Goal: Transaction & Acquisition: Subscribe to service/newsletter

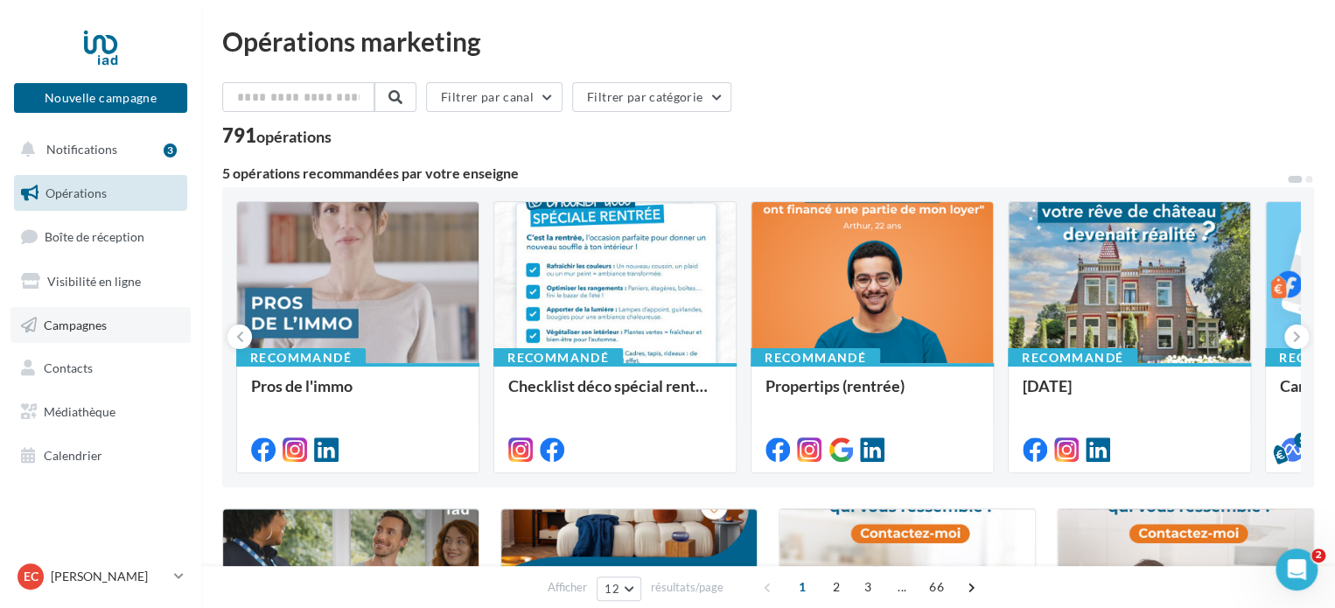
click at [28, 321] on icon at bounding box center [29, 325] width 16 height 23
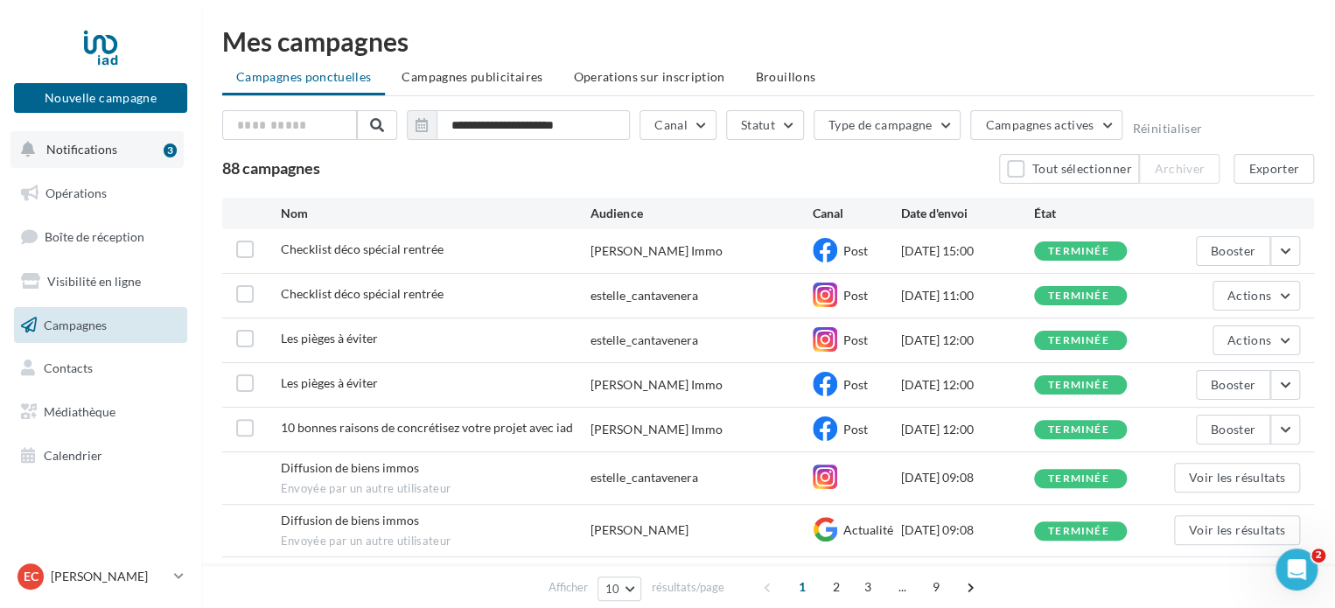
click at [66, 141] on button "Notifications 3" at bounding box center [96, 149] width 173 height 37
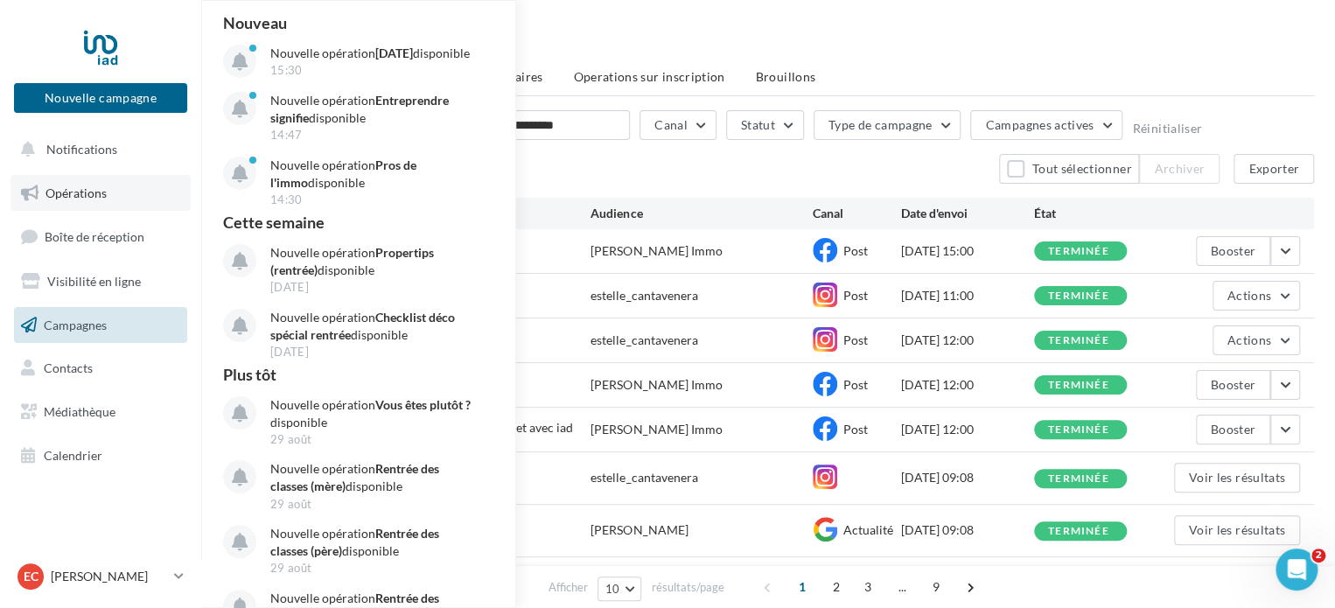
click at [88, 188] on span "Opérations" at bounding box center [75, 192] width 61 height 15
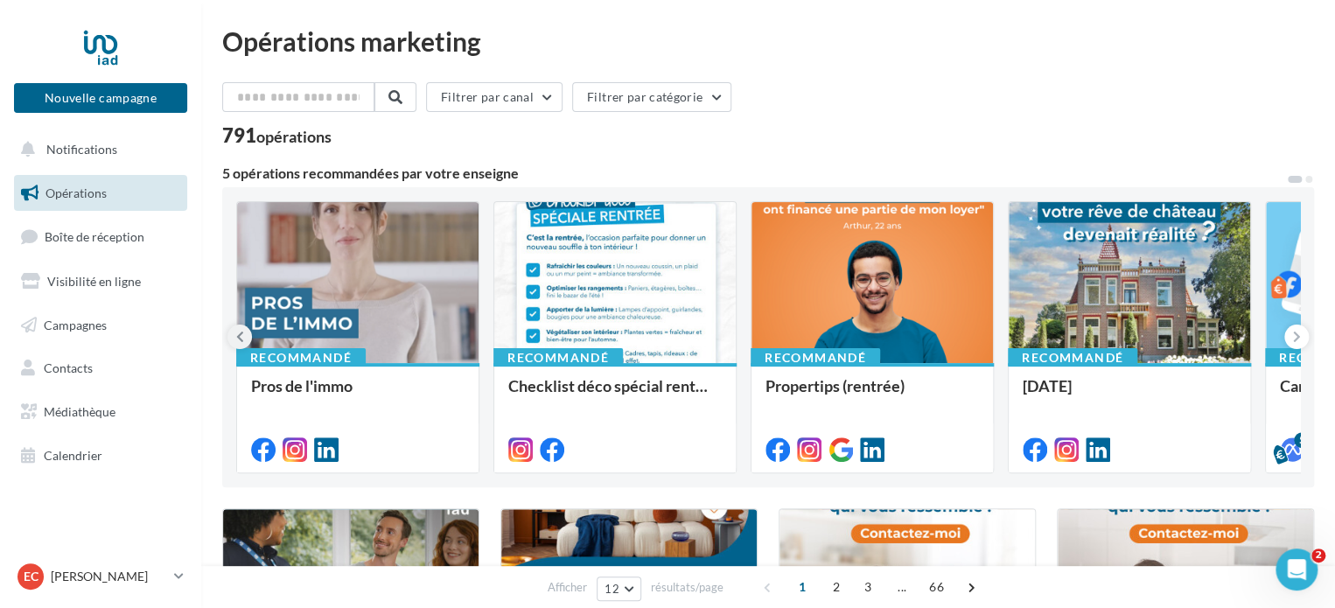
click at [233, 337] on button at bounding box center [239, 337] width 24 height 24
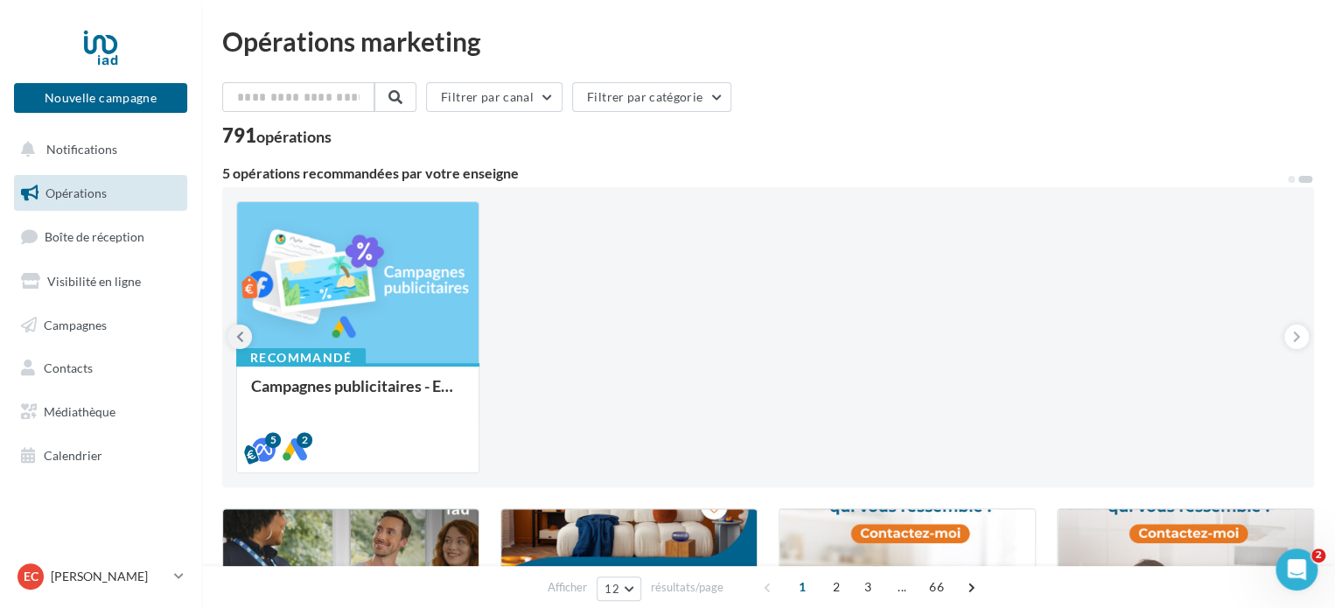
click at [235, 339] on button at bounding box center [239, 337] width 24 height 24
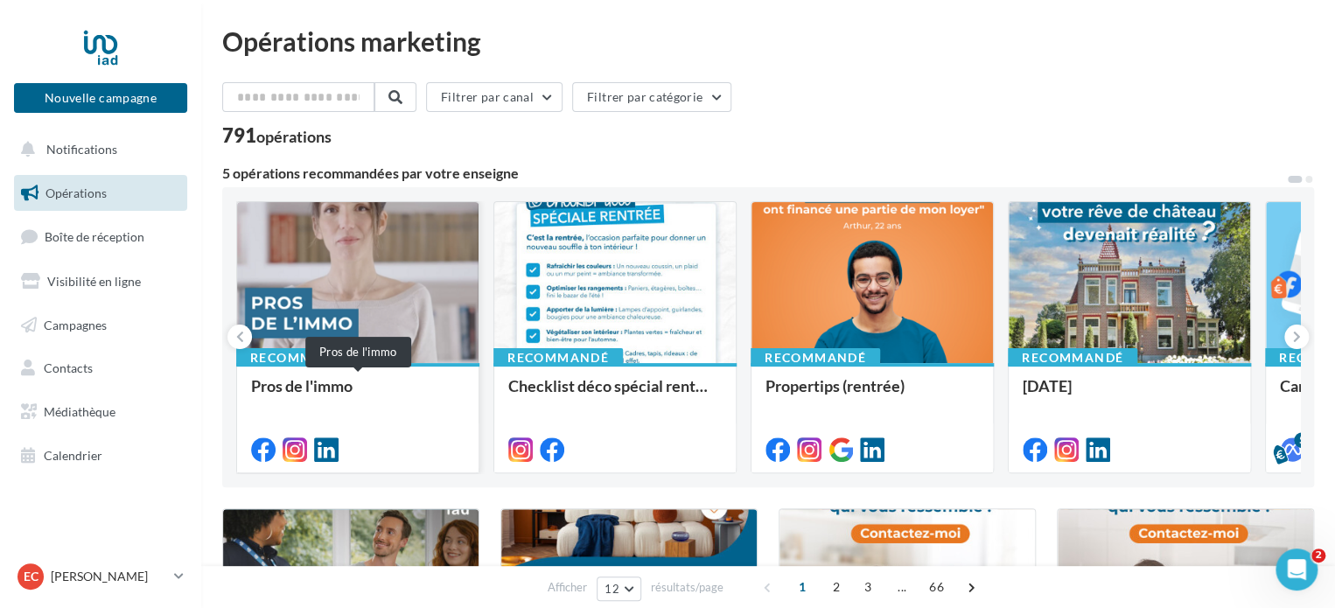
click at [363, 405] on div "Pros de l'immo" at bounding box center [357, 394] width 213 height 35
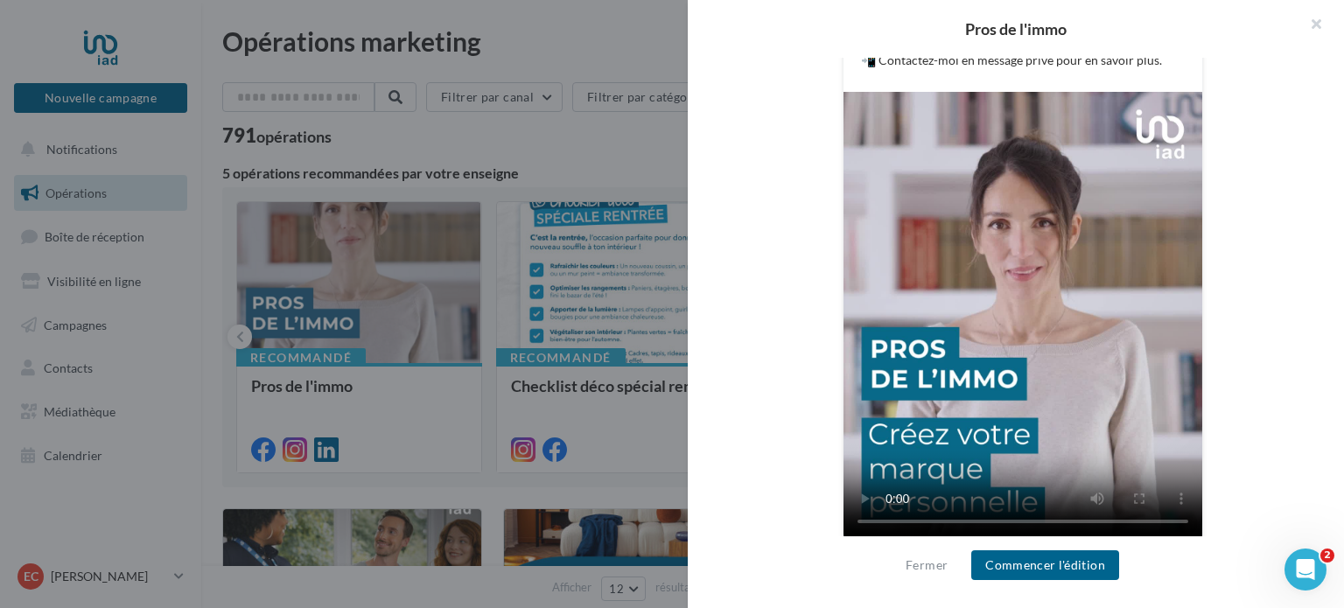
scroll to position [478, 0]
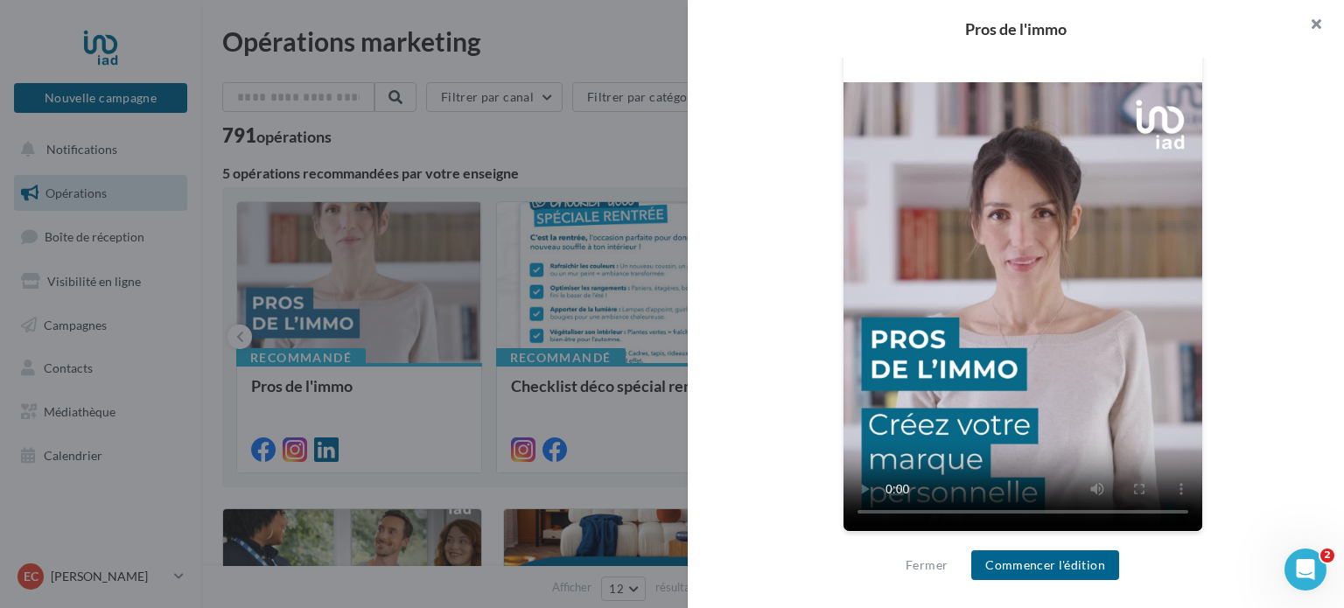
click at [1309, 27] on button "button" at bounding box center [1309, 26] width 70 height 52
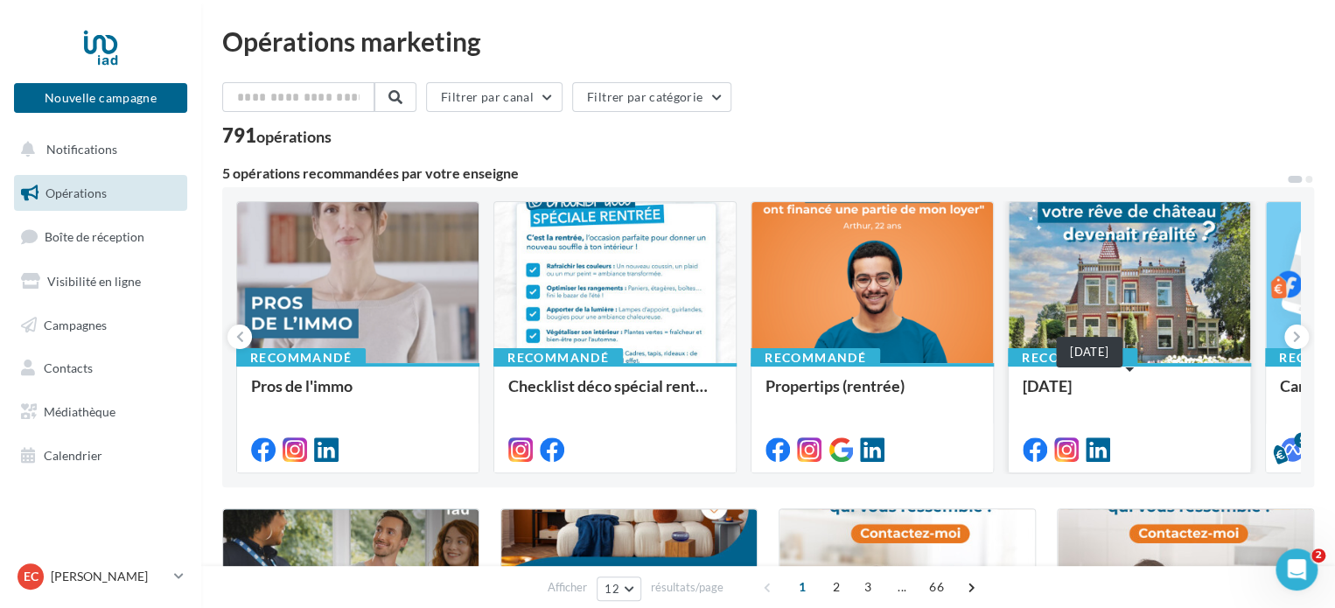
click at [1138, 381] on div "[DATE]" at bounding box center [1129, 394] width 213 height 35
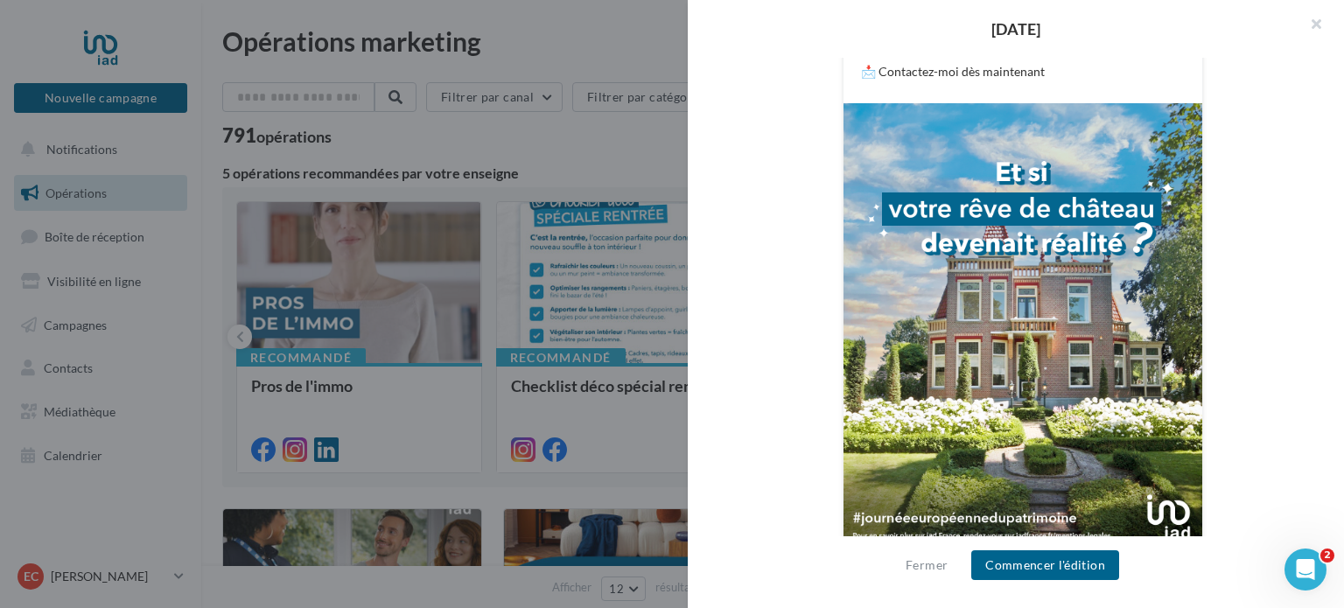
scroll to position [495, 0]
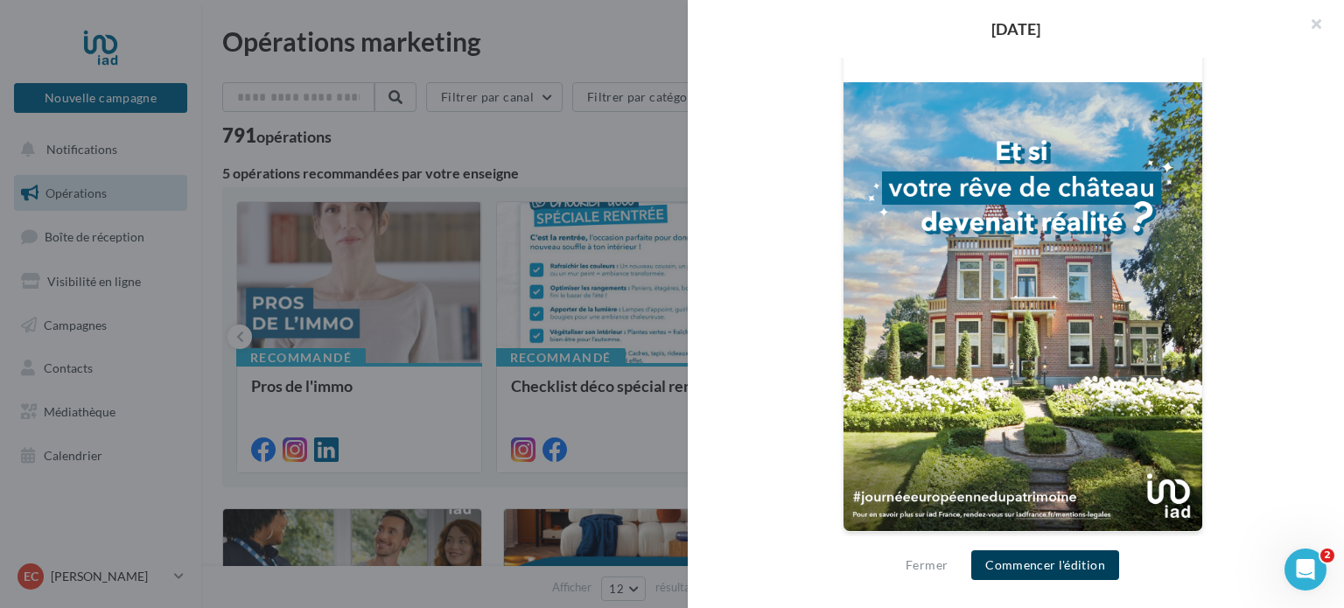
click at [1071, 579] on button "Commencer l'édition" at bounding box center [1045, 565] width 148 height 30
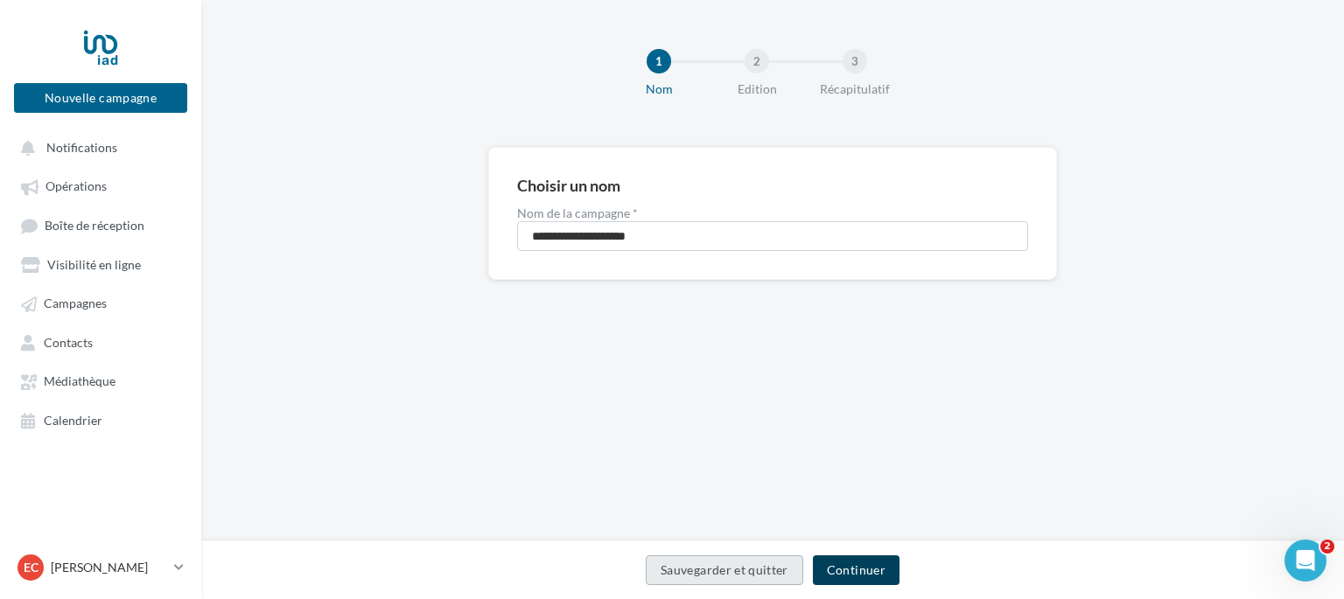
click at [866, 571] on button "Continuer" at bounding box center [856, 571] width 87 height 30
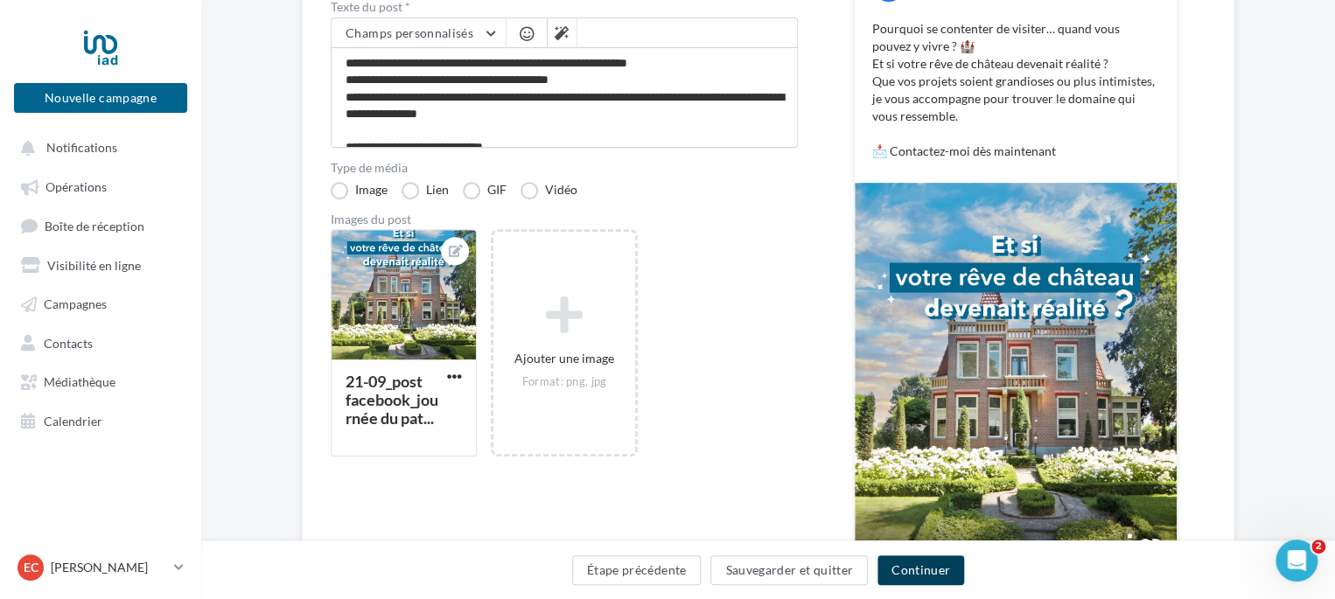
click at [916, 574] on button "Continuer" at bounding box center [921, 571] width 87 height 30
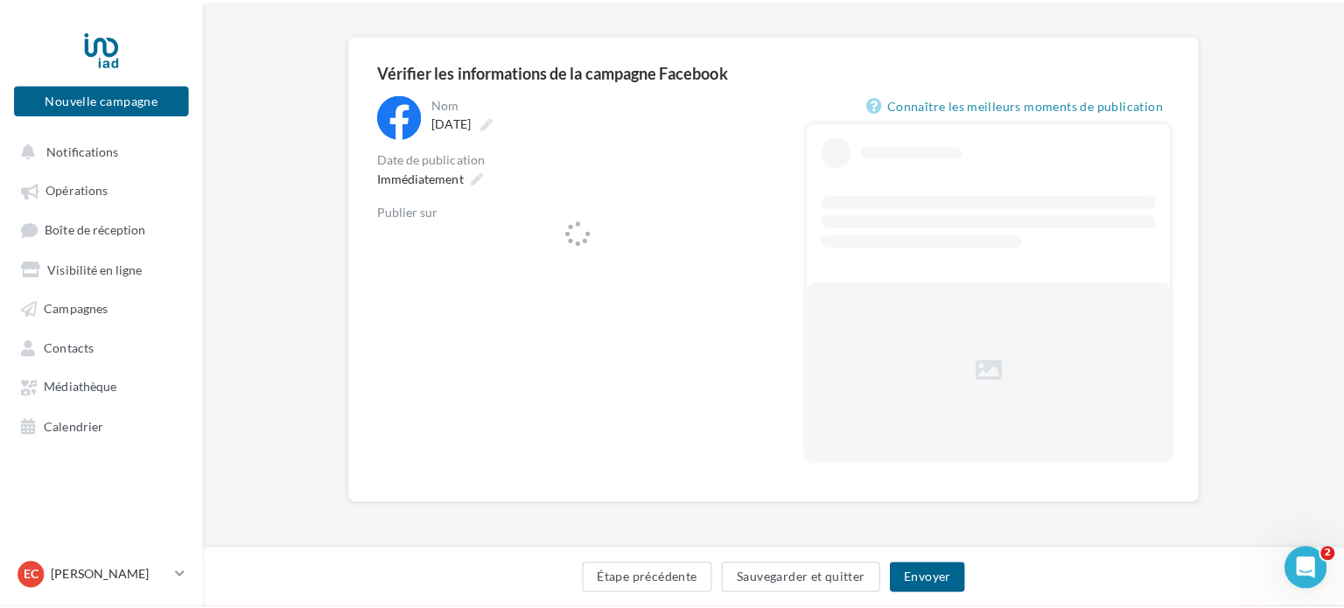
scroll to position [112, 0]
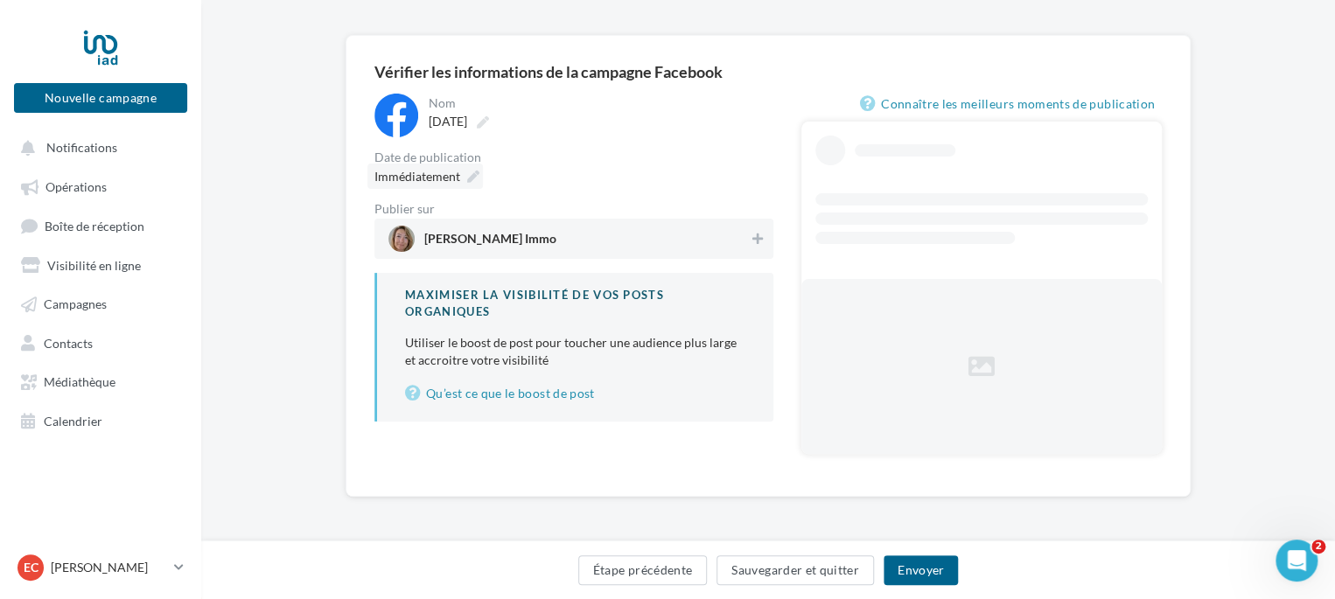
click at [460, 179] on div "Immédiatement" at bounding box center [424, 176] width 115 height 25
type input "**********"
click at [463, 176] on div "Immédiatement" at bounding box center [424, 176] width 115 height 25
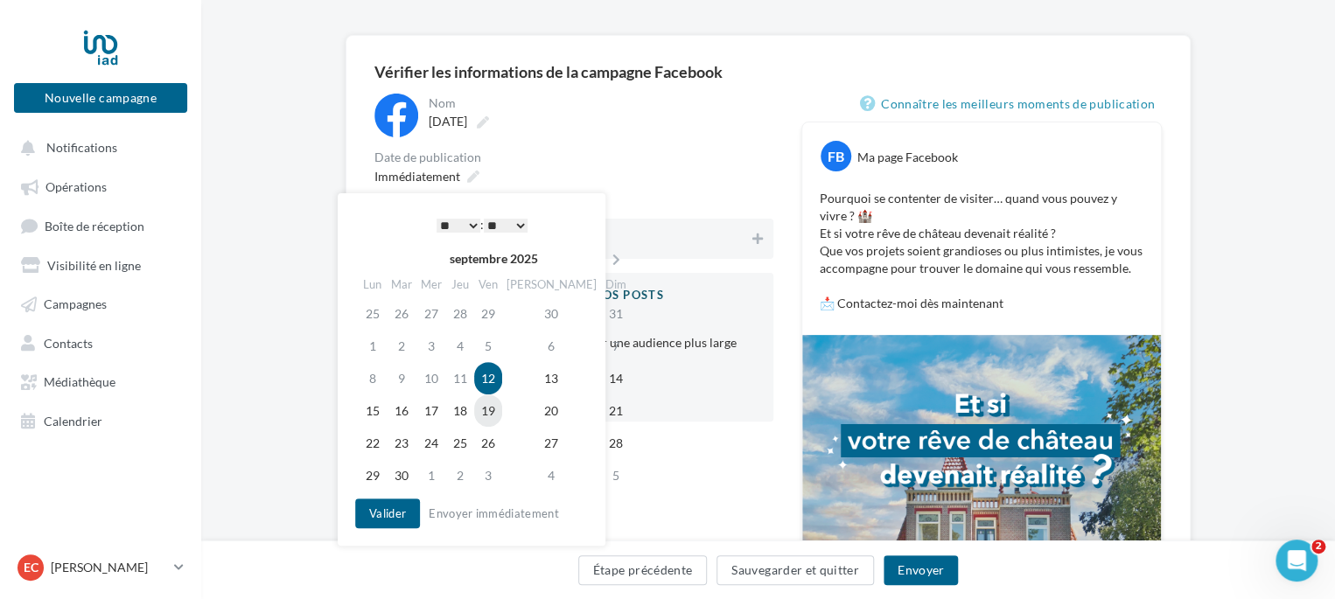
click at [502, 417] on td "19" at bounding box center [488, 411] width 28 height 32
click at [393, 517] on button "Valider" at bounding box center [387, 514] width 65 height 30
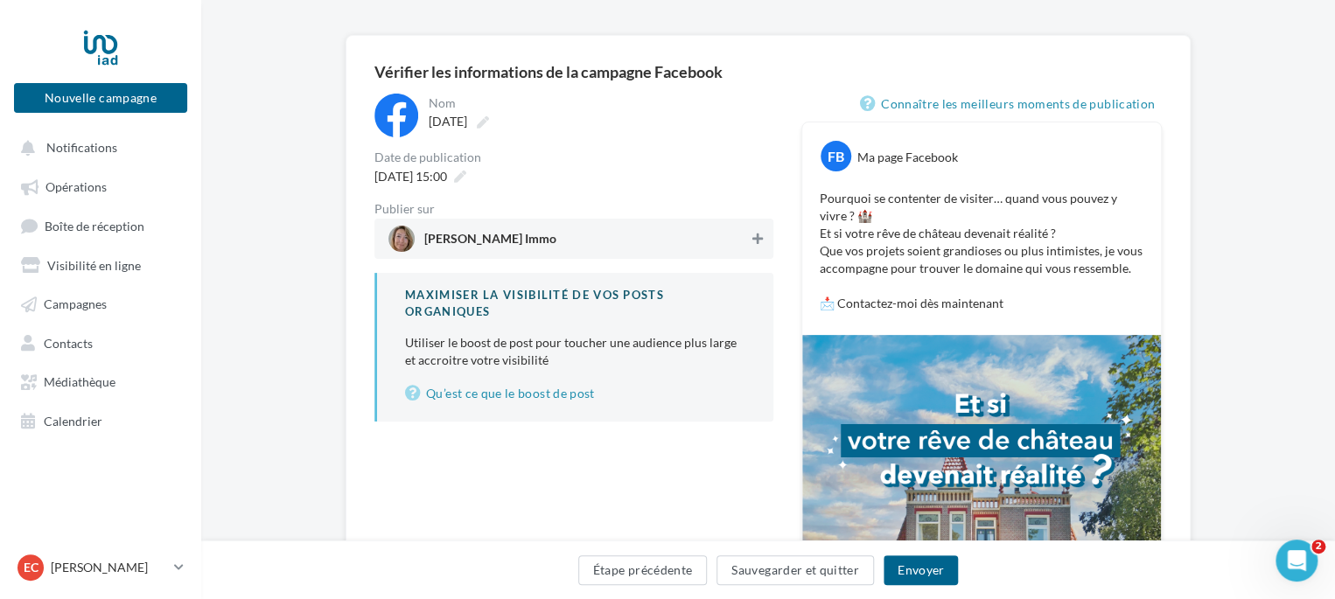
click at [761, 234] on icon at bounding box center [757, 239] width 10 height 12
click at [917, 577] on button "Envoyer" at bounding box center [921, 571] width 74 height 30
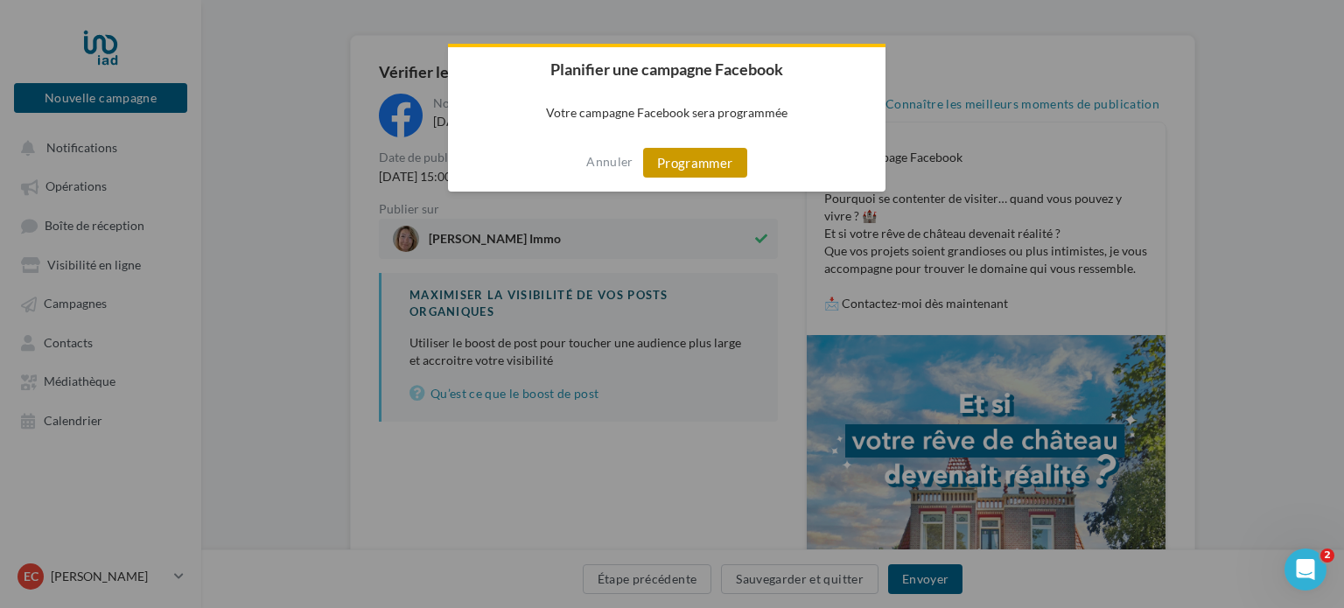
click at [689, 172] on button "Programmer" at bounding box center [695, 163] width 104 height 30
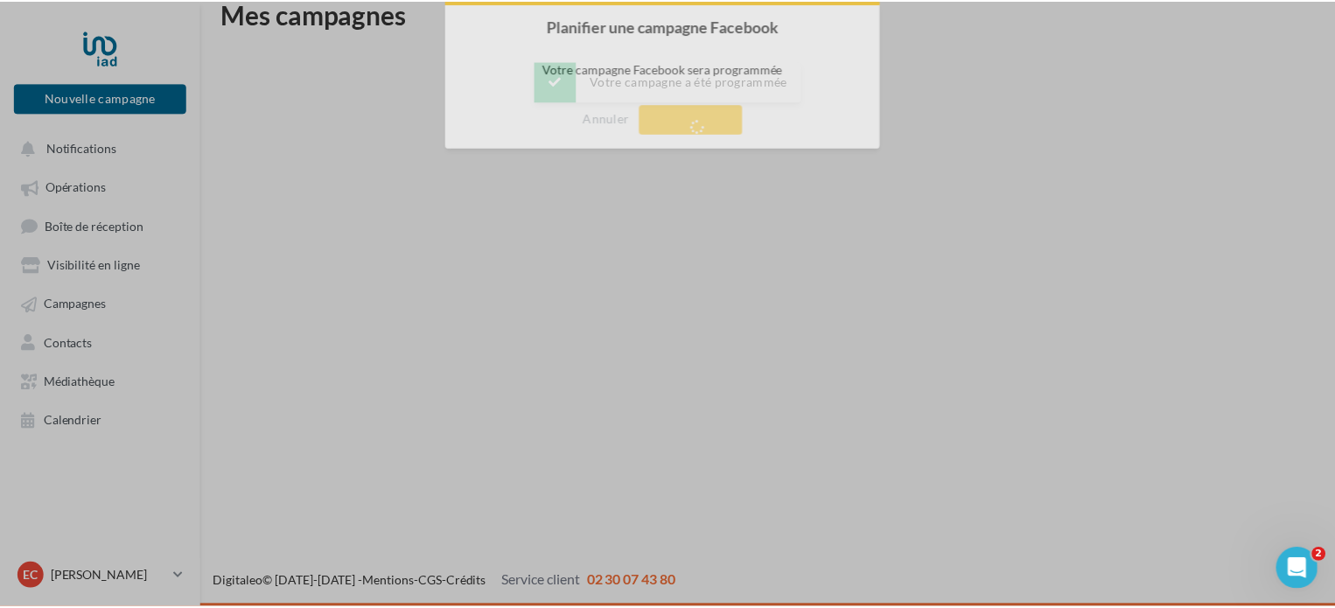
scroll to position [28, 0]
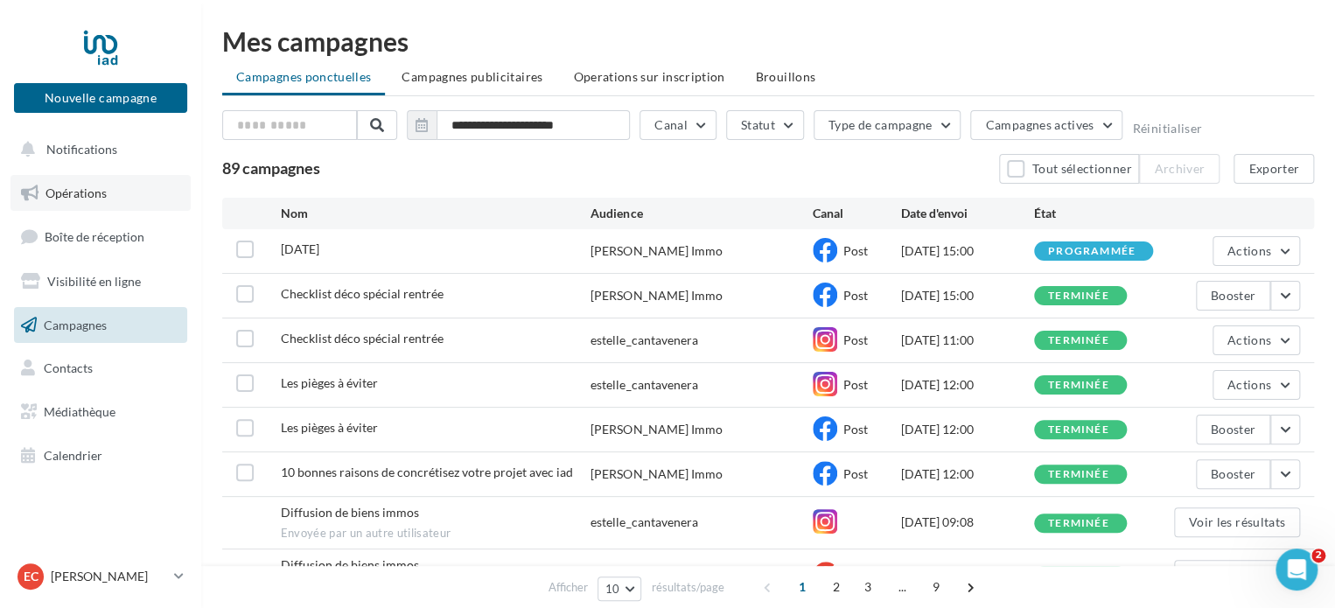
click at [113, 199] on link "Opérations" at bounding box center [100, 193] width 180 height 37
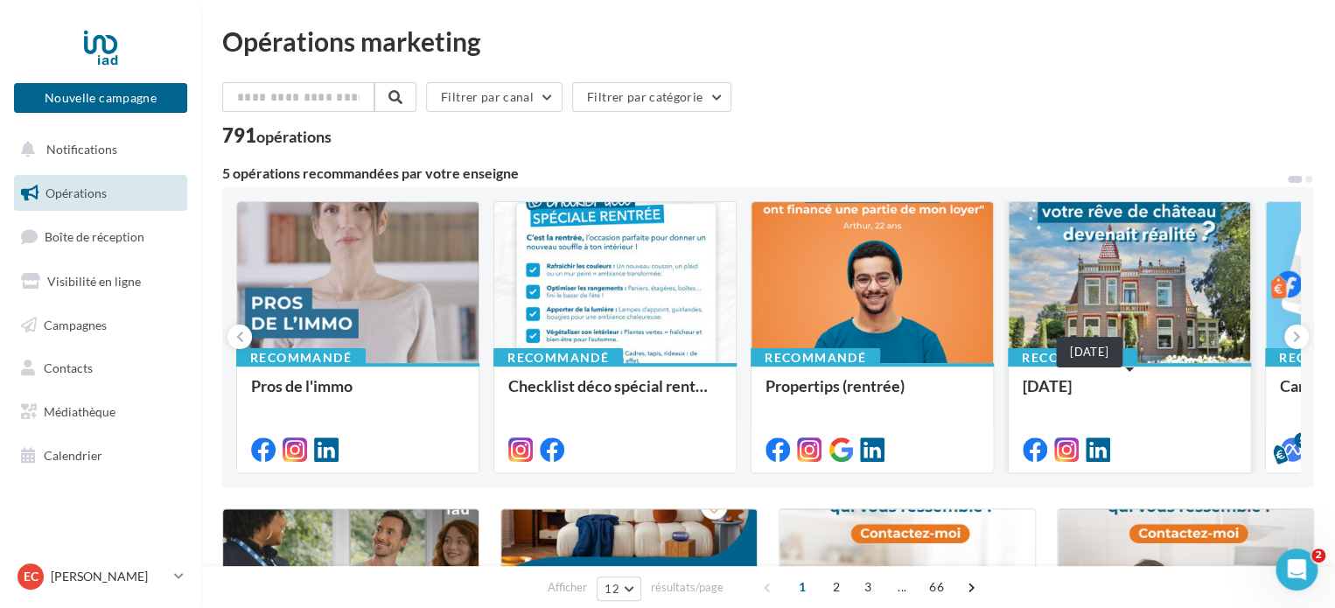
click at [1179, 402] on div "[DATE]" at bounding box center [1129, 394] width 213 height 35
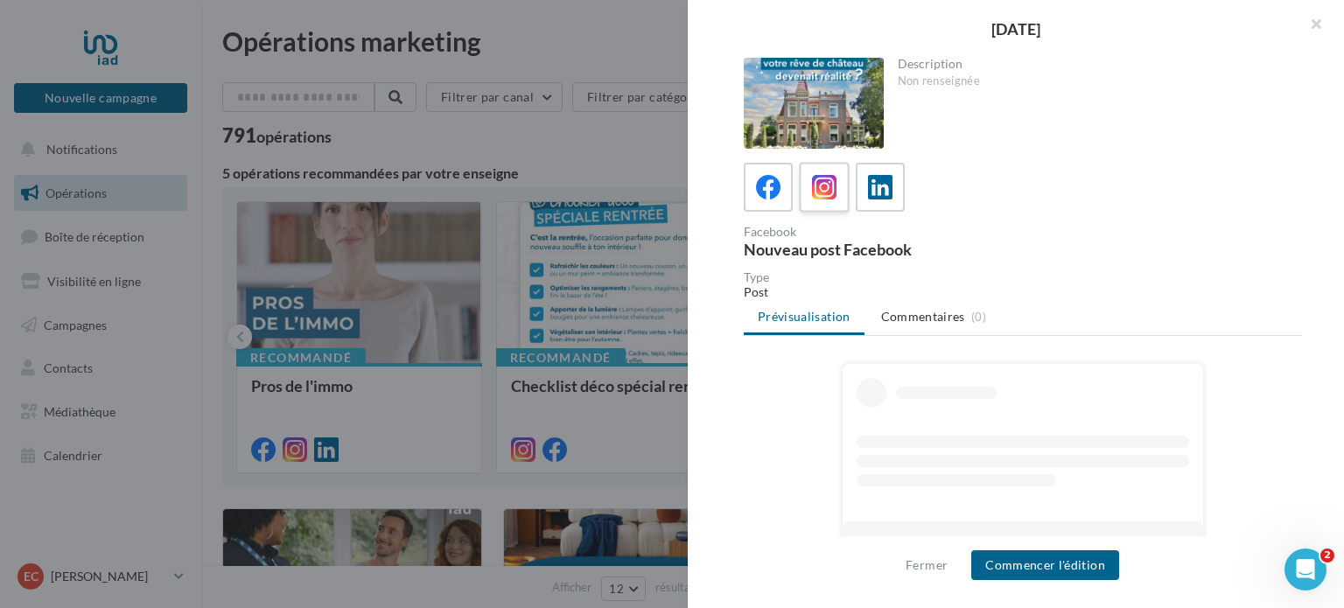
click at [822, 193] on icon at bounding box center [824, 187] width 25 height 25
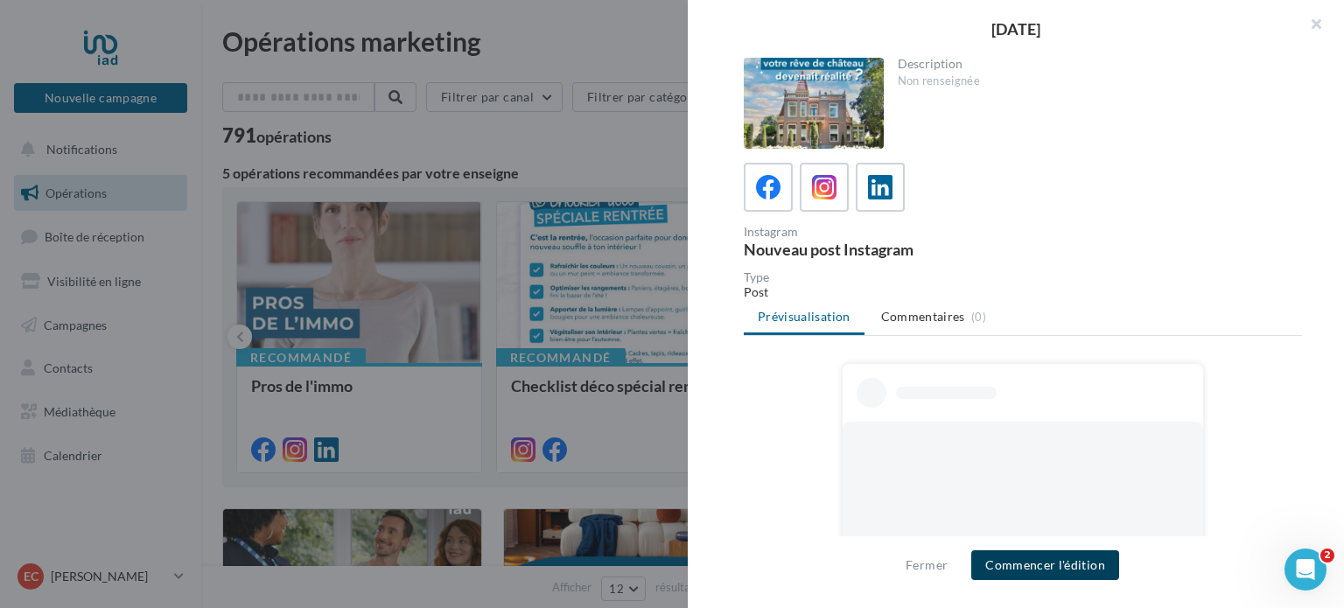
click at [1018, 564] on button "Commencer l'édition" at bounding box center [1045, 565] width 148 height 30
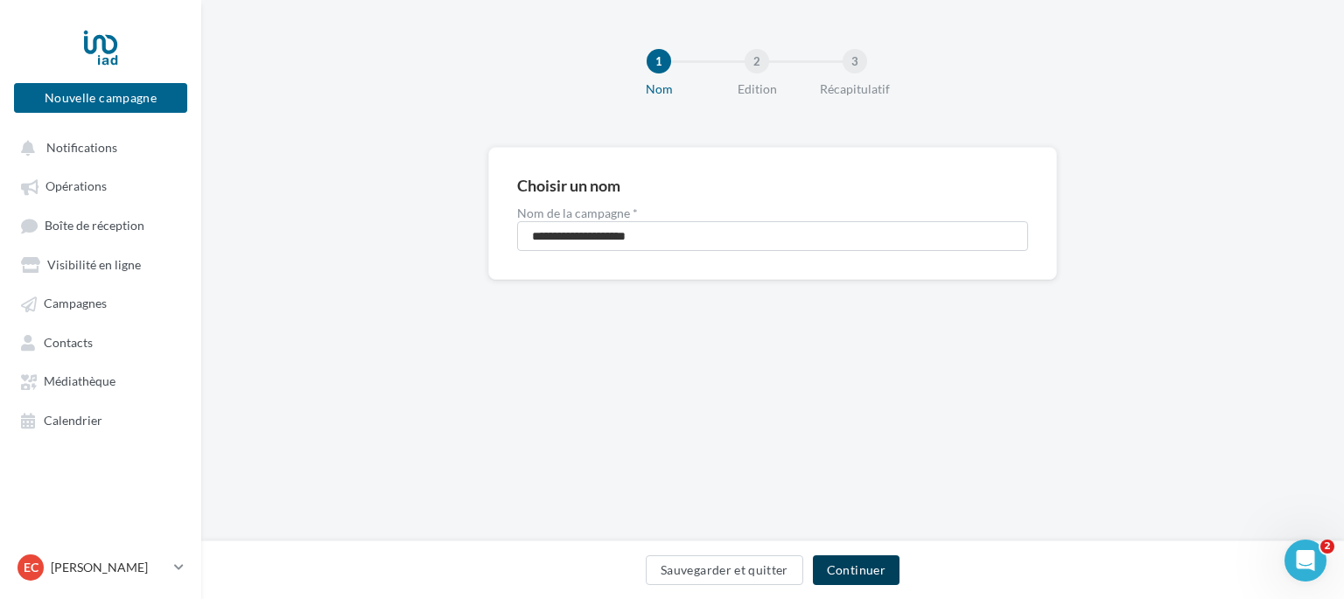
click at [864, 577] on button "Continuer" at bounding box center [856, 571] width 87 height 30
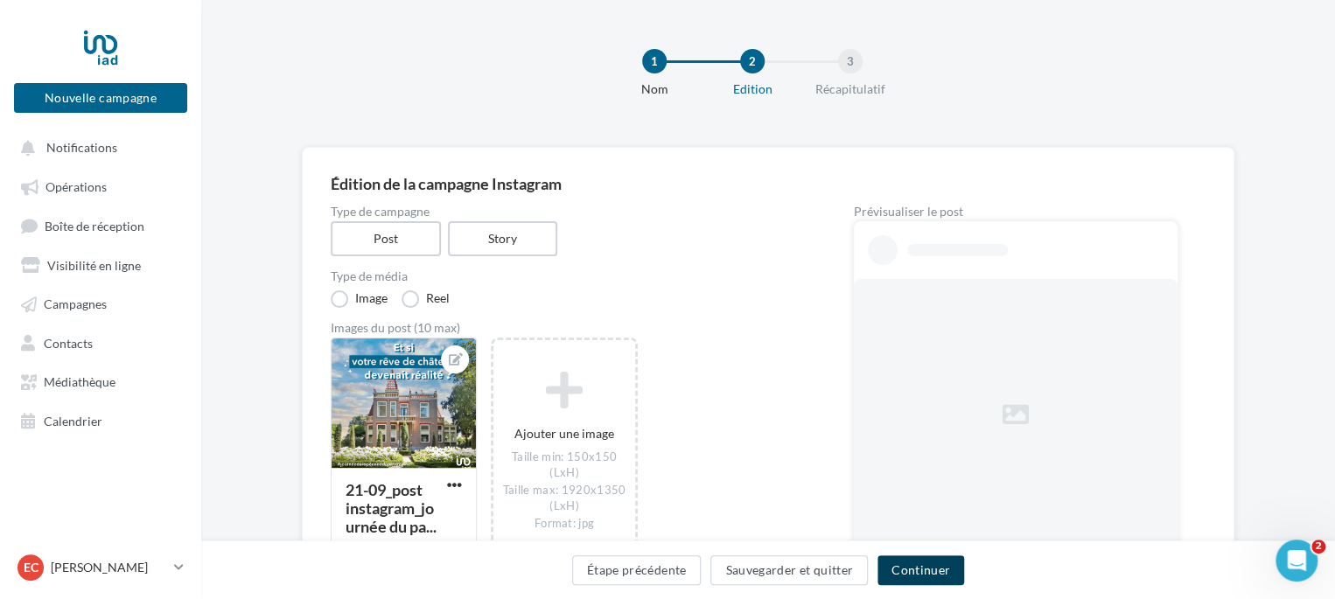
click at [920, 582] on button "Continuer" at bounding box center [921, 571] width 87 height 30
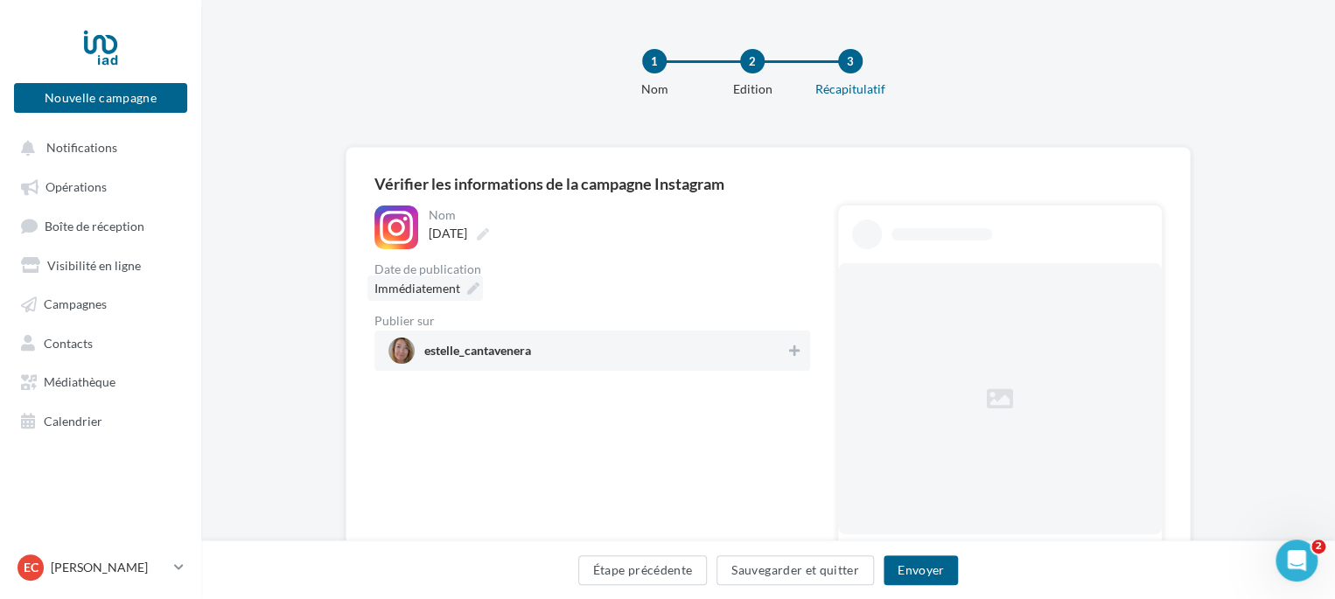
click at [462, 287] on div "Immédiatement" at bounding box center [424, 288] width 115 height 25
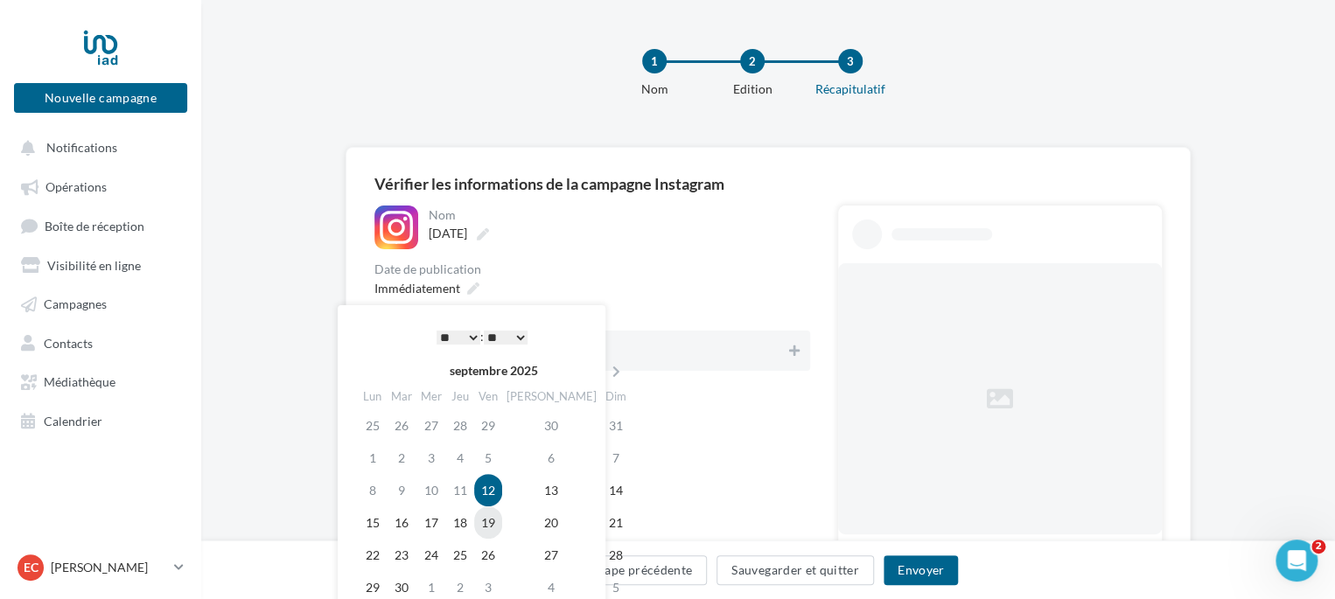
click at [502, 522] on td "19" at bounding box center [488, 523] width 28 height 32
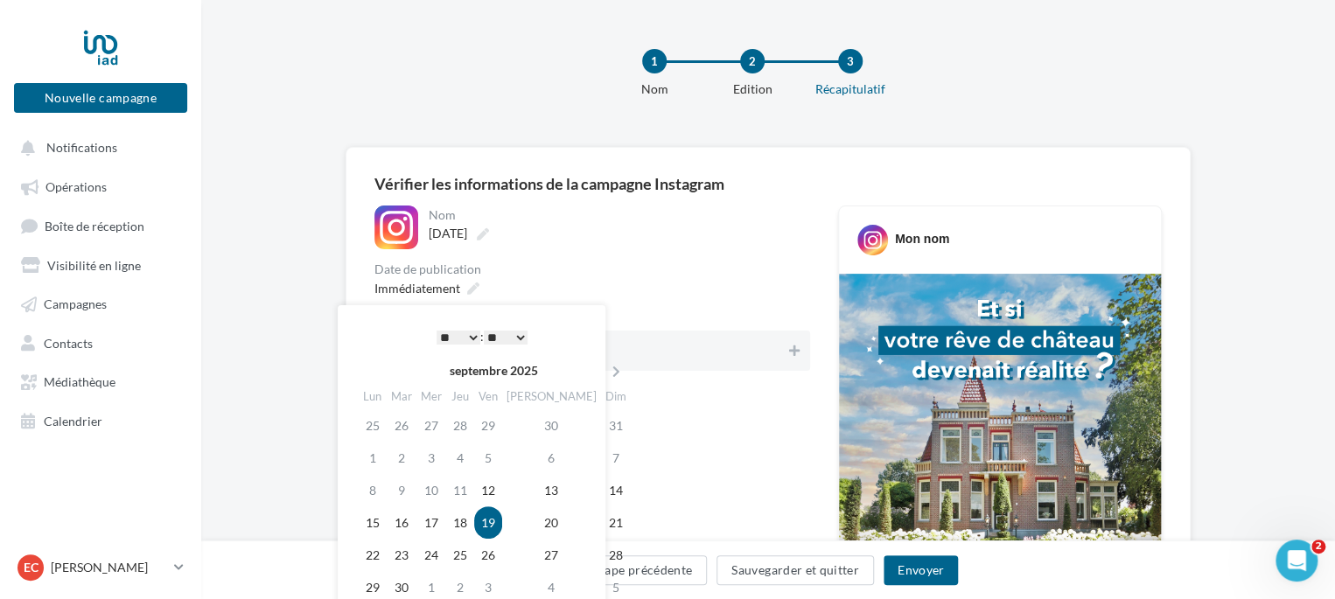
click at [633, 279] on div "Immédiatement" at bounding box center [592, 288] width 436 height 25
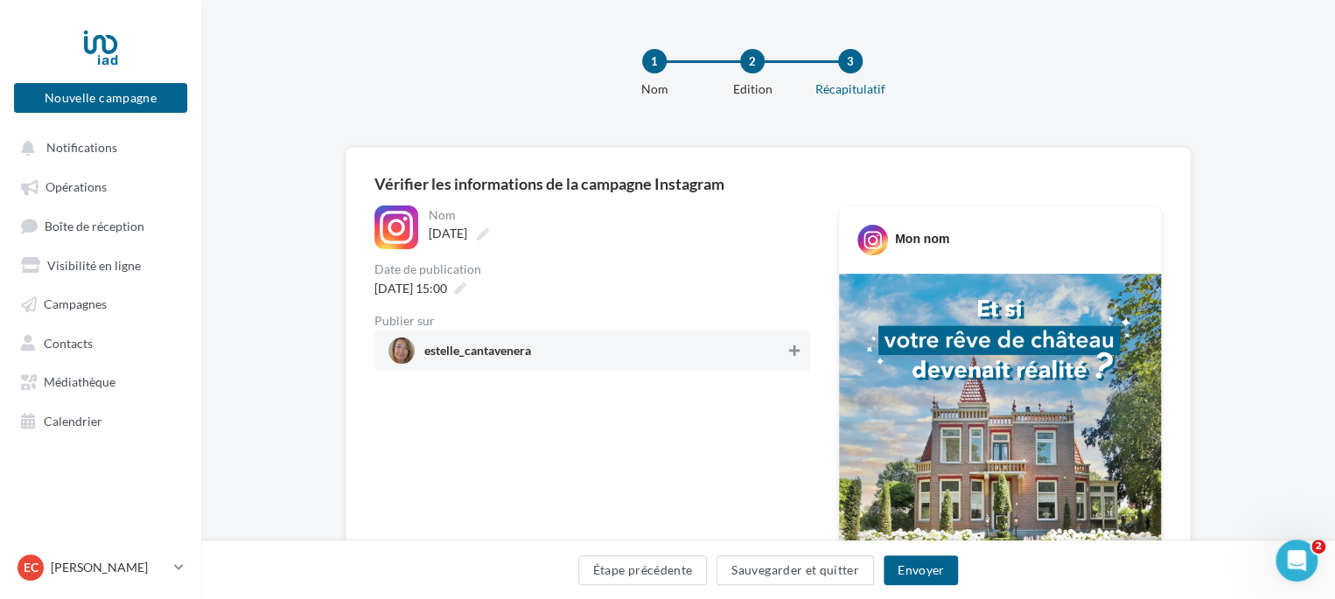
click at [797, 352] on icon at bounding box center [794, 351] width 10 height 12
click at [927, 576] on button "Envoyer" at bounding box center [921, 571] width 74 height 30
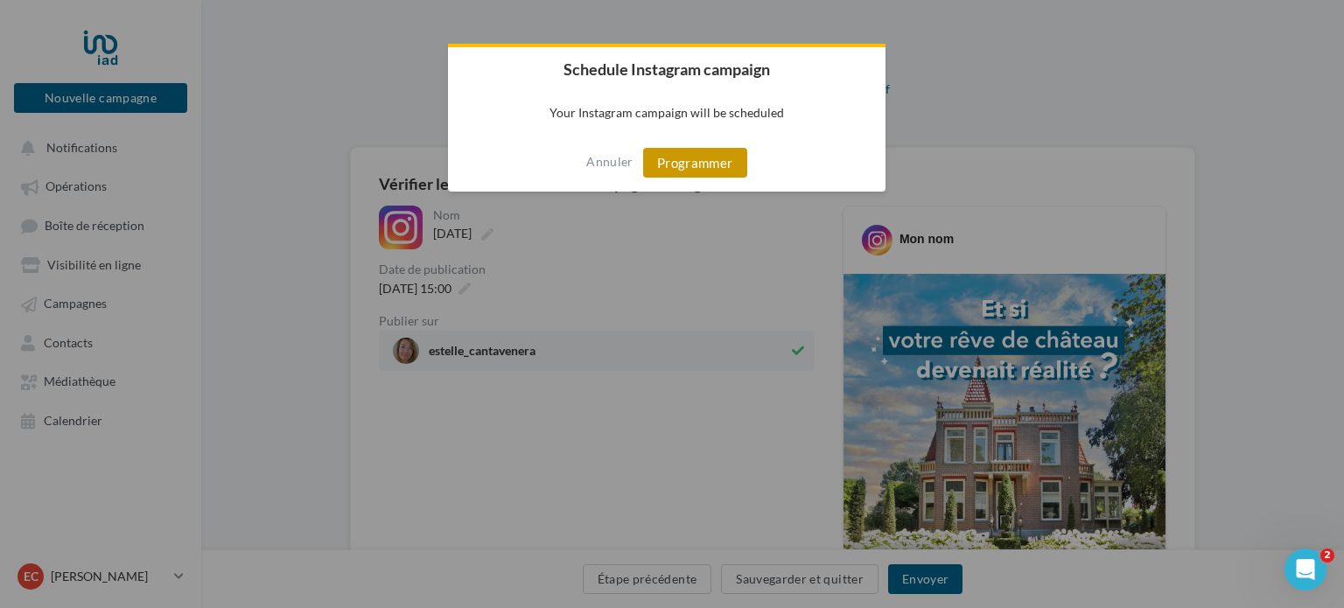
click at [689, 175] on button "Programmer" at bounding box center [695, 163] width 104 height 30
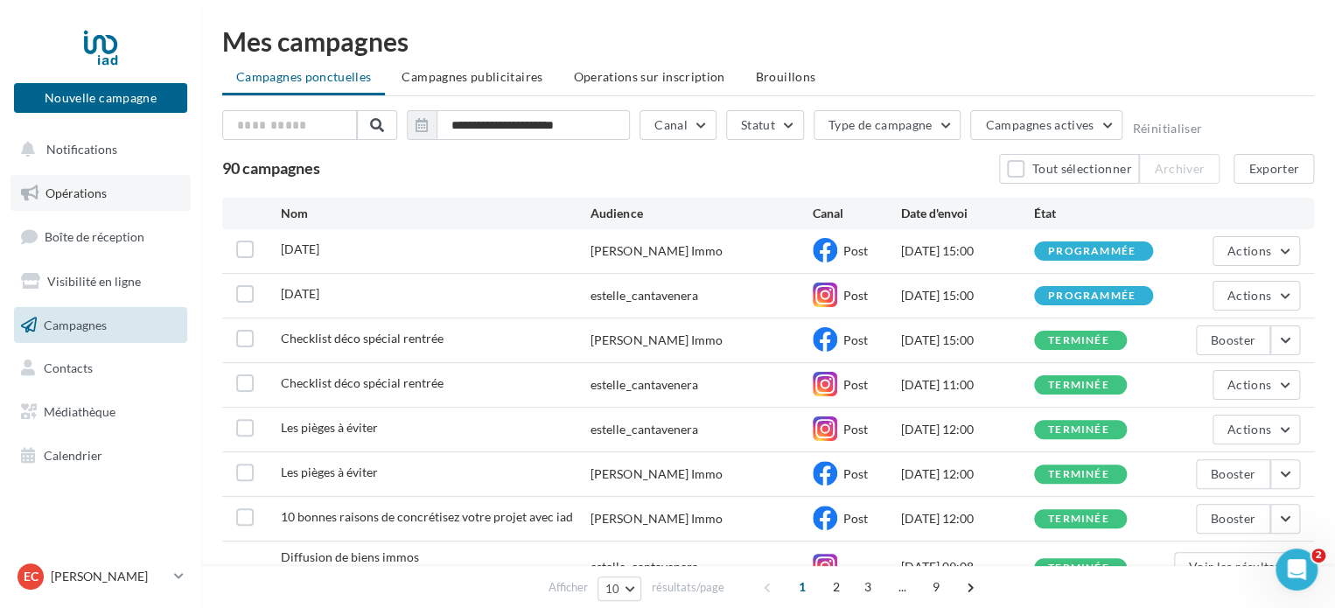
click at [91, 192] on span "Opérations" at bounding box center [75, 192] width 61 height 15
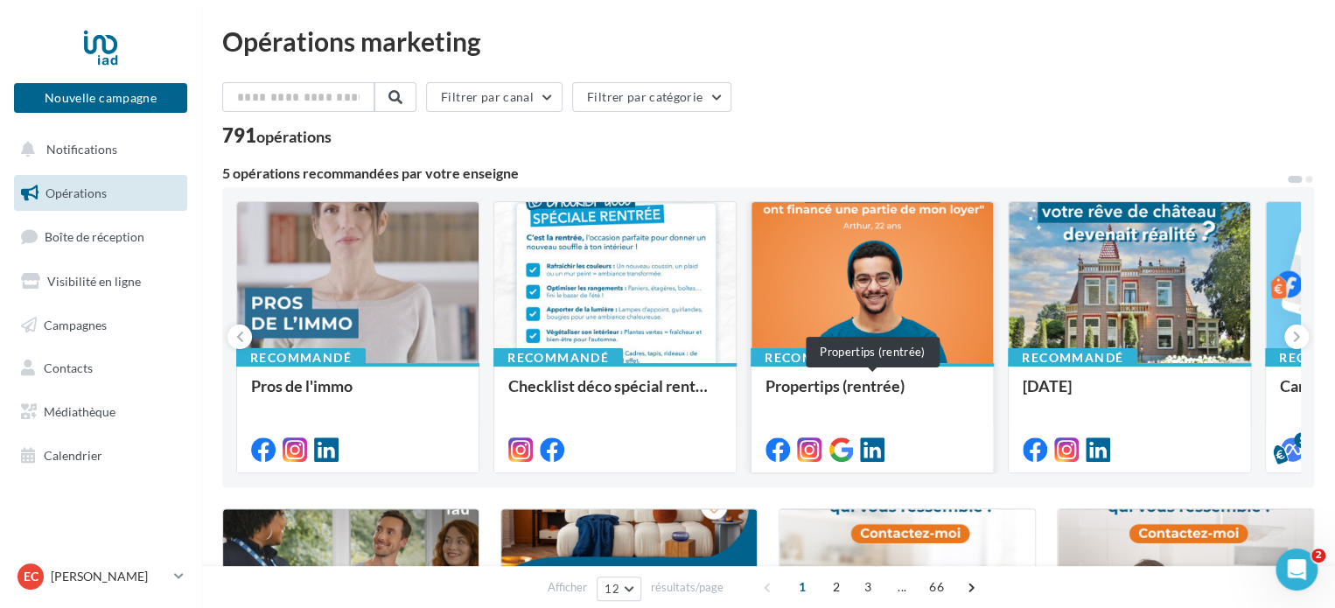
click at [972, 411] on div "Propertips (rentrée)" at bounding box center [872, 394] width 213 height 35
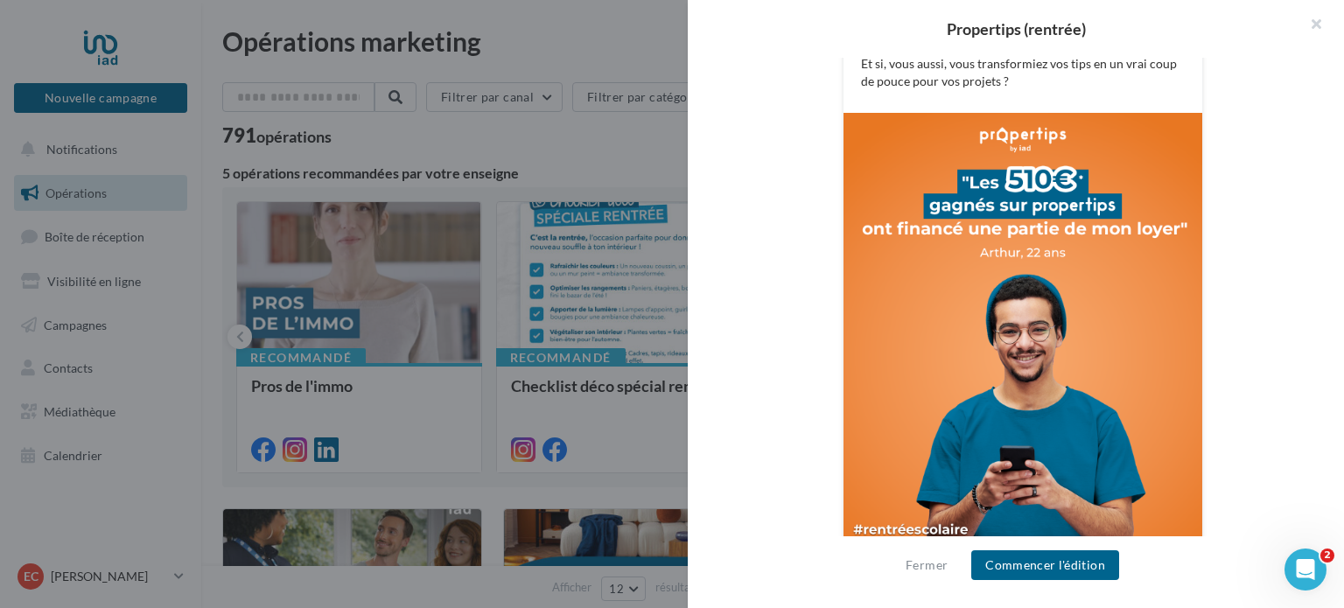
scroll to position [565, 0]
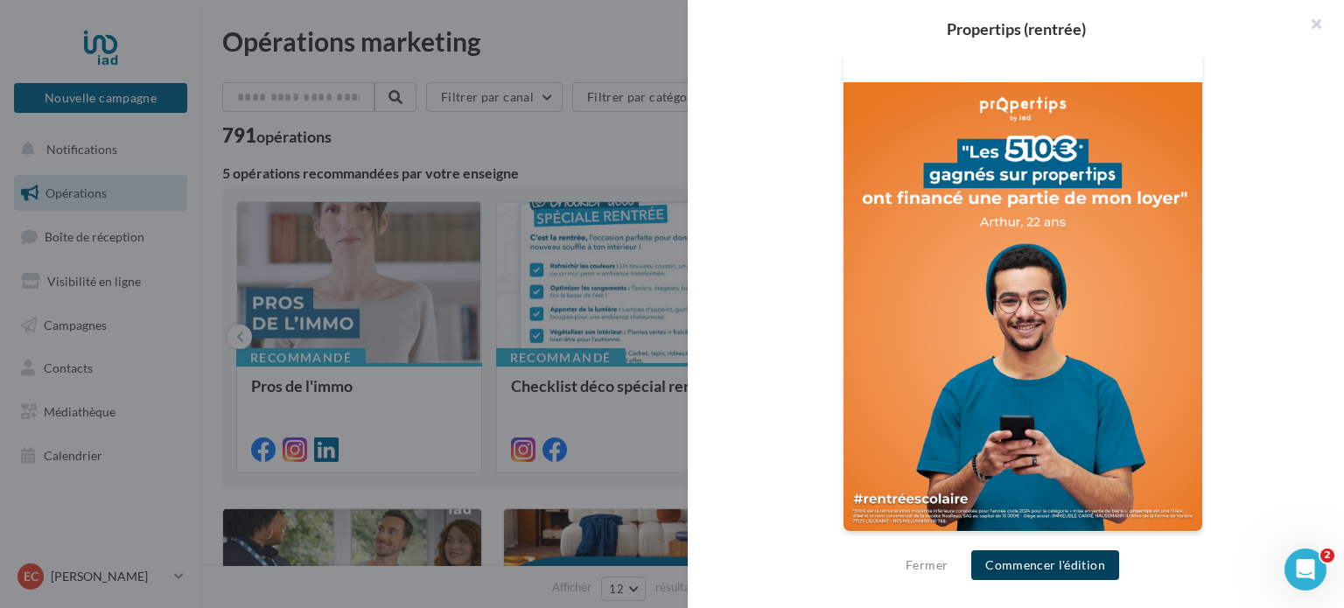
click at [1048, 553] on button "Commencer l'édition" at bounding box center [1045, 565] width 148 height 30
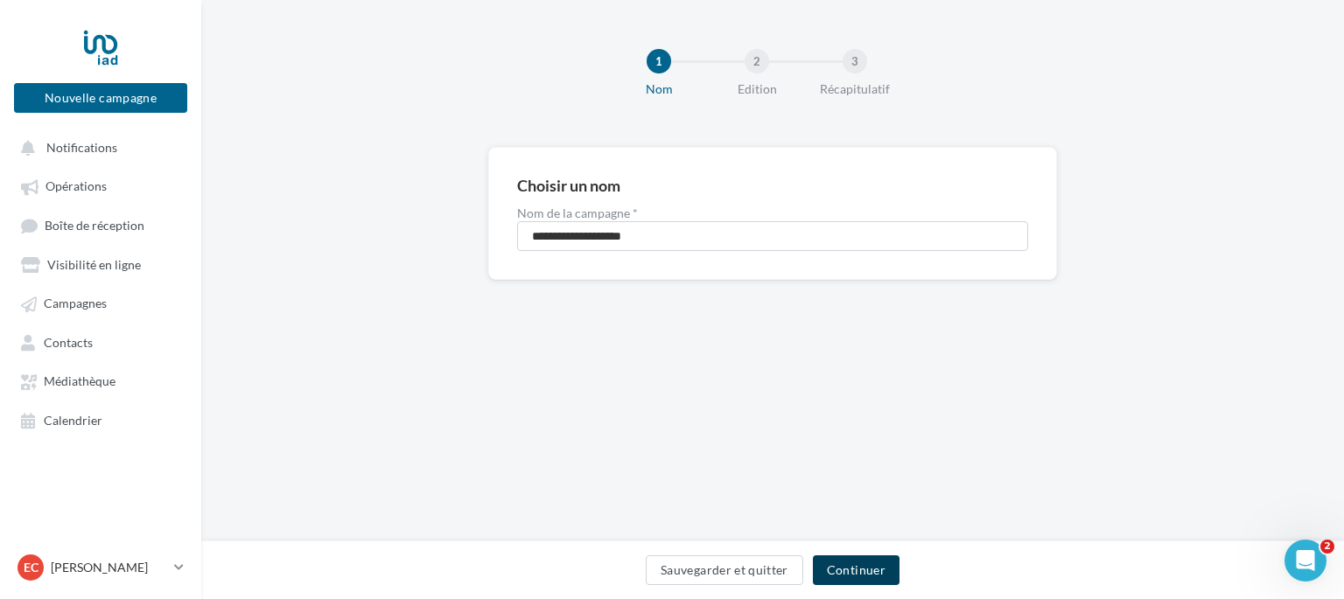
click at [878, 575] on button "Continuer" at bounding box center [856, 571] width 87 height 30
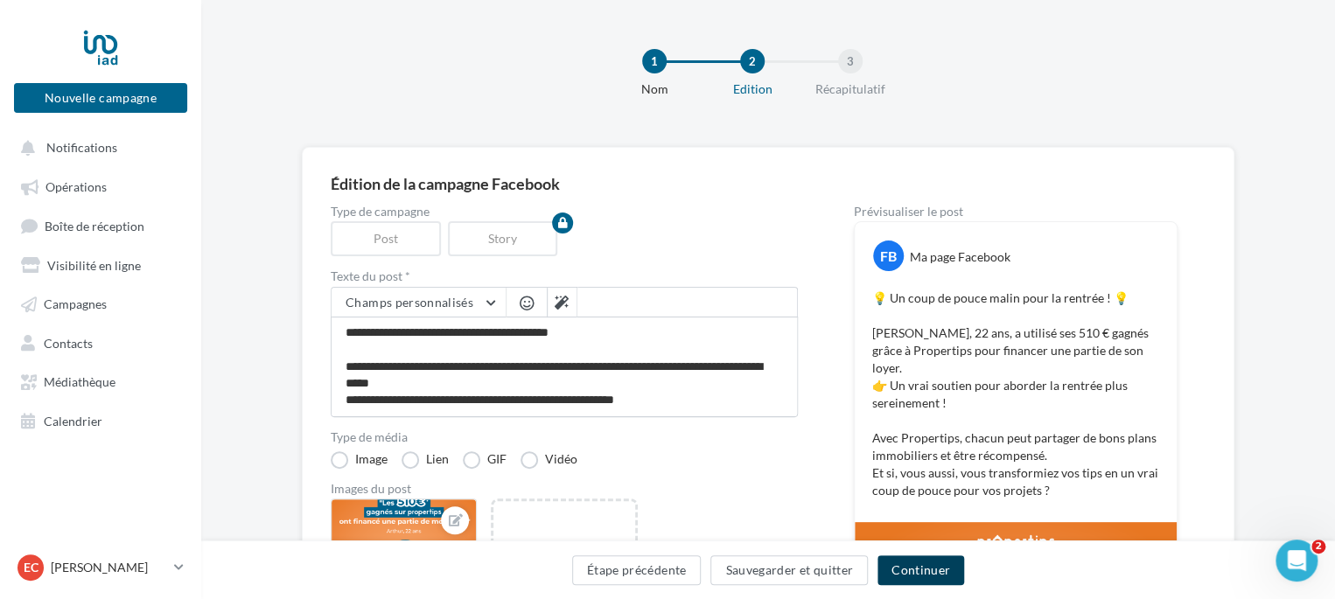
click at [942, 571] on button "Continuer" at bounding box center [921, 571] width 87 height 30
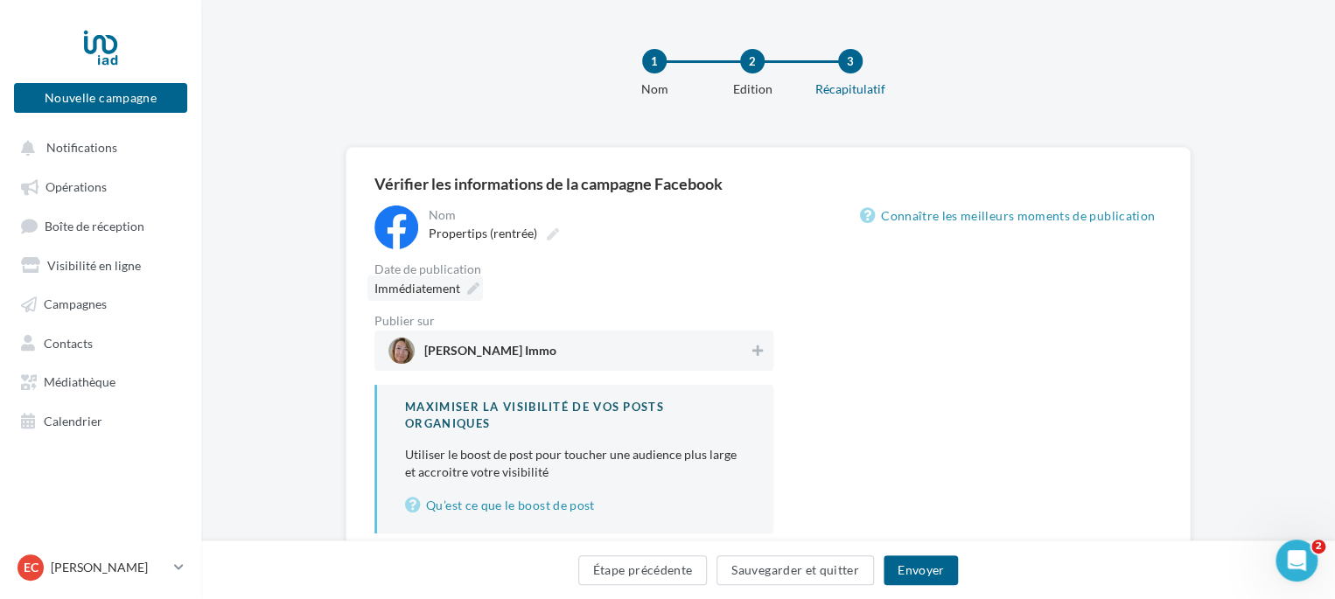
click at [476, 290] on icon at bounding box center [473, 289] width 12 height 12
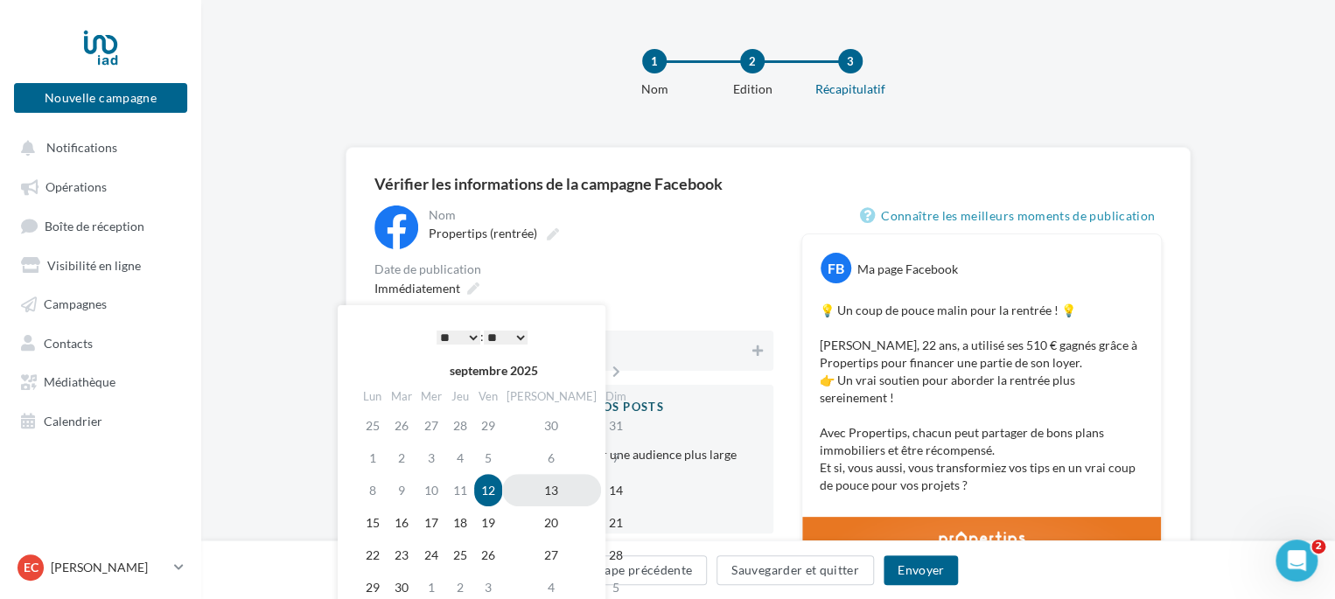
click at [525, 487] on td "13" at bounding box center [551, 490] width 99 height 32
click at [472, 339] on select "* * * * * * * * * * ** ** ** ** ** ** ** ** ** ** ** ** ** **" at bounding box center [459, 338] width 44 height 14
click at [616, 274] on div "Date de publication" at bounding box center [573, 269] width 399 height 12
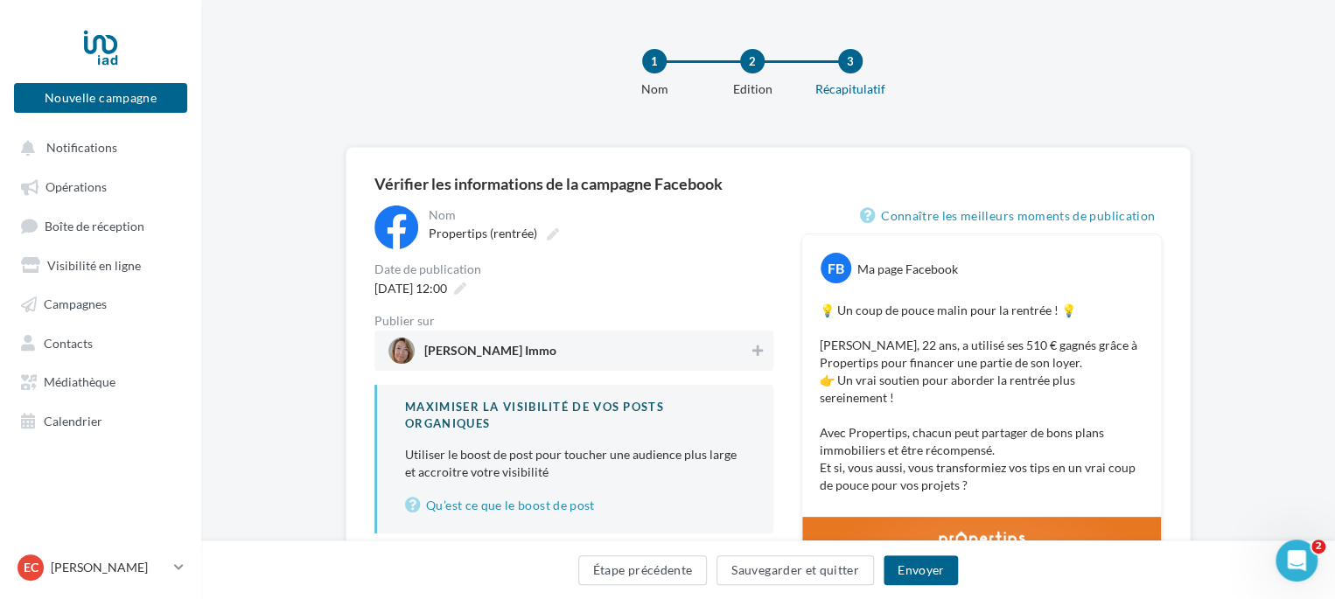
click at [770, 348] on div "Estelle Cantavenera Immo" at bounding box center [573, 351] width 399 height 40
click at [933, 577] on button "Envoyer" at bounding box center [921, 571] width 74 height 30
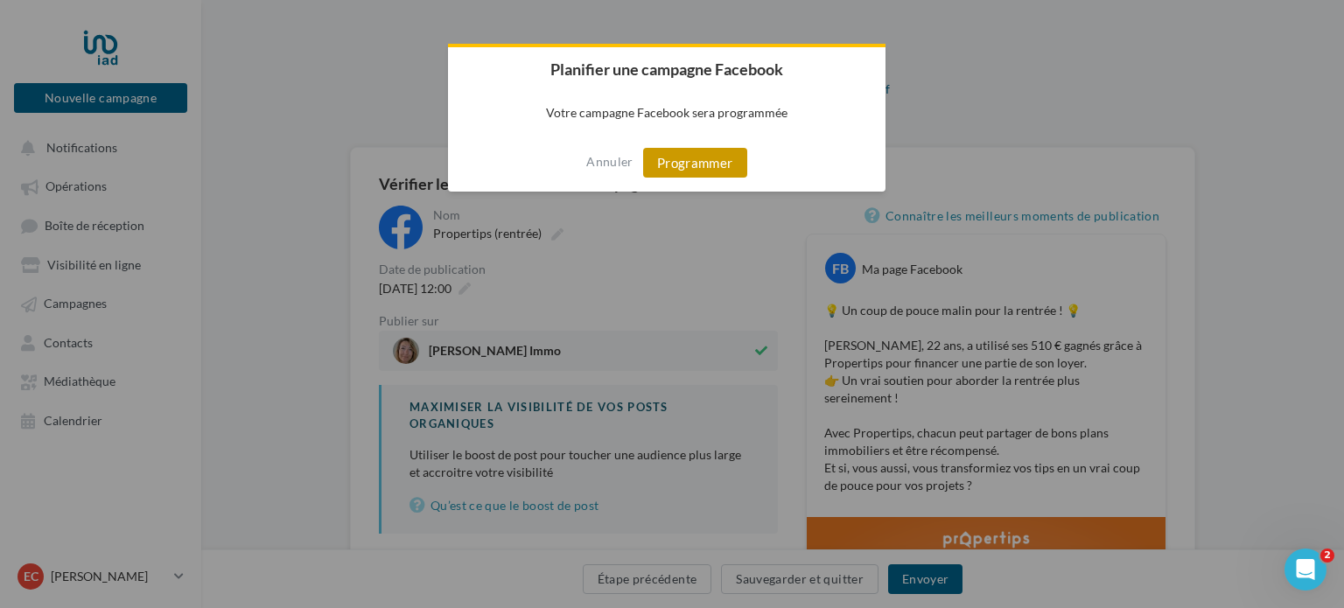
click at [717, 162] on button "Programmer" at bounding box center [695, 163] width 104 height 30
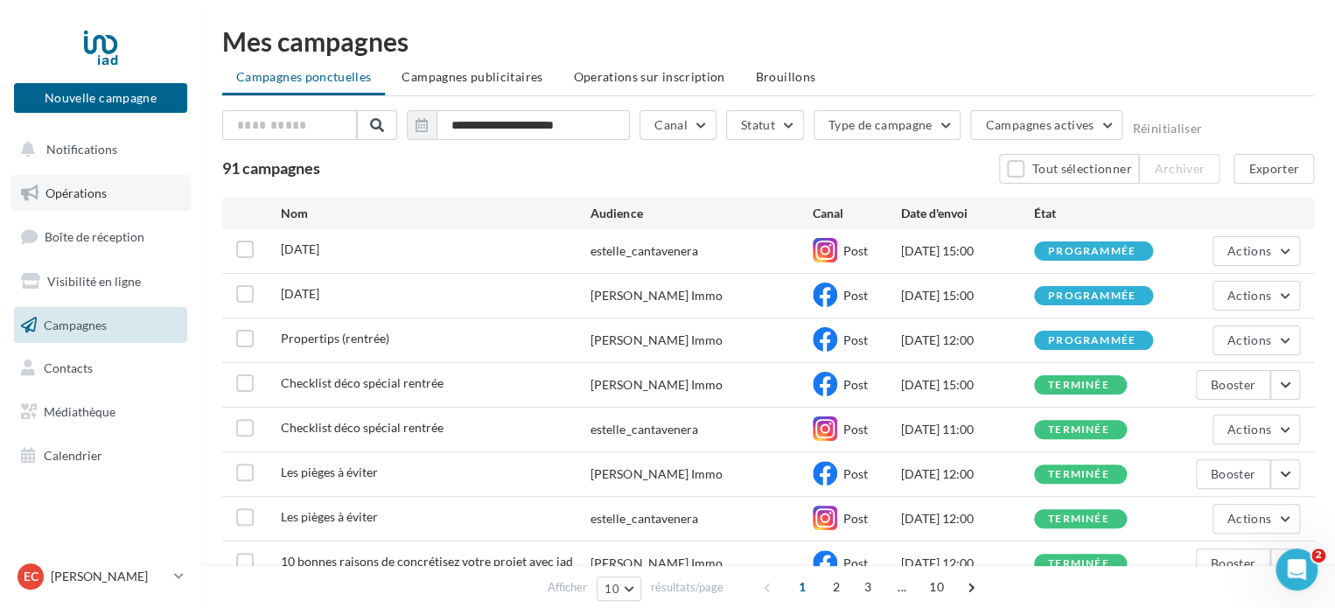
click at [52, 192] on span "Opérations" at bounding box center [75, 192] width 61 height 15
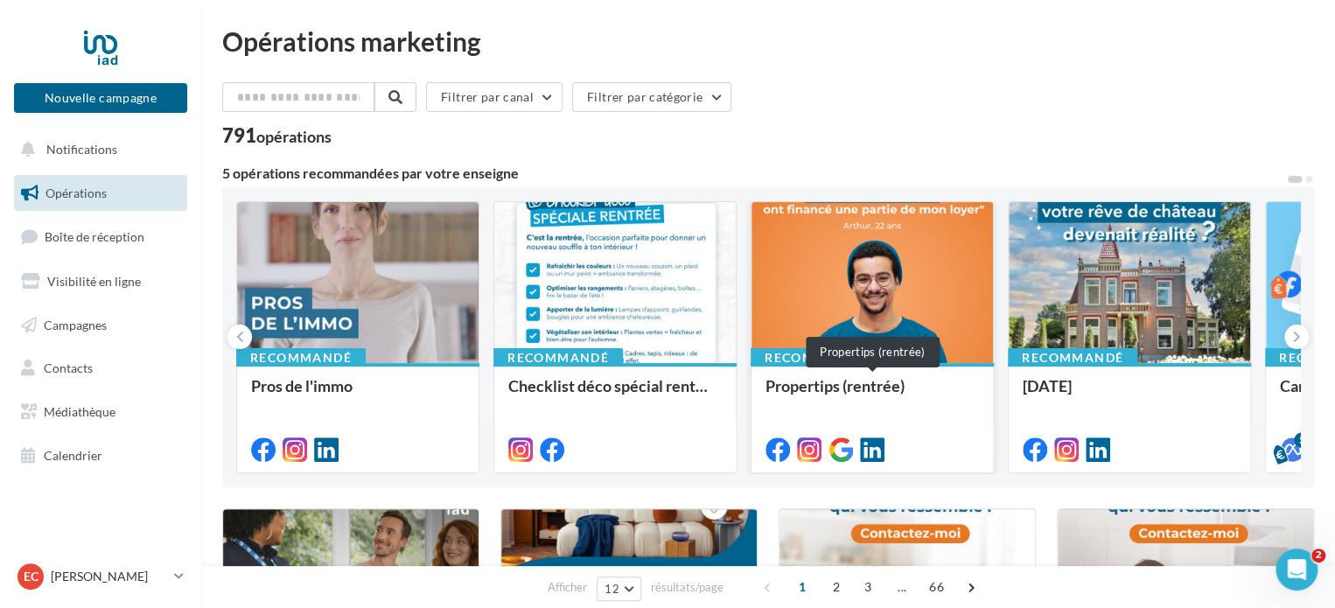
click at [951, 377] on div "Propertips (rentrée)" at bounding box center [872, 394] width 213 height 35
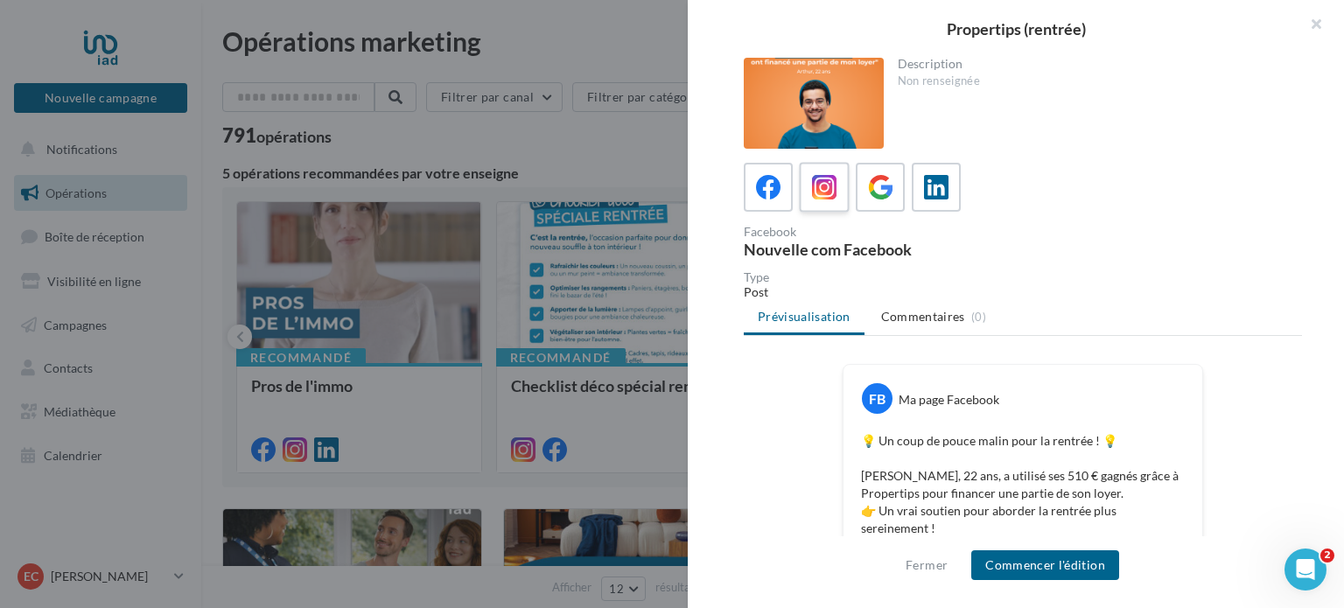
click at [815, 198] on icon at bounding box center [824, 187] width 25 height 25
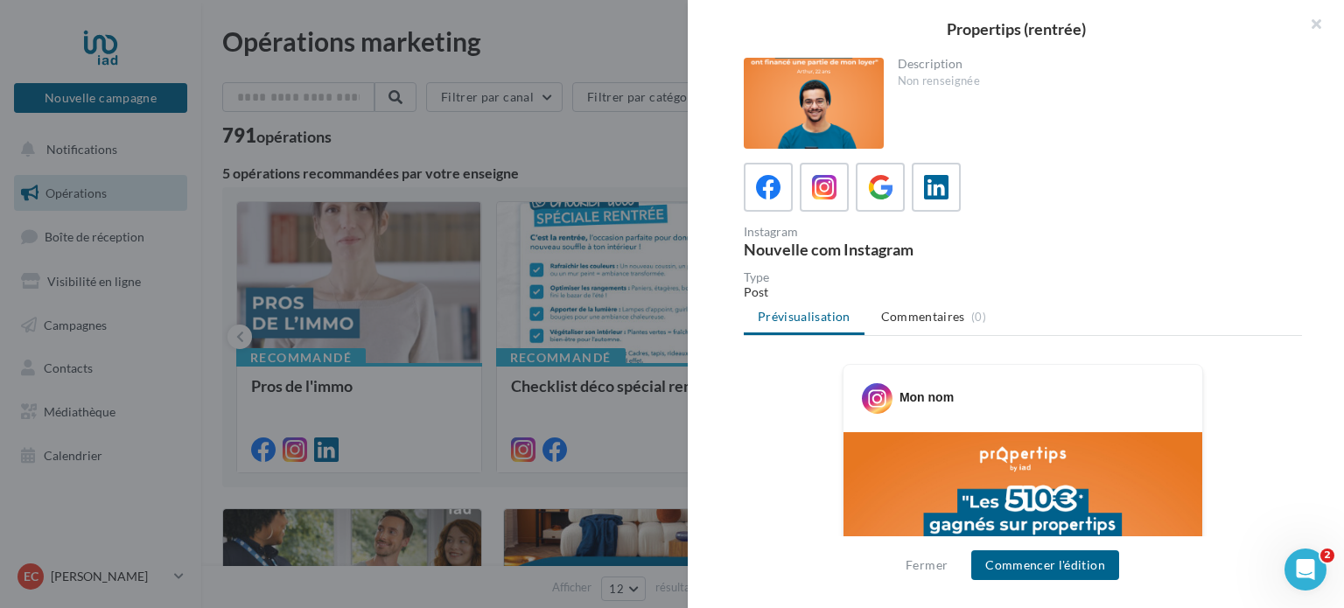
click at [1088, 584] on div "Fermer Commencer l'édition" at bounding box center [1016, 572] width 656 height 72
click at [1088, 570] on button "Commencer l'édition" at bounding box center [1045, 565] width 148 height 30
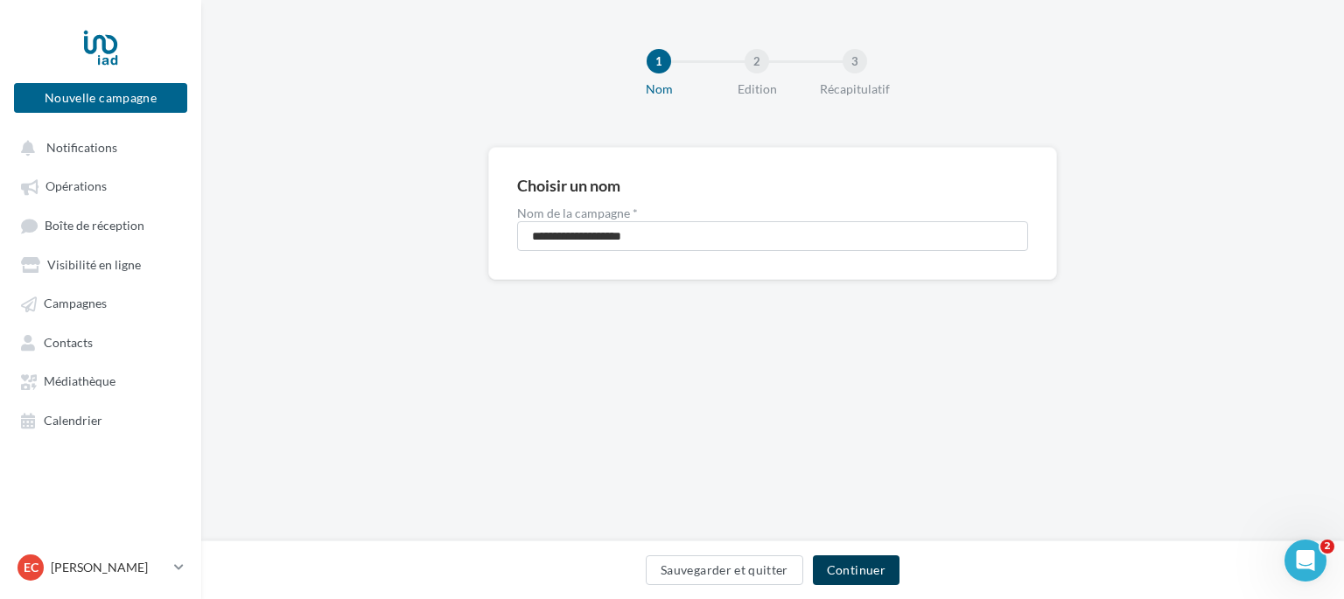
click at [884, 580] on button "Continuer" at bounding box center [856, 571] width 87 height 30
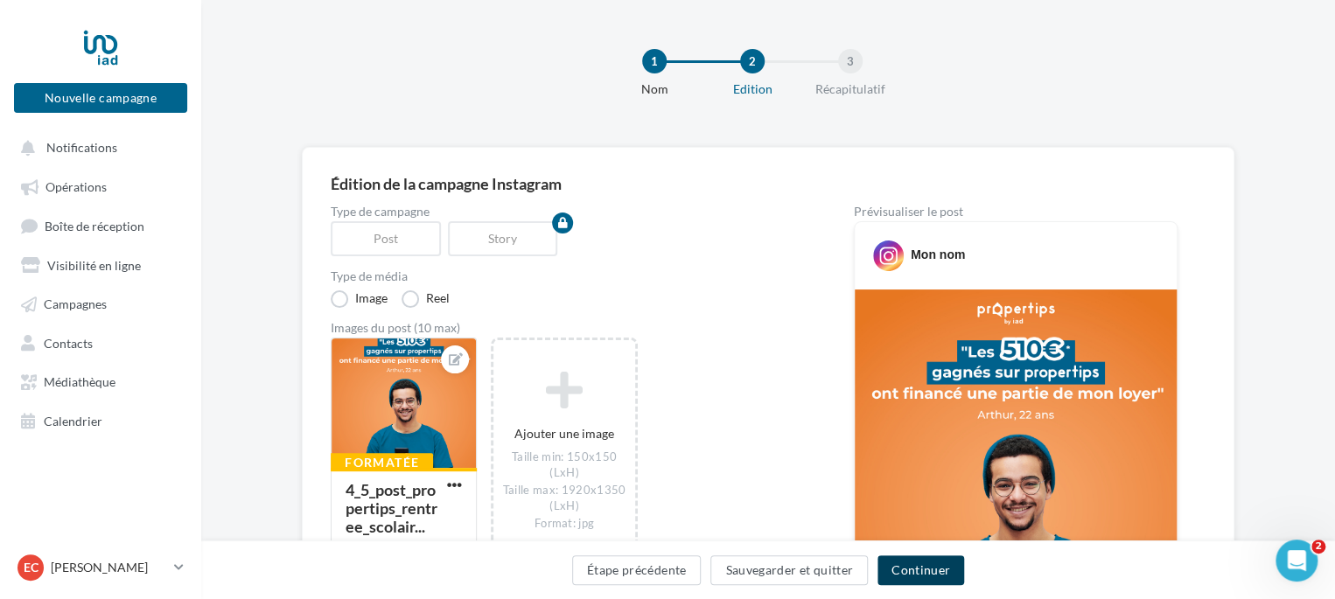
click at [916, 563] on button "Continuer" at bounding box center [921, 571] width 87 height 30
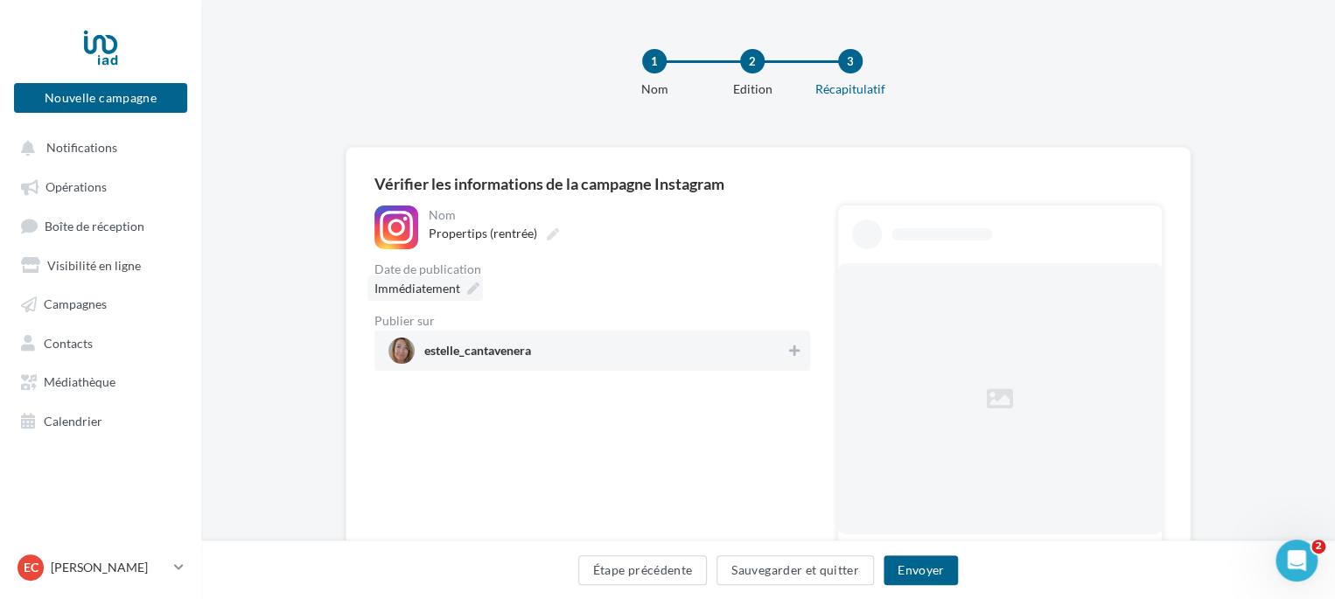
click at [472, 290] on icon at bounding box center [473, 289] width 12 height 12
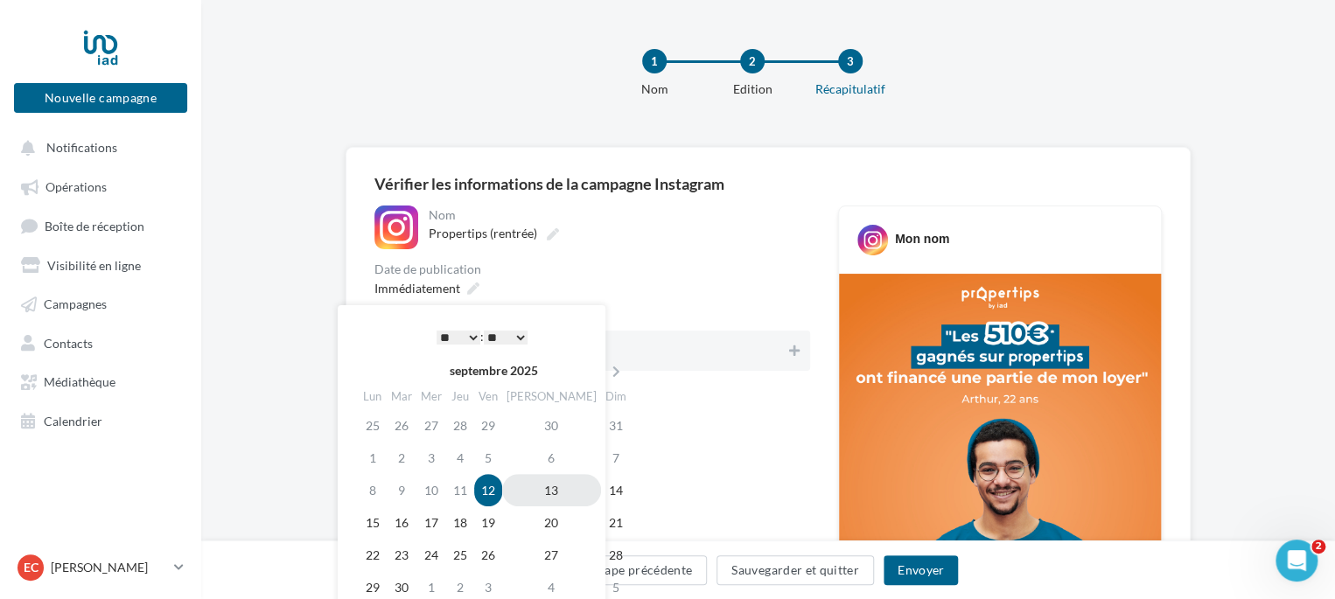
click at [542, 500] on td "13" at bounding box center [551, 490] width 99 height 32
click at [472, 334] on select "* * * * * * * * * * ** ** ** ** ** ** ** ** ** ** ** ** ** **" at bounding box center [459, 338] width 44 height 14
click at [653, 267] on div "Date de publication" at bounding box center [592, 269] width 436 height 12
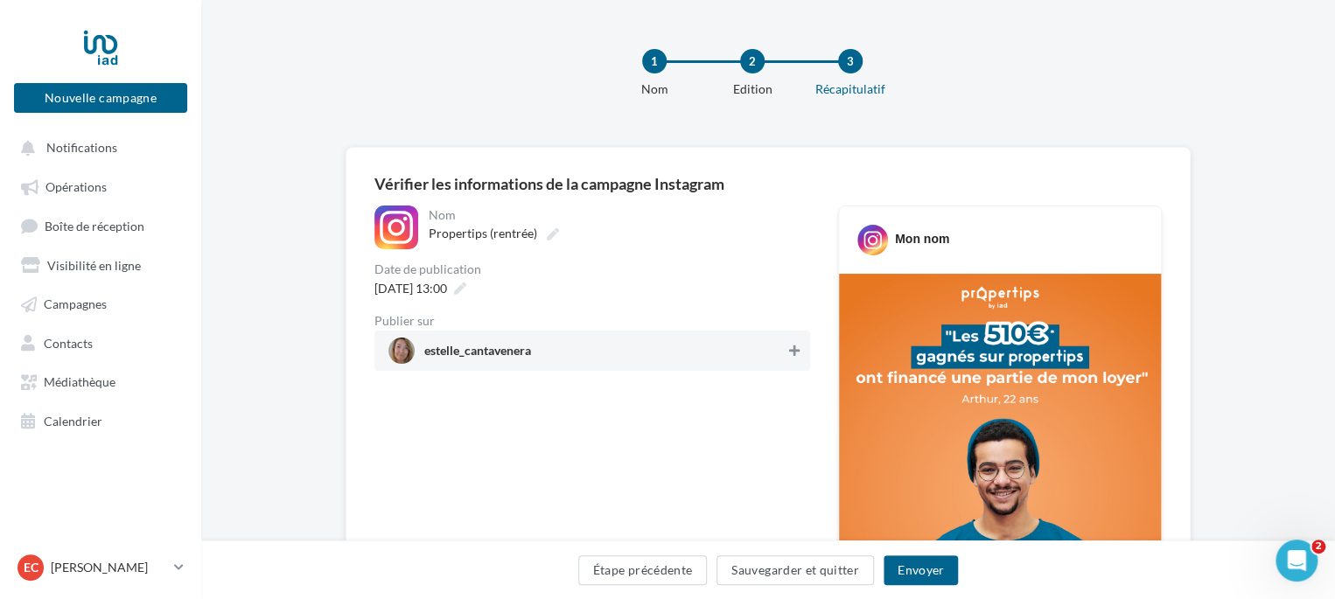
click at [797, 346] on icon at bounding box center [794, 351] width 10 height 12
click at [927, 577] on button "Envoyer" at bounding box center [921, 571] width 74 height 30
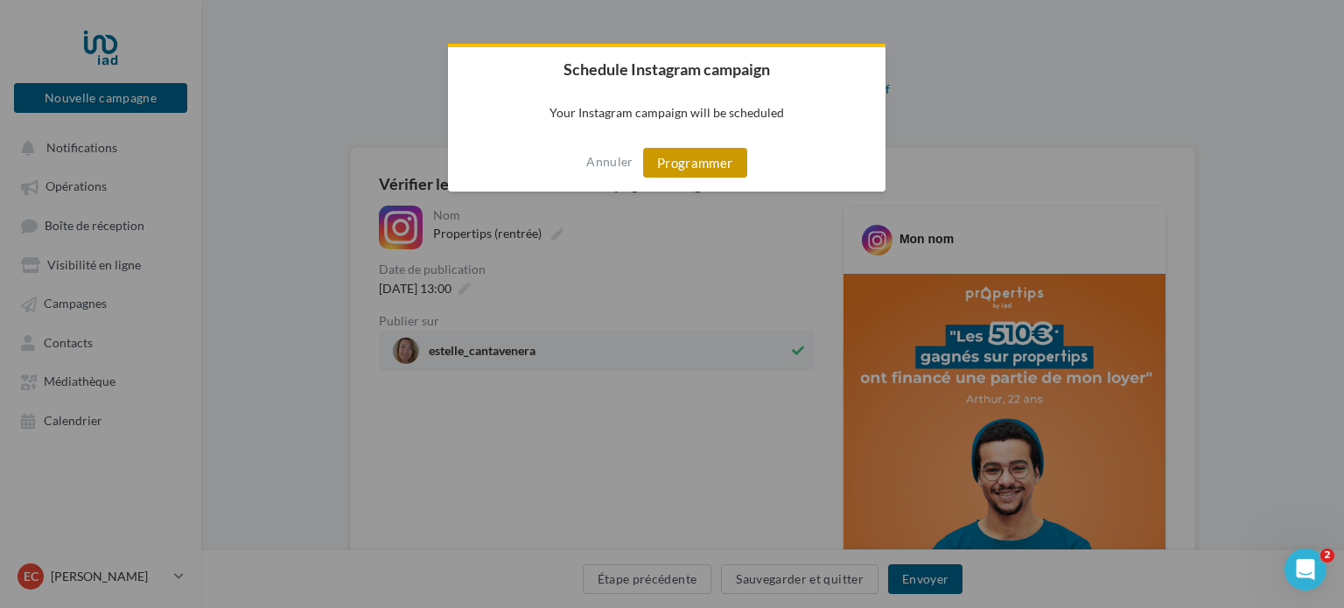
click at [712, 174] on button "Programmer" at bounding box center [695, 163] width 104 height 30
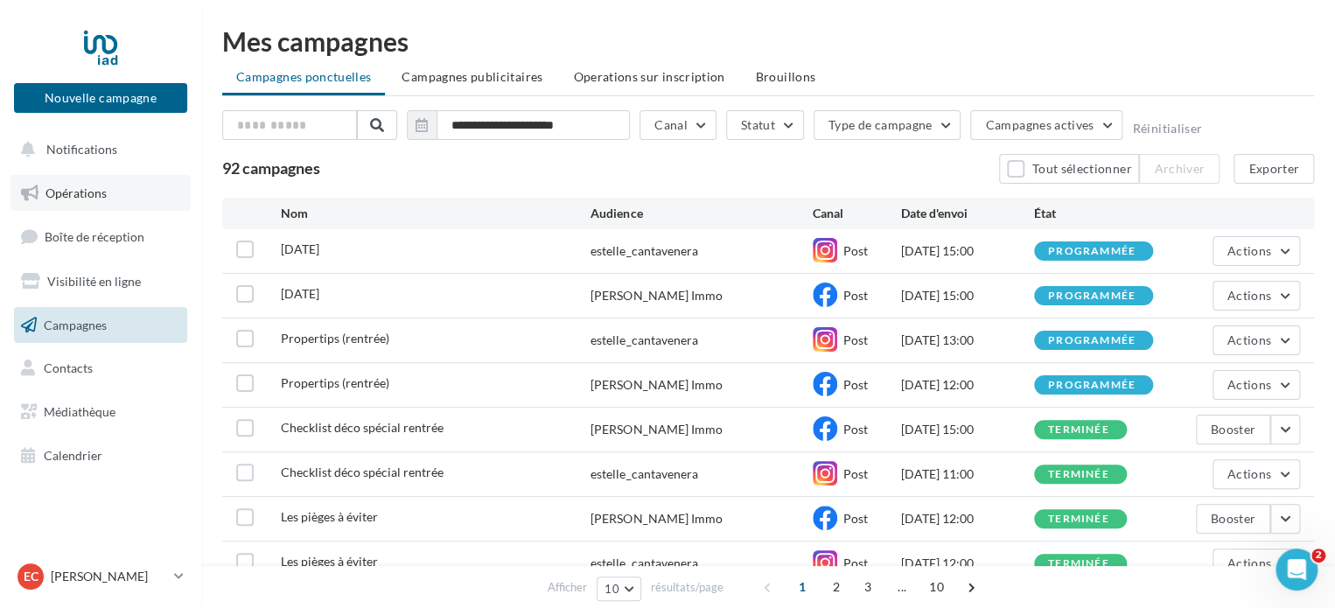
click at [98, 195] on span "Opérations" at bounding box center [75, 192] width 61 height 15
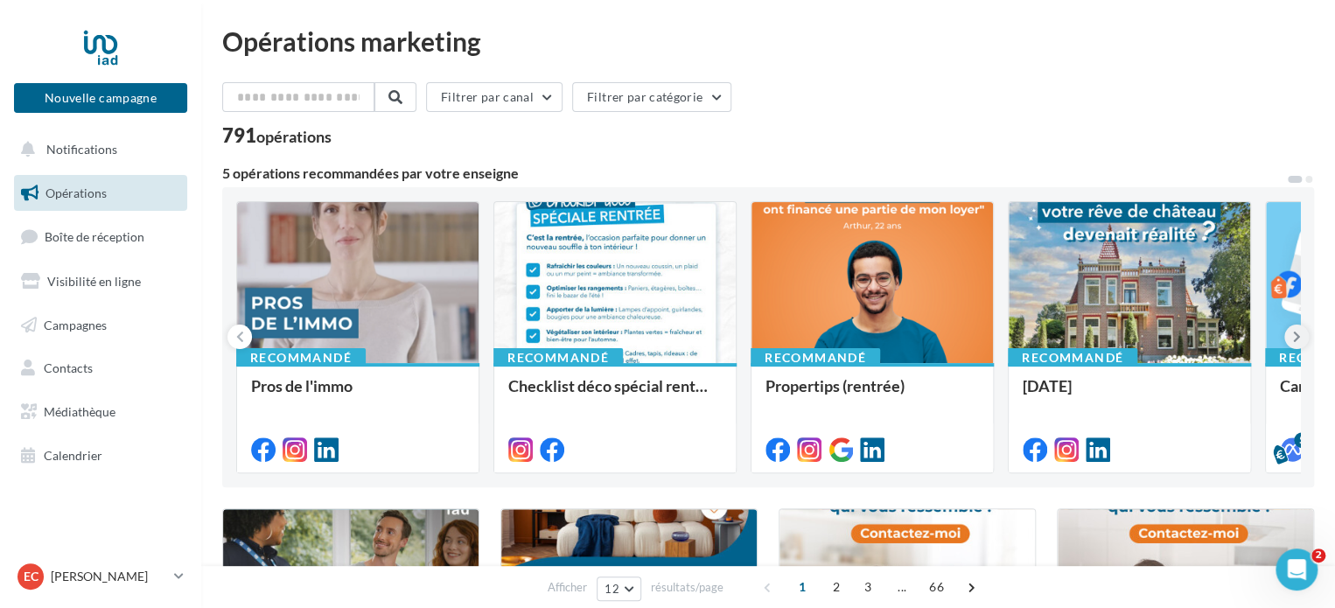
click at [1298, 333] on icon at bounding box center [1297, 336] width 8 height 17
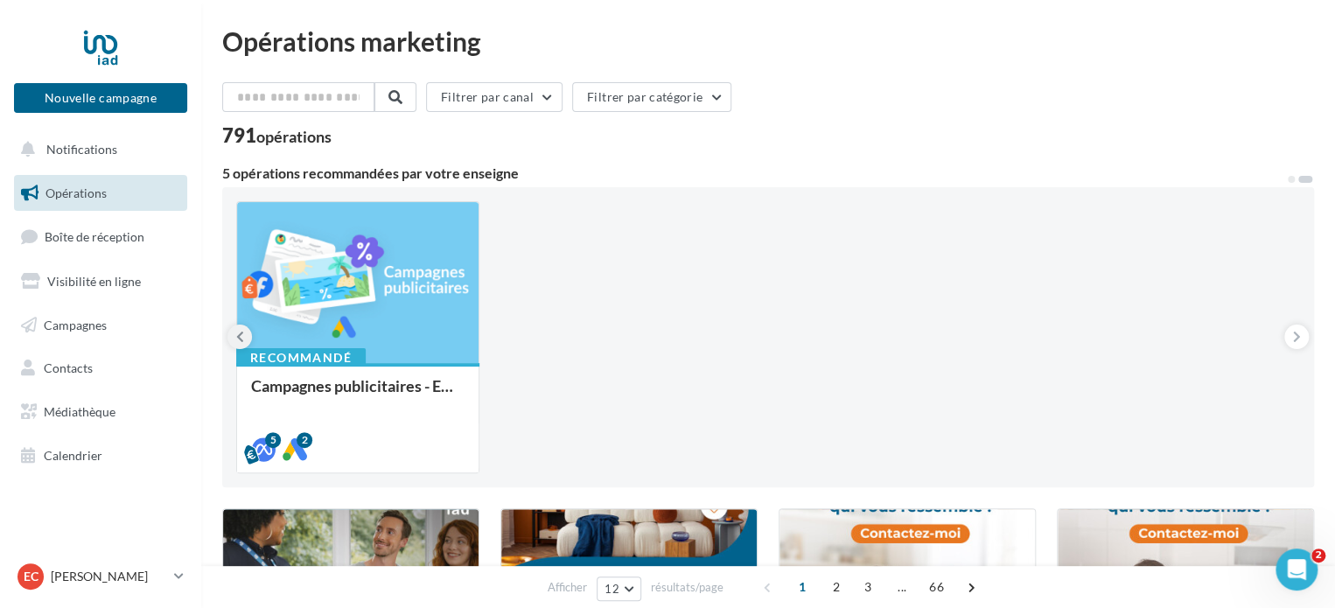
click at [233, 339] on button at bounding box center [239, 337] width 24 height 24
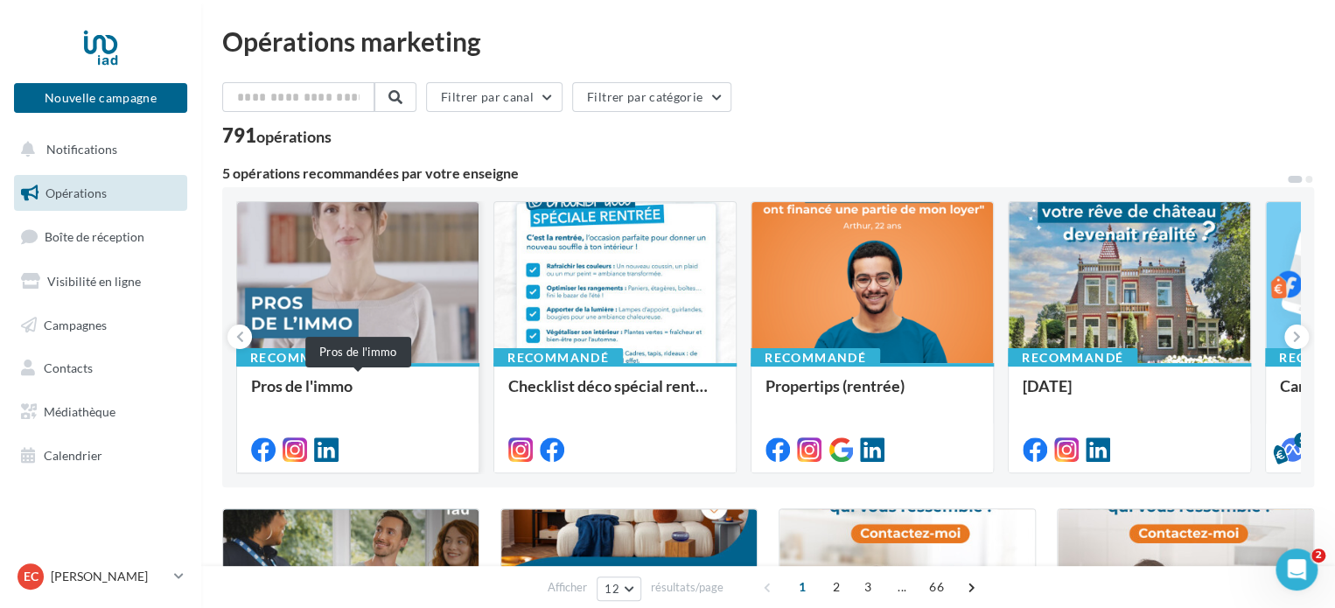
click at [402, 384] on div "Pros de l'immo" at bounding box center [357, 394] width 213 height 35
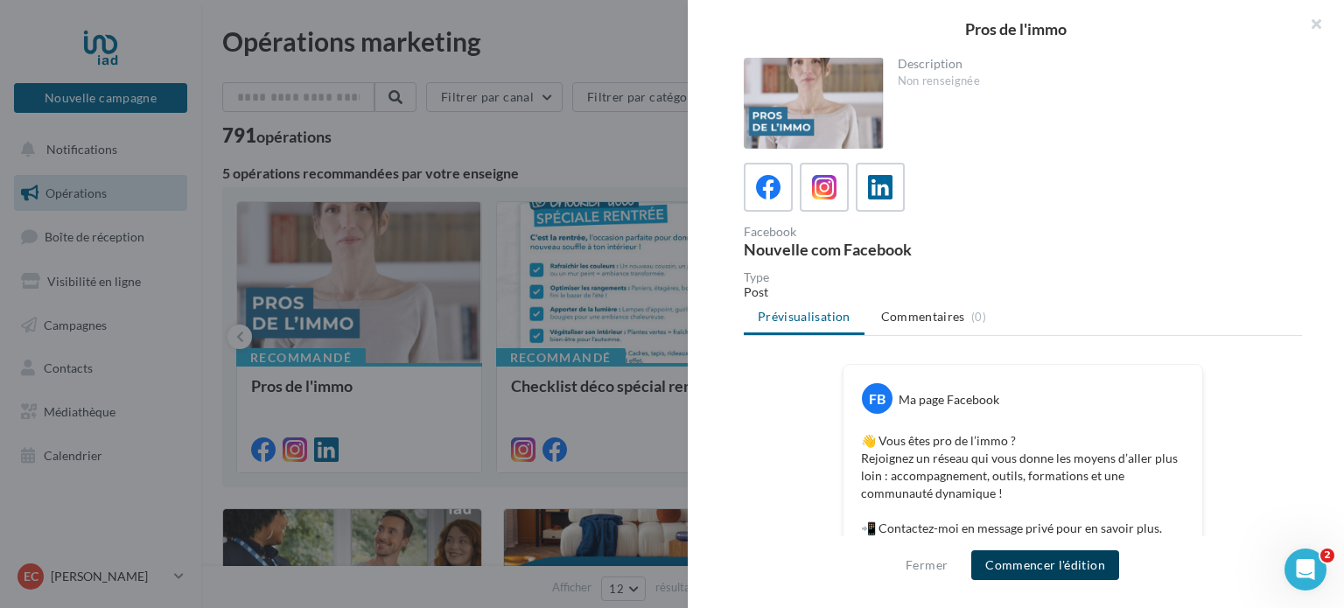
click at [1086, 574] on button "Commencer l'édition" at bounding box center [1045, 565] width 148 height 30
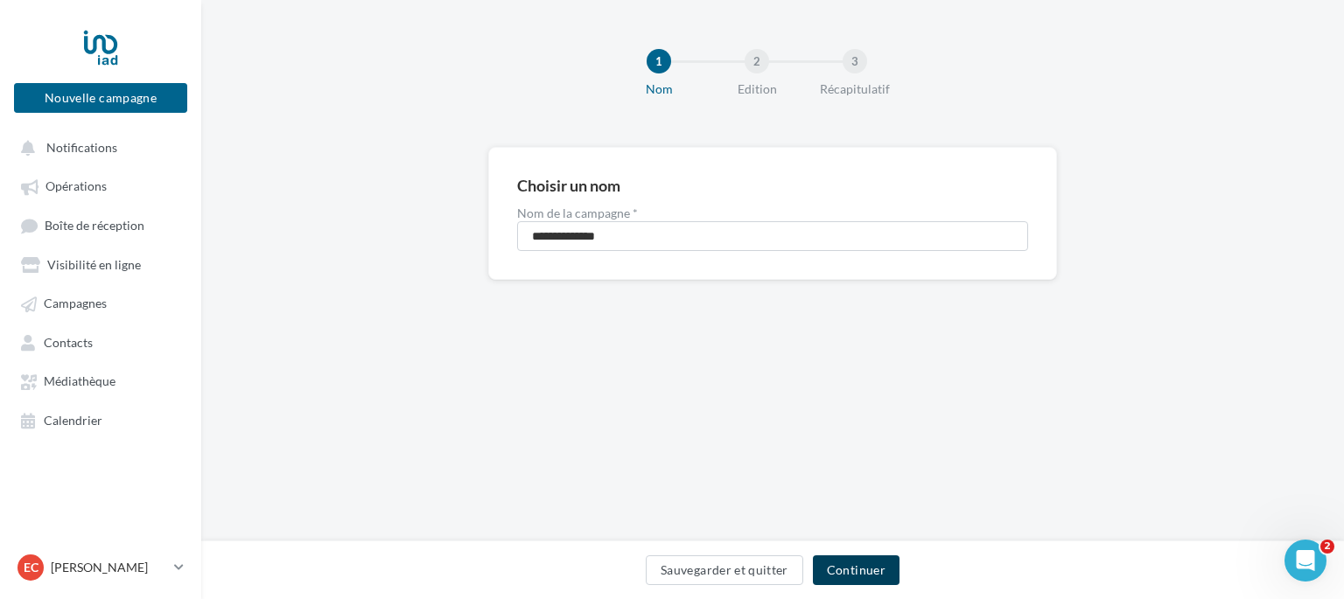
click at [890, 577] on button "Continuer" at bounding box center [856, 571] width 87 height 30
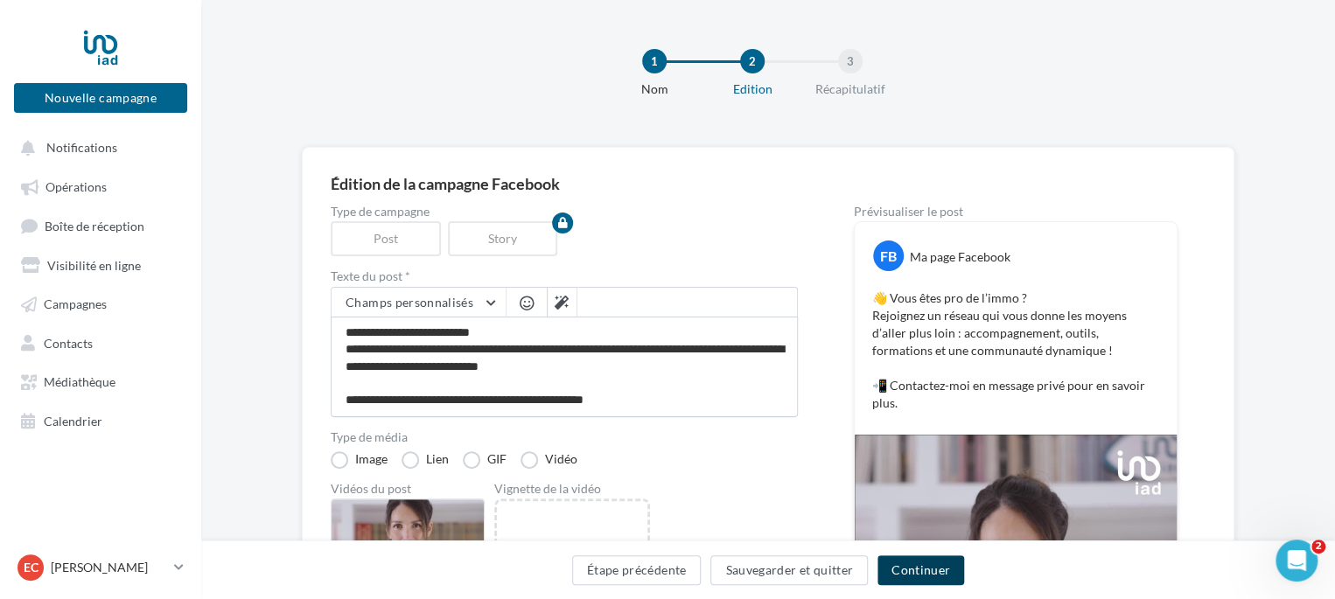
click at [924, 570] on button "Continuer" at bounding box center [921, 571] width 87 height 30
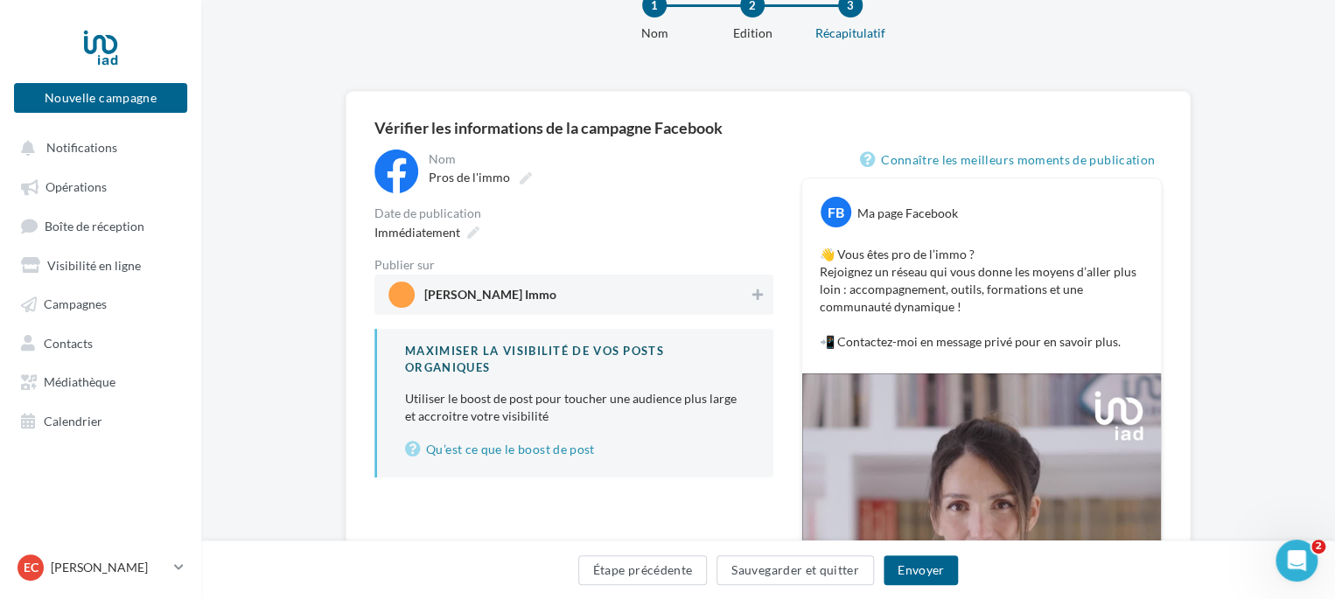
scroll to position [87, 0]
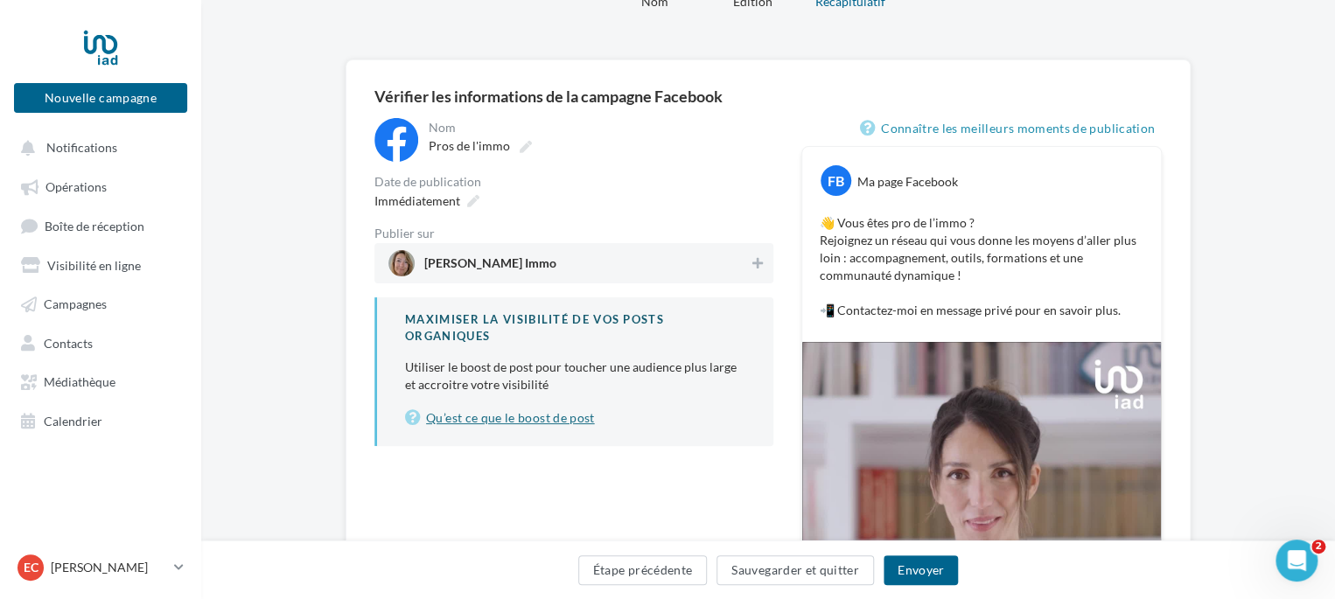
click at [430, 418] on link "Qu’est ce que le boost de post" at bounding box center [575, 418] width 340 height 21
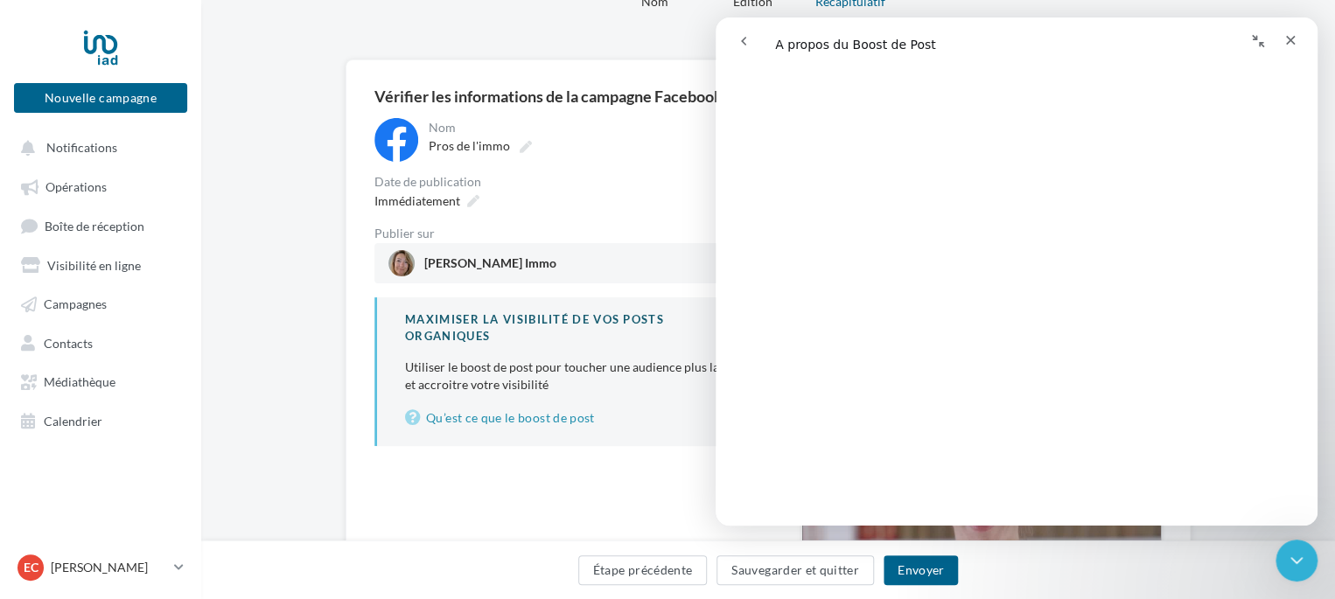
scroll to position [1487, 0]
click at [545, 457] on div "**********" at bounding box center [573, 466] width 399 height 696
click at [1287, 41] on icon "Fermer" at bounding box center [1290, 40] width 14 height 14
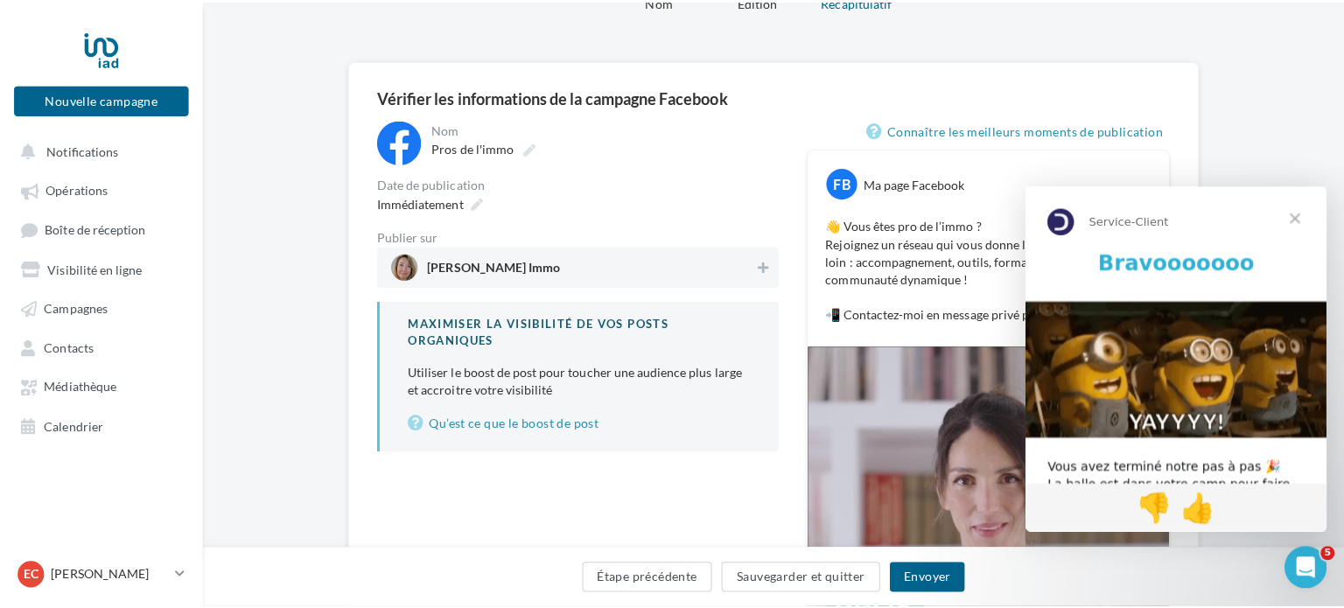
scroll to position [0, 0]
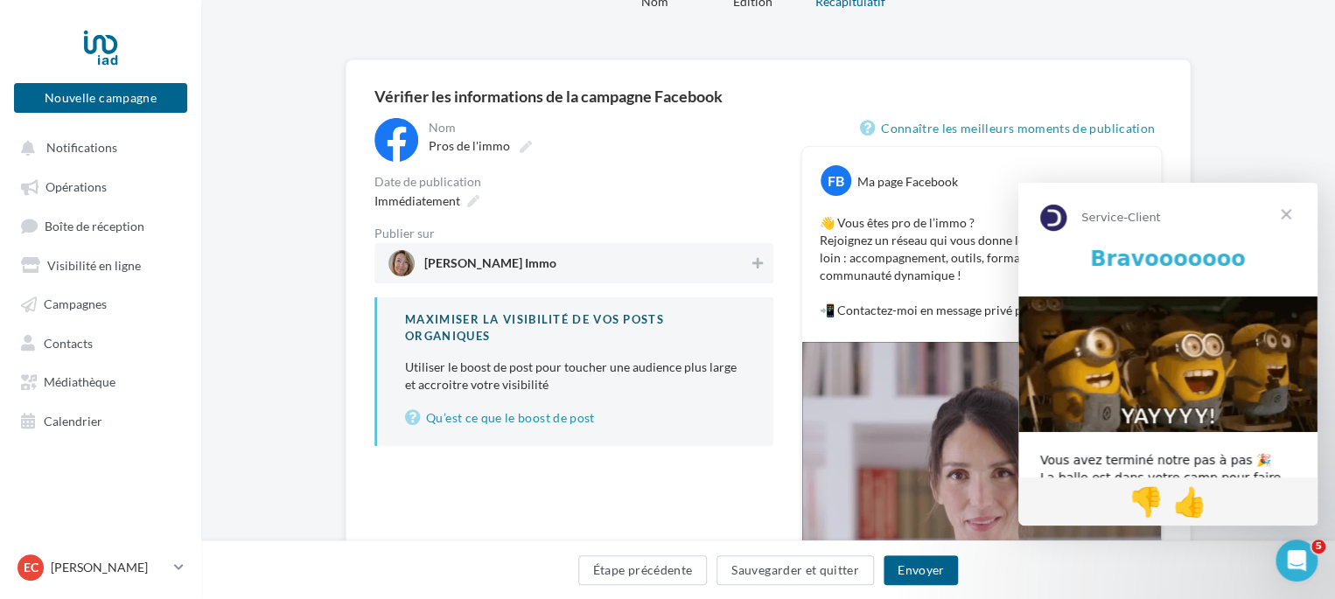
click at [1290, 209] on span "Fermer" at bounding box center [1286, 214] width 63 height 63
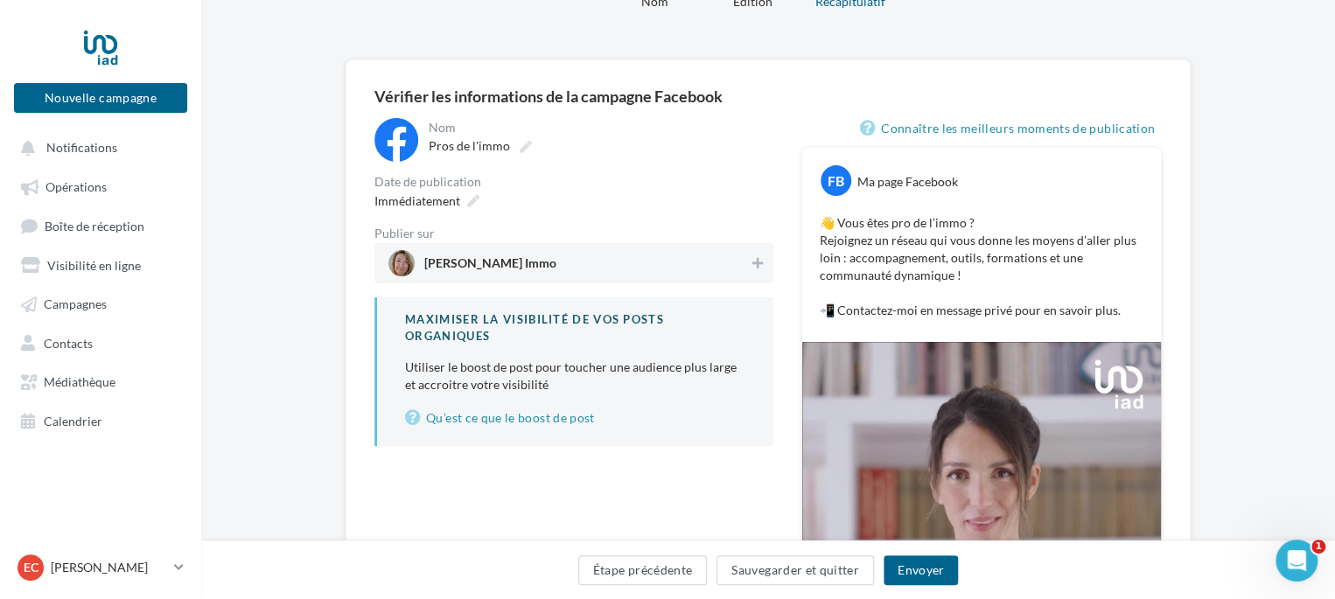
click at [770, 267] on div "[PERSON_NAME] Immo" at bounding box center [573, 263] width 399 height 40
click at [468, 202] on icon at bounding box center [473, 201] width 12 height 12
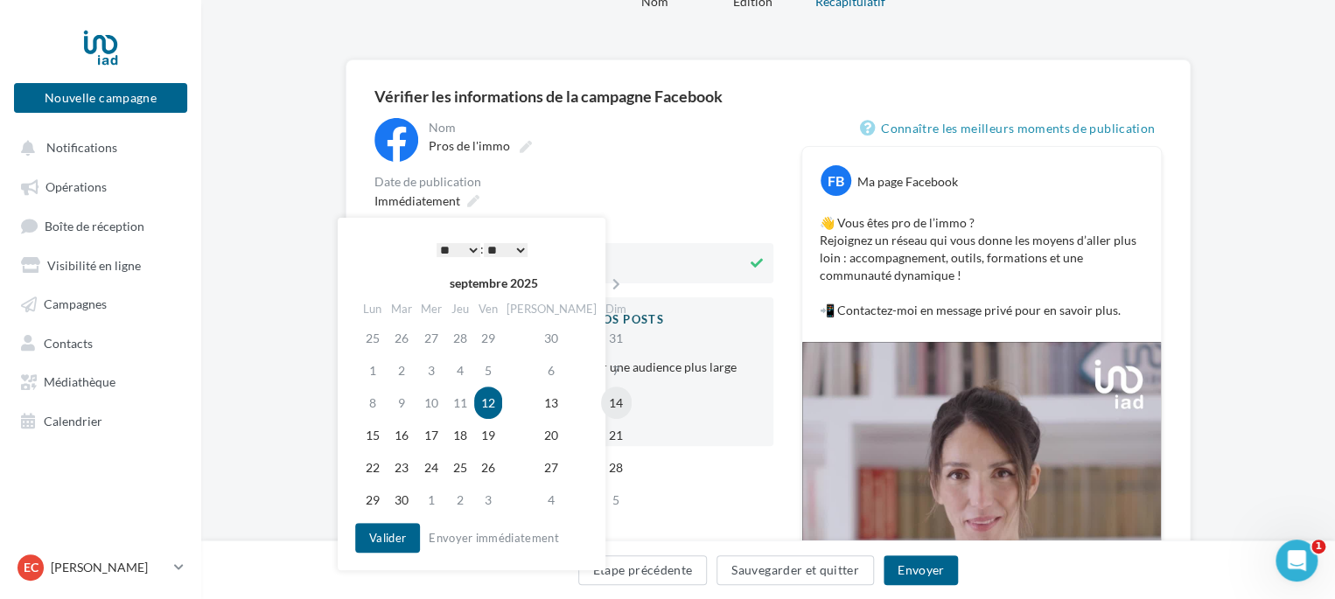
click at [601, 405] on td "14" at bounding box center [616, 403] width 31 height 32
click at [472, 248] on select "* * * * * * * * * * ** ** ** ** ** ** ** ** ** ** ** ** ** **" at bounding box center [459, 250] width 44 height 14
click at [386, 543] on button "Valider" at bounding box center [387, 538] width 65 height 30
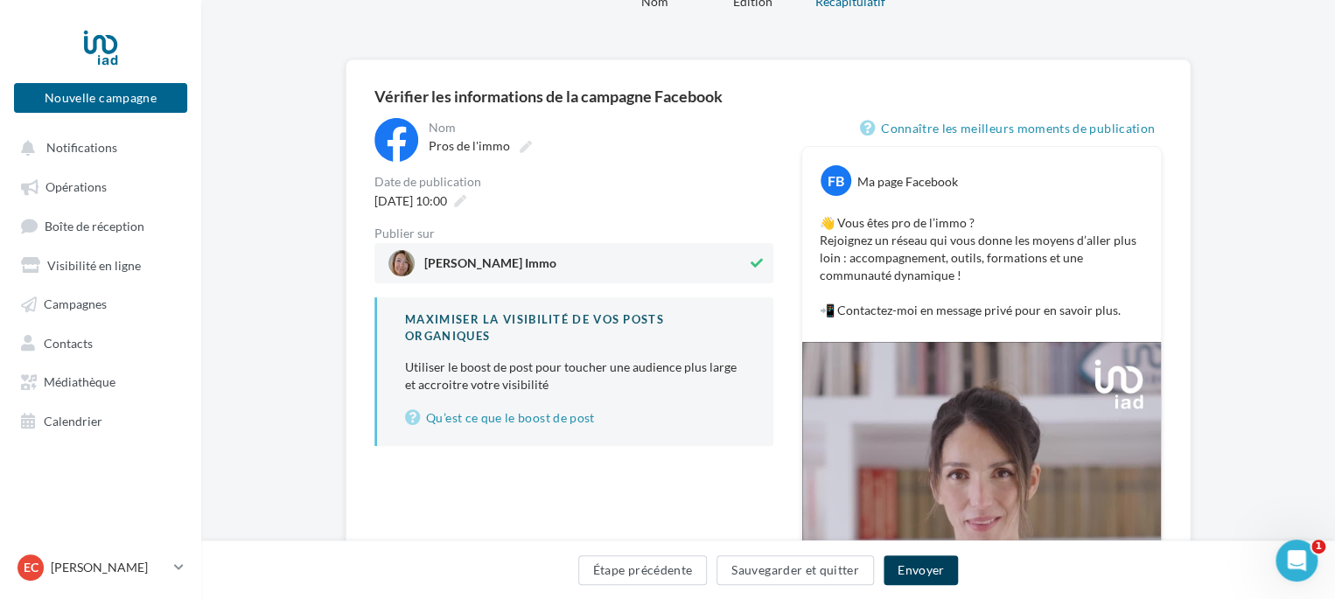
click at [913, 574] on button "Envoyer" at bounding box center [921, 571] width 74 height 30
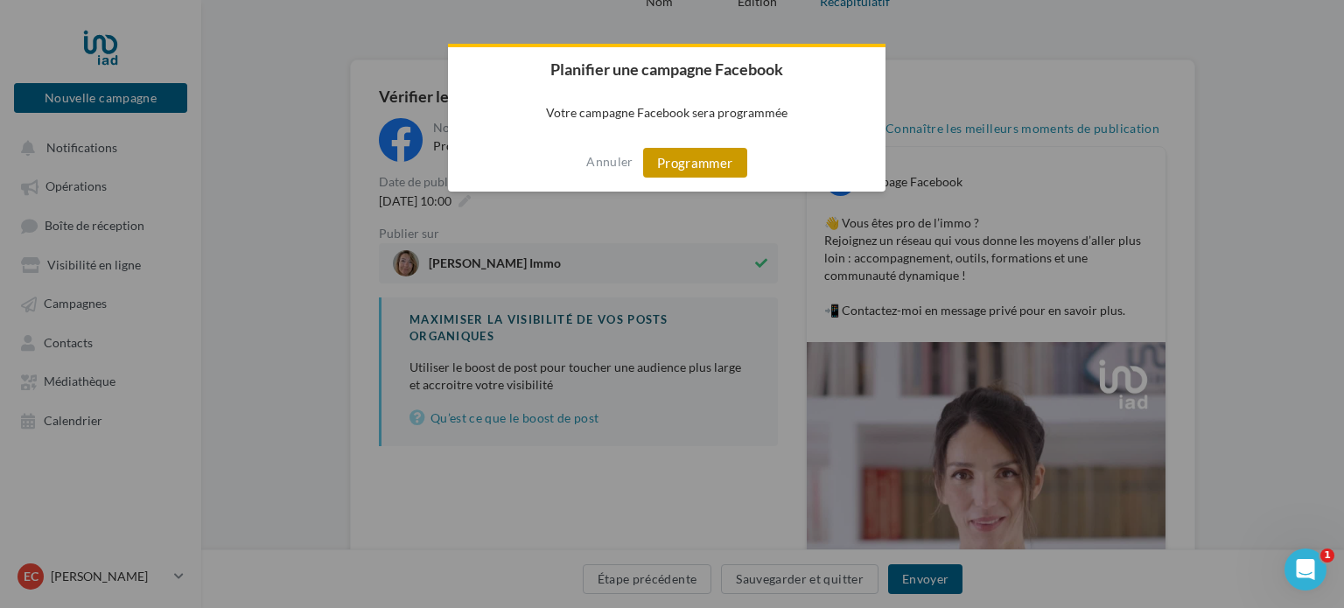
click at [713, 161] on button "Programmer" at bounding box center [695, 163] width 104 height 30
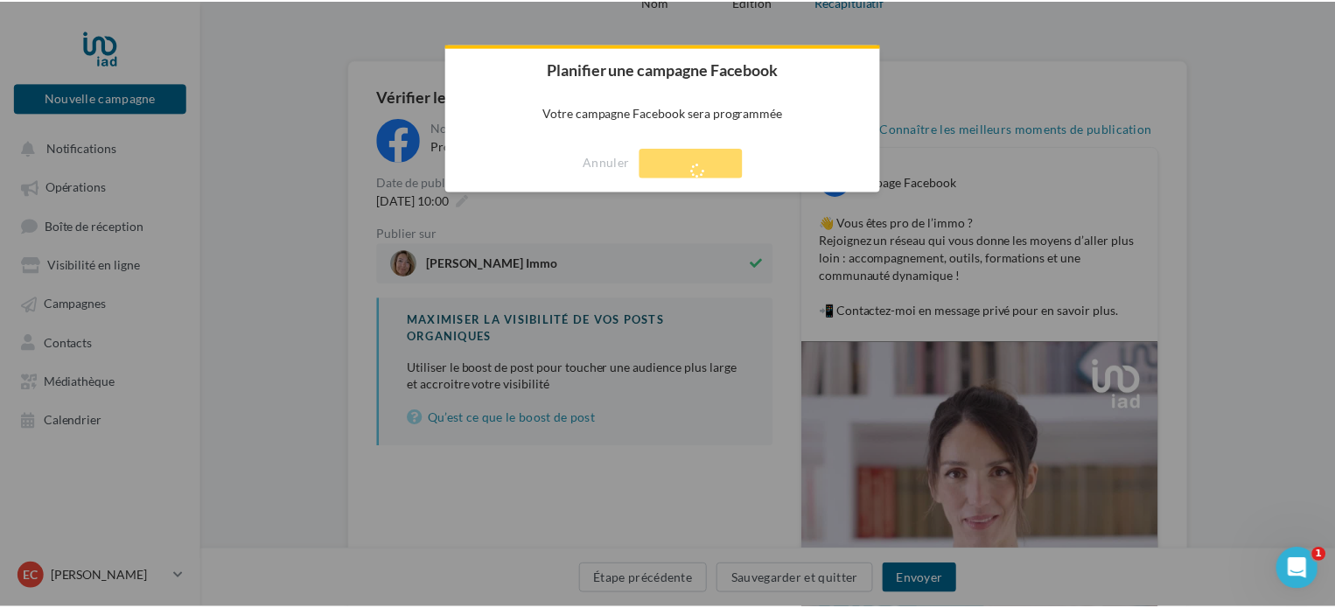
scroll to position [28, 0]
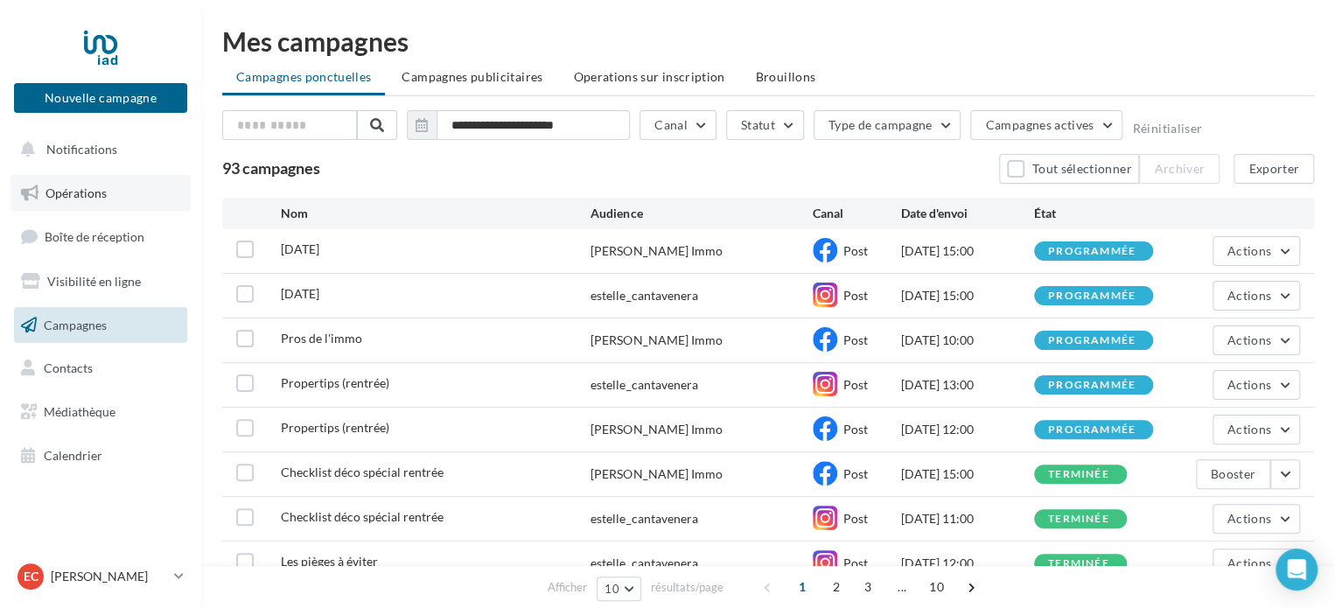
click at [65, 199] on span "Opérations" at bounding box center [75, 192] width 61 height 15
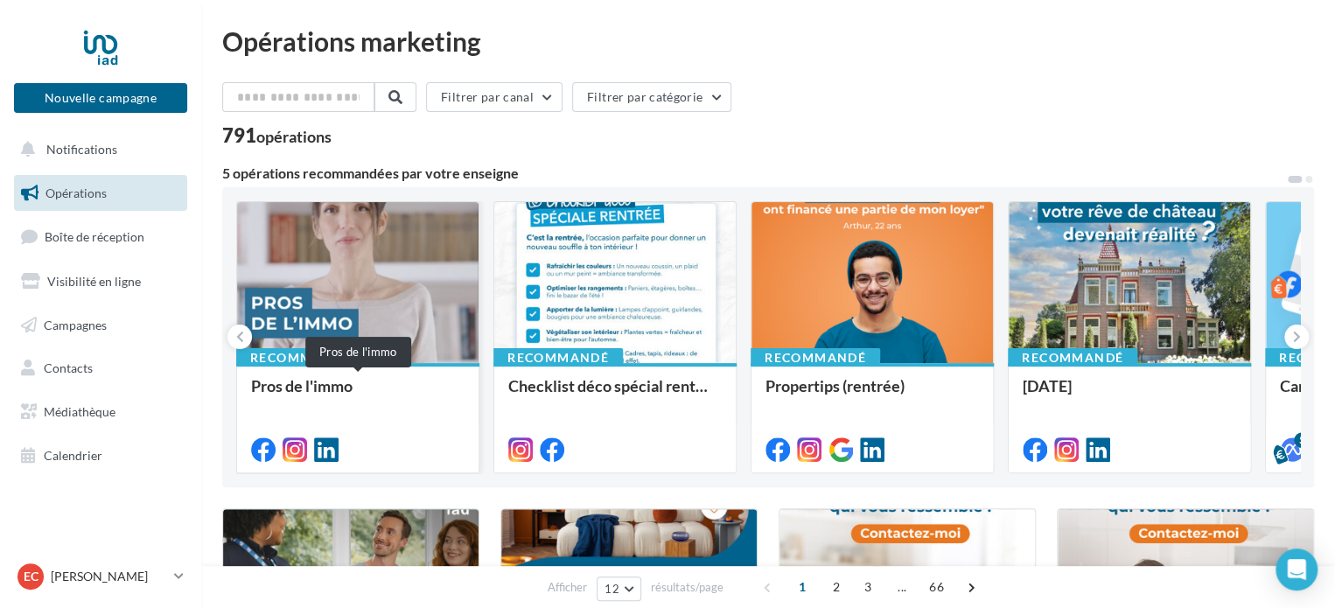
click at [328, 395] on div "Pros de l'immo" at bounding box center [357, 394] width 213 height 35
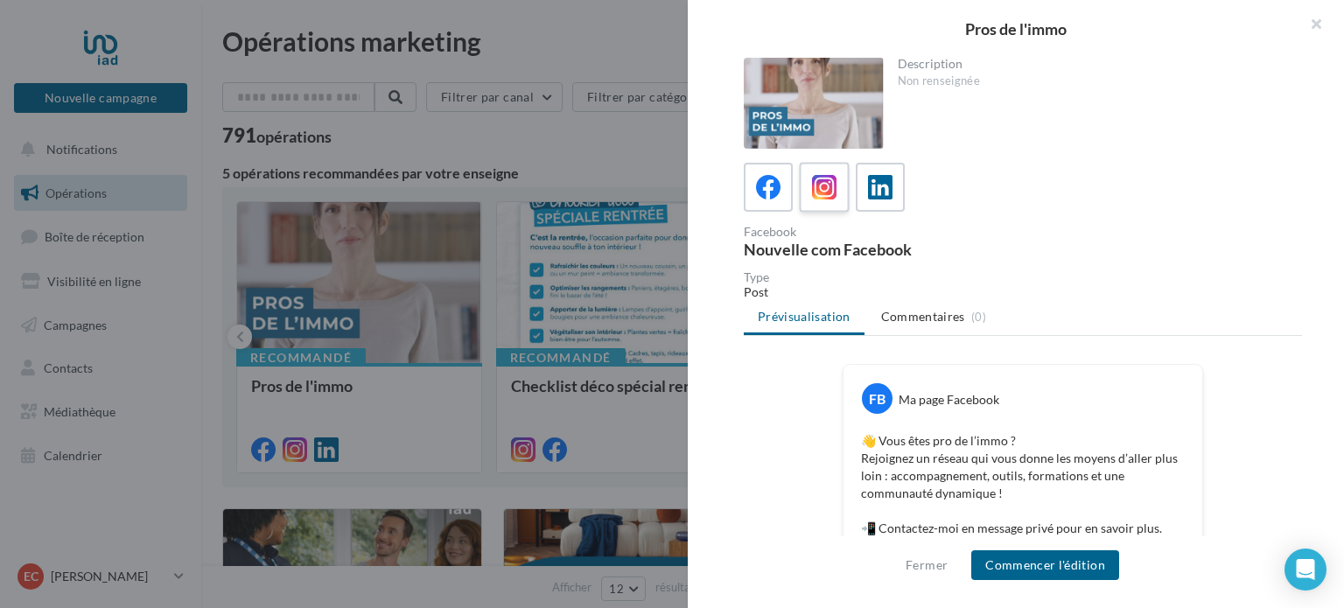
click at [803, 181] on label at bounding box center [824, 187] width 50 height 50
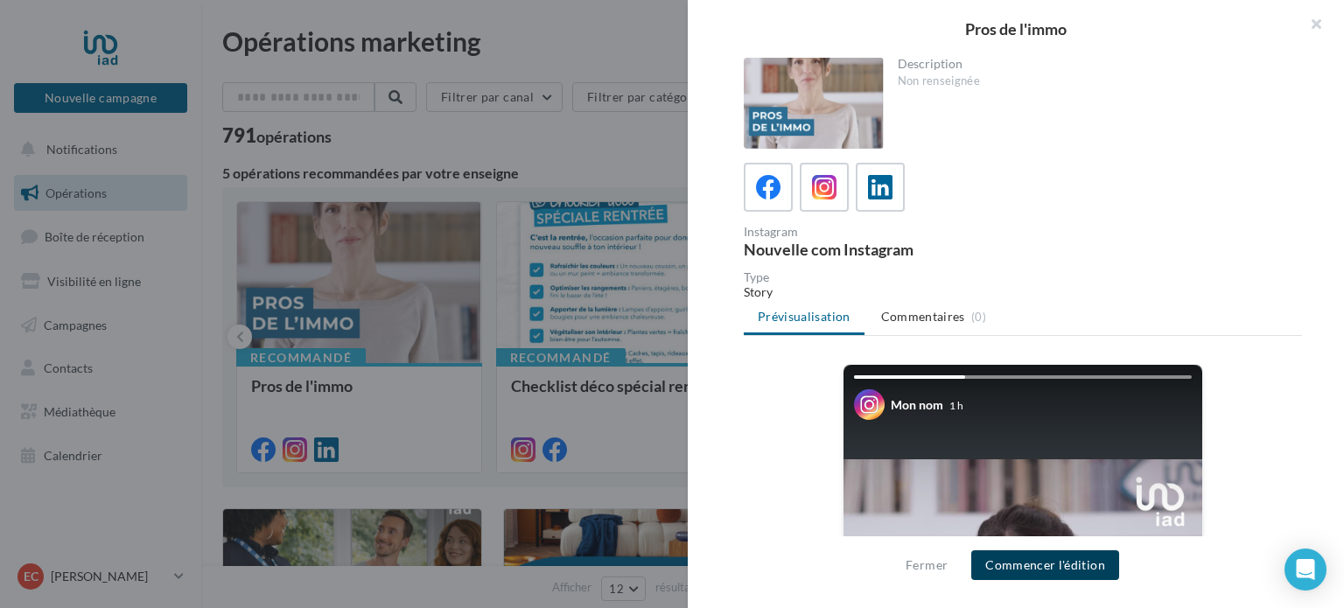
click at [1081, 571] on button "Commencer l'édition" at bounding box center [1045, 565] width 148 height 30
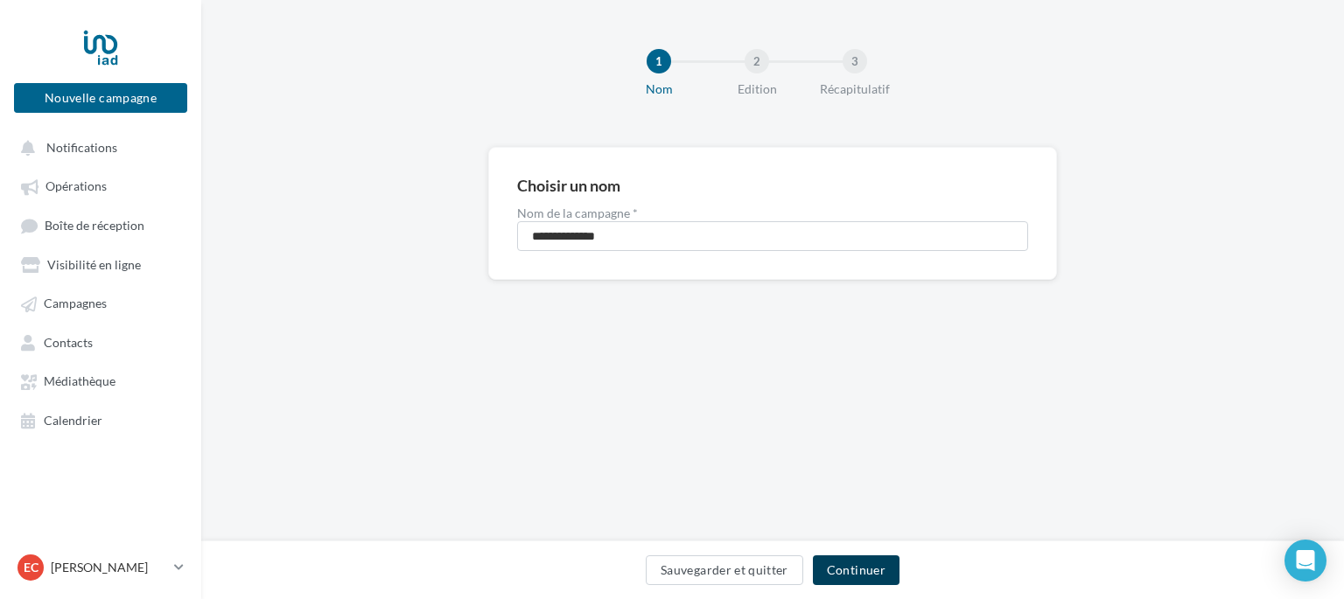
click at [873, 569] on button "Continuer" at bounding box center [856, 571] width 87 height 30
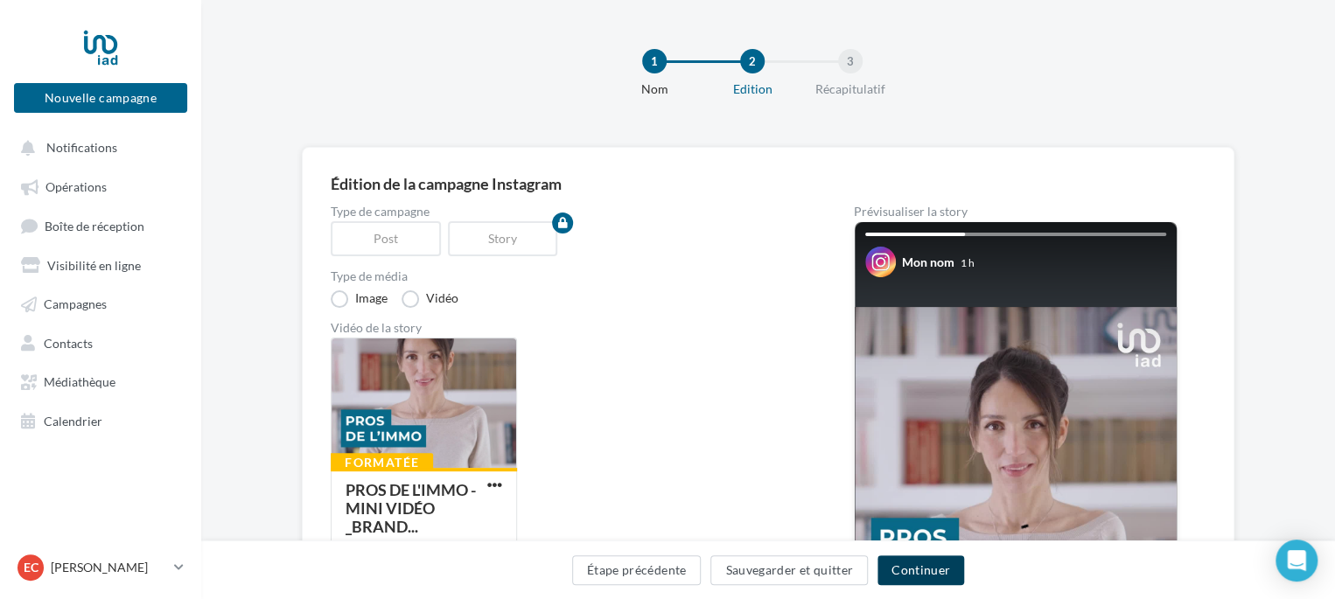
click at [941, 570] on button "Continuer" at bounding box center [921, 571] width 87 height 30
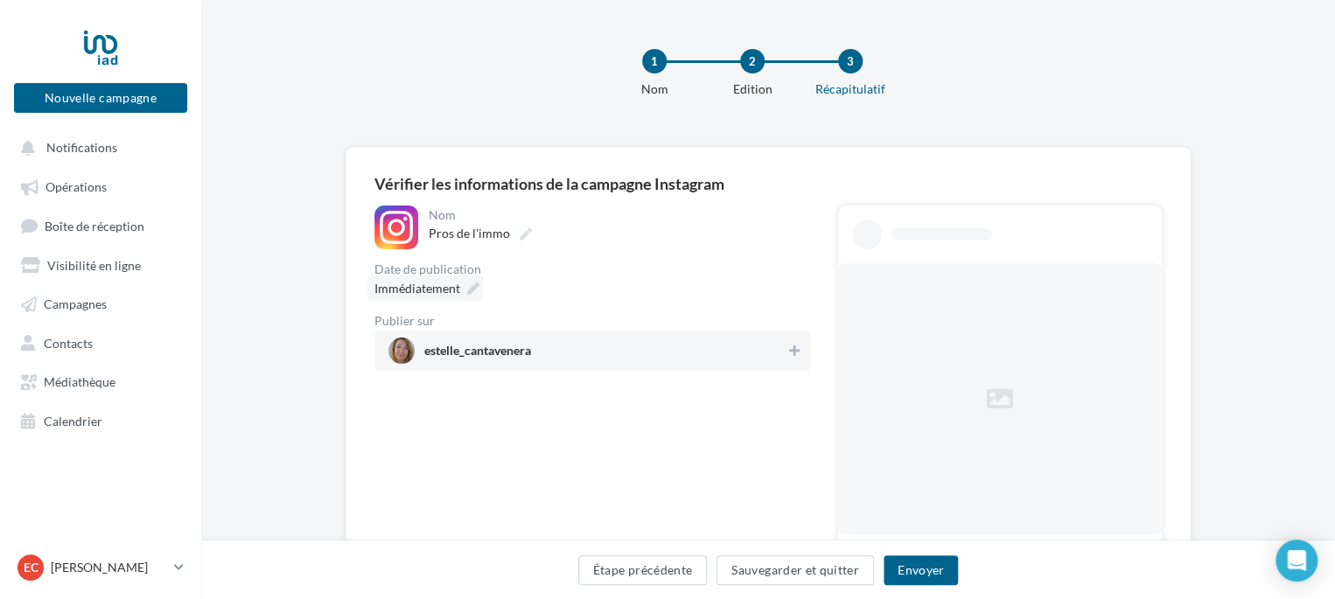
click at [463, 283] on div "Immédiatement" at bounding box center [424, 288] width 115 height 25
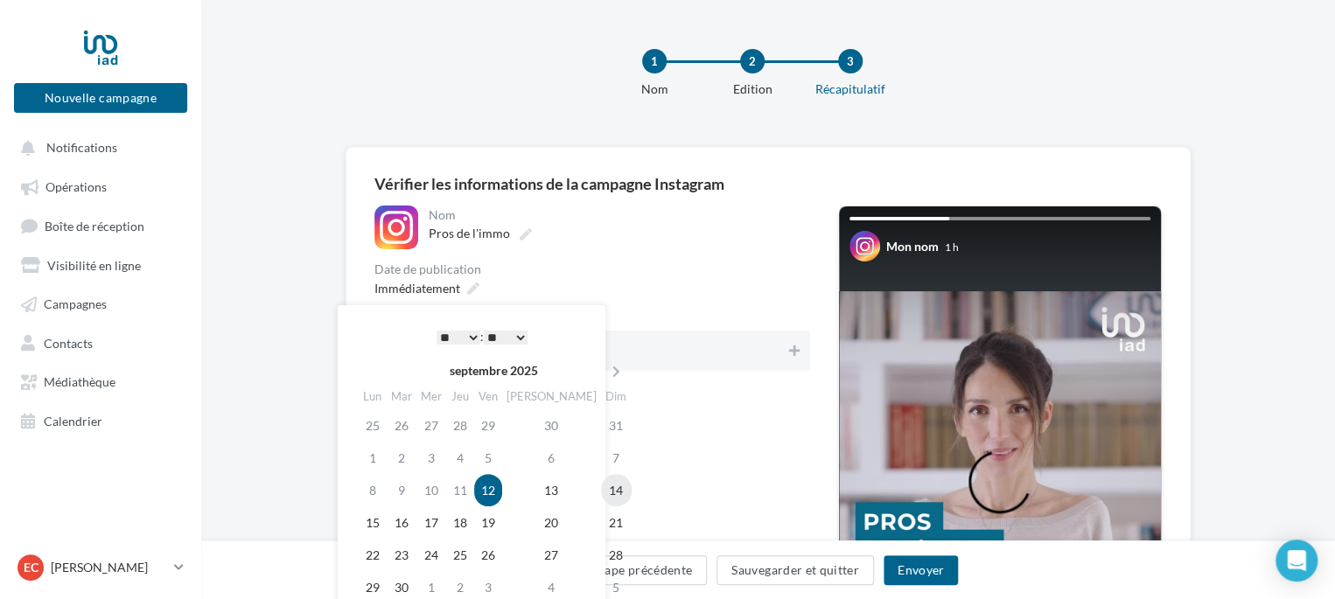
click at [601, 490] on td "14" at bounding box center [616, 490] width 31 height 32
click at [467, 335] on select "* * * * * * * * * * ** ** ** ** ** ** ** ** ** ** ** ** ** **" at bounding box center [459, 338] width 44 height 14
click at [472, 346] on div "* * * * * * * * * * ** ** ** ** ** ** ** ** ** ** ** ** ** ** : ** ** ** ** ** …" at bounding box center [482, 337] width 177 height 26
click at [470, 337] on select "* * * * * * * * * * ** ** ** ** ** ** ** ** ** ** ** ** ** **" at bounding box center [459, 338] width 44 height 14
click at [658, 248] on div "**********" at bounding box center [617, 228] width 385 height 44
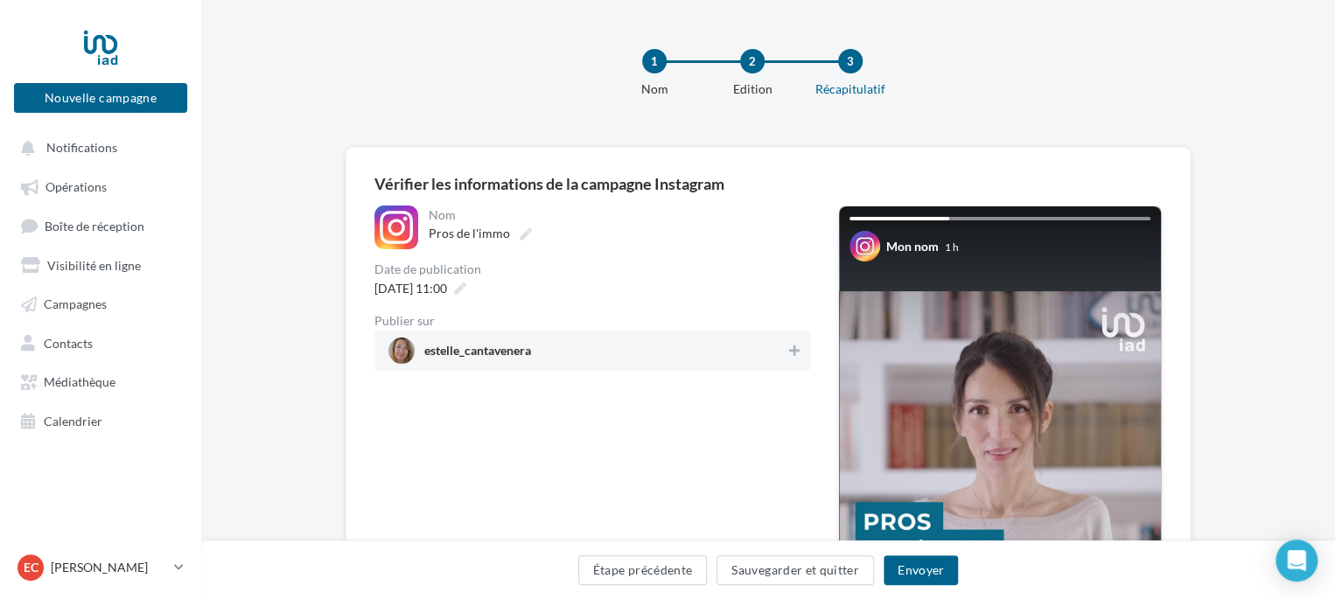
click at [745, 353] on span "estelle_cantavenera" at bounding box center [586, 351] width 397 height 26
click at [938, 580] on button "Envoyer" at bounding box center [921, 571] width 74 height 30
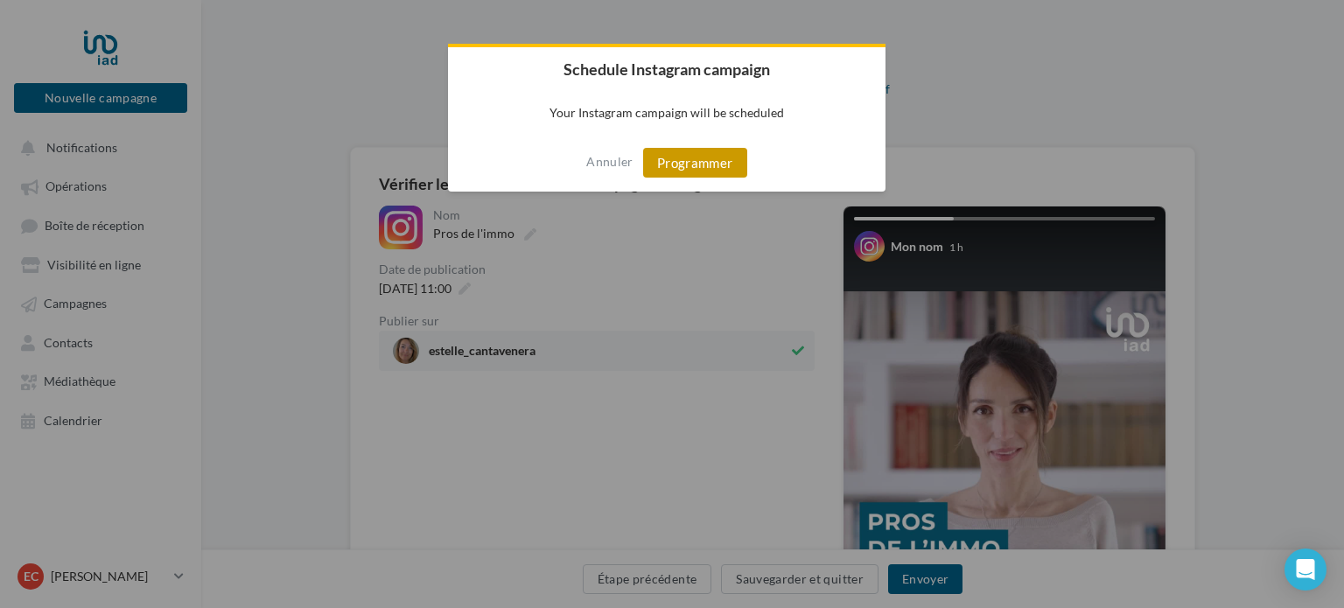
click at [693, 167] on button "Programmer" at bounding box center [695, 163] width 104 height 30
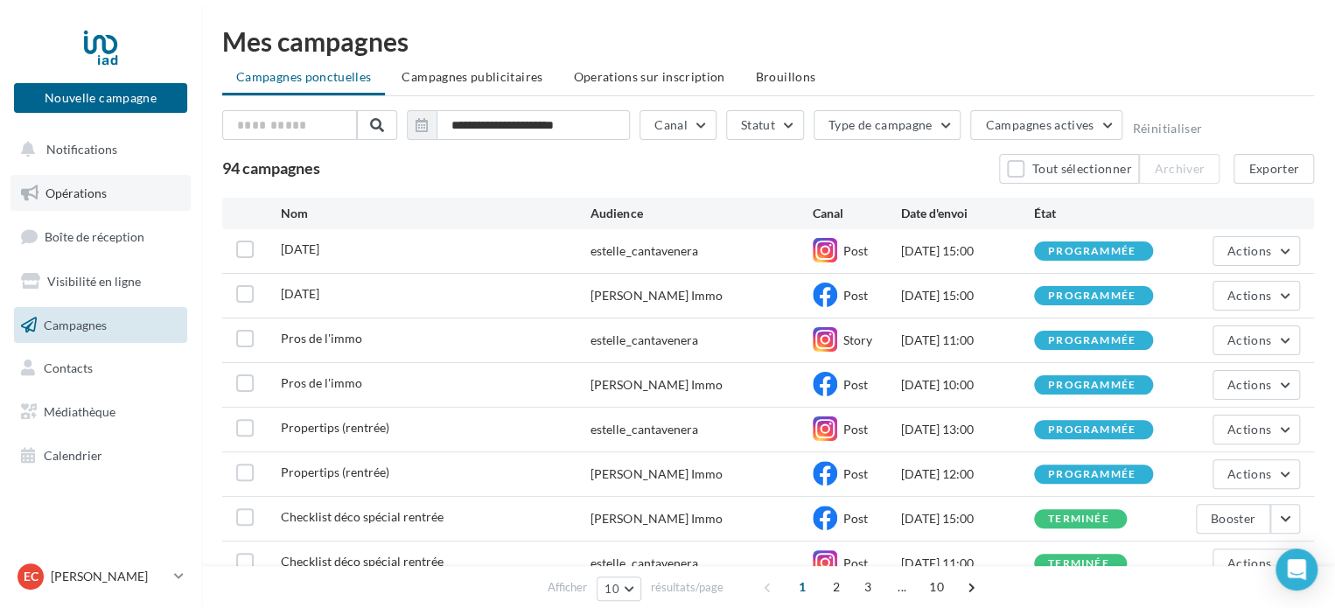
click at [43, 195] on link "Opérations" at bounding box center [100, 193] width 180 height 37
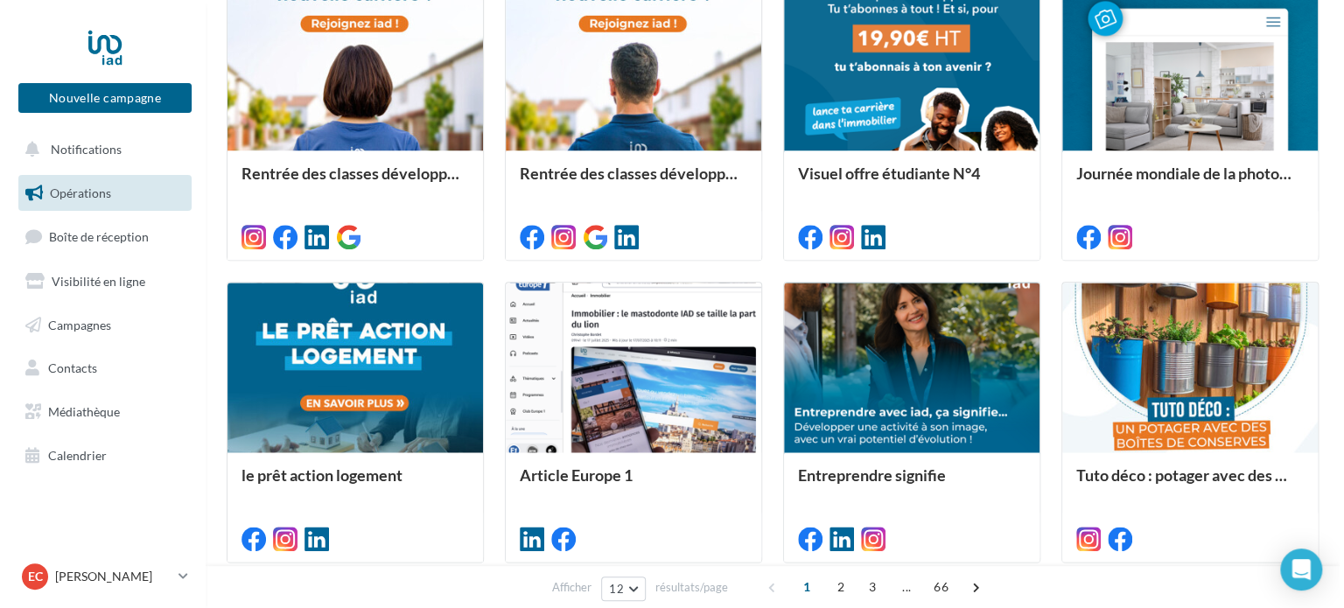
scroll to position [875, 0]
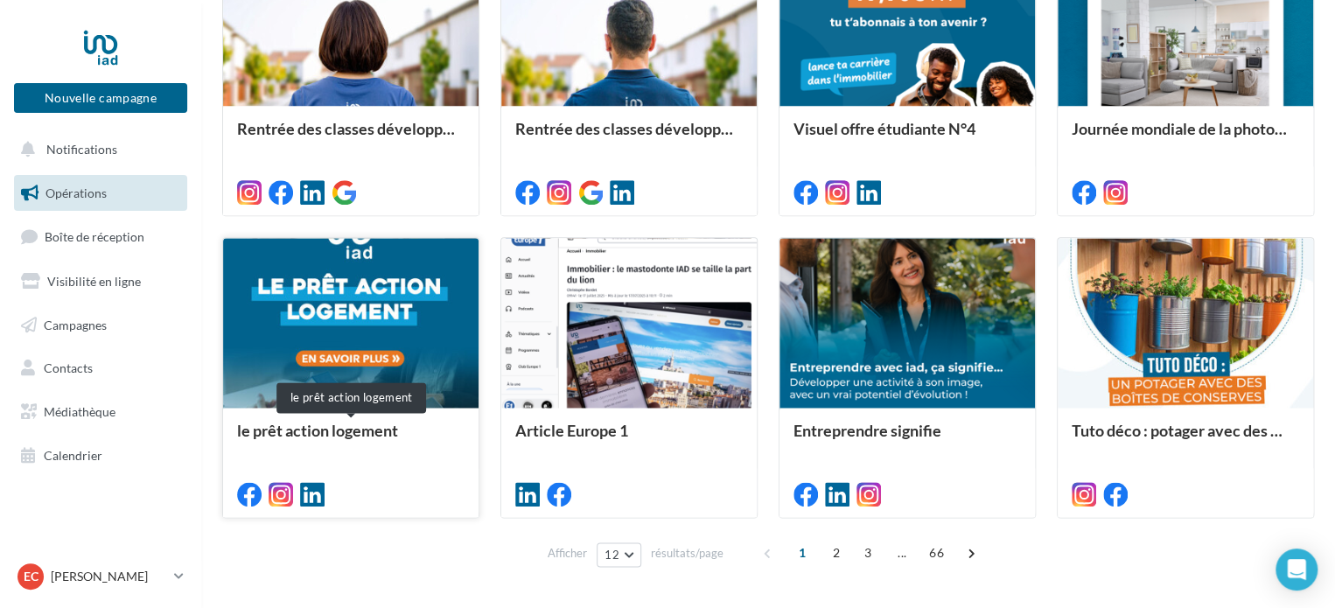
click at [395, 430] on div "le prêt action logement" at bounding box center [350, 439] width 227 height 35
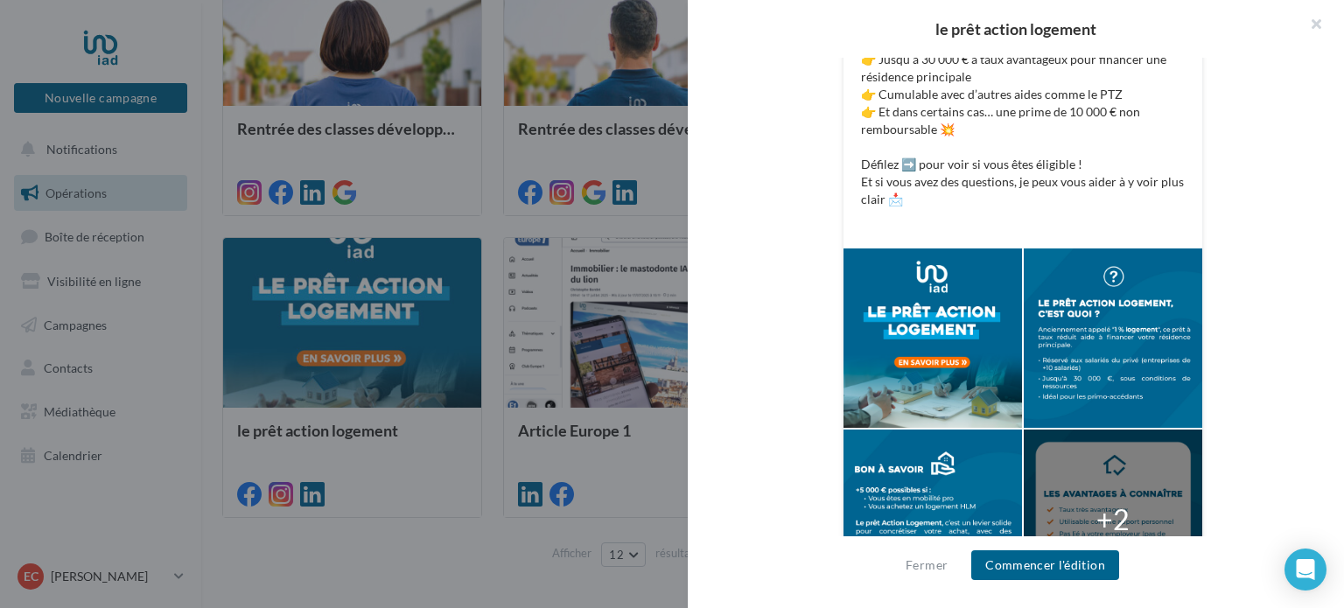
scroll to position [437, 0]
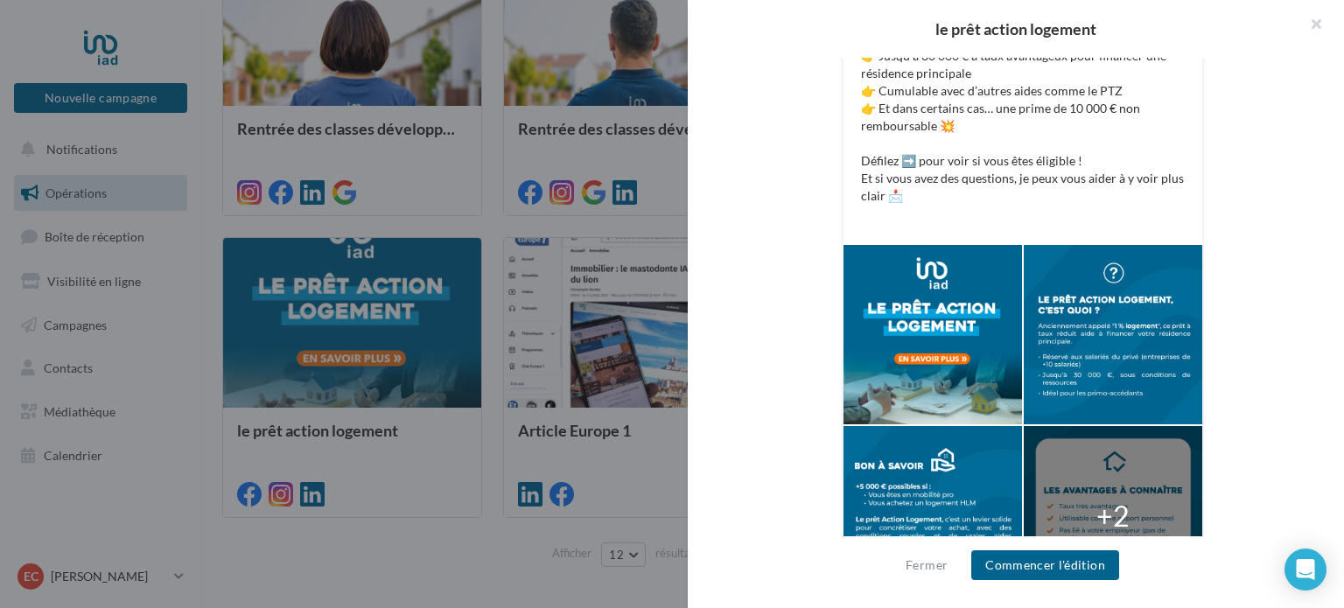
click at [1054, 580] on div "Fermer Commencer l'édition" at bounding box center [1016, 572] width 656 height 72
click at [1053, 573] on button "Commencer l'édition" at bounding box center [1045, 565] width 148 height 30
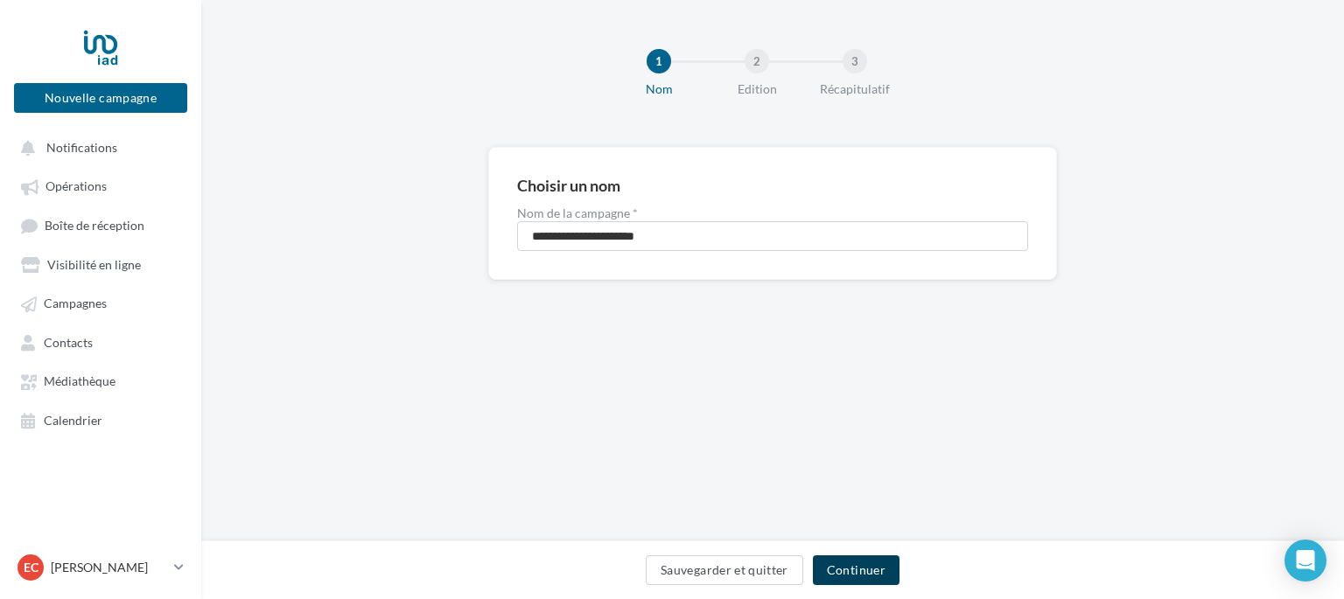
click at [877, 563] on button "Continuer" at bounding box center [856, 571] width 87 height 30
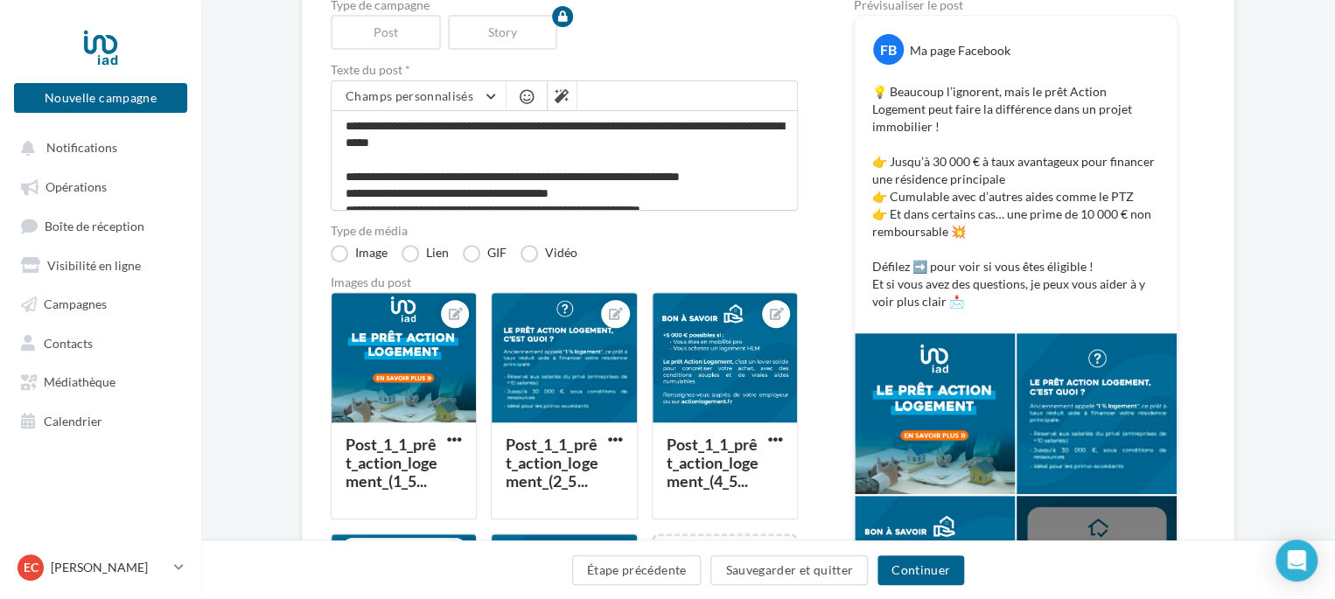
scroll to position [262, 0]
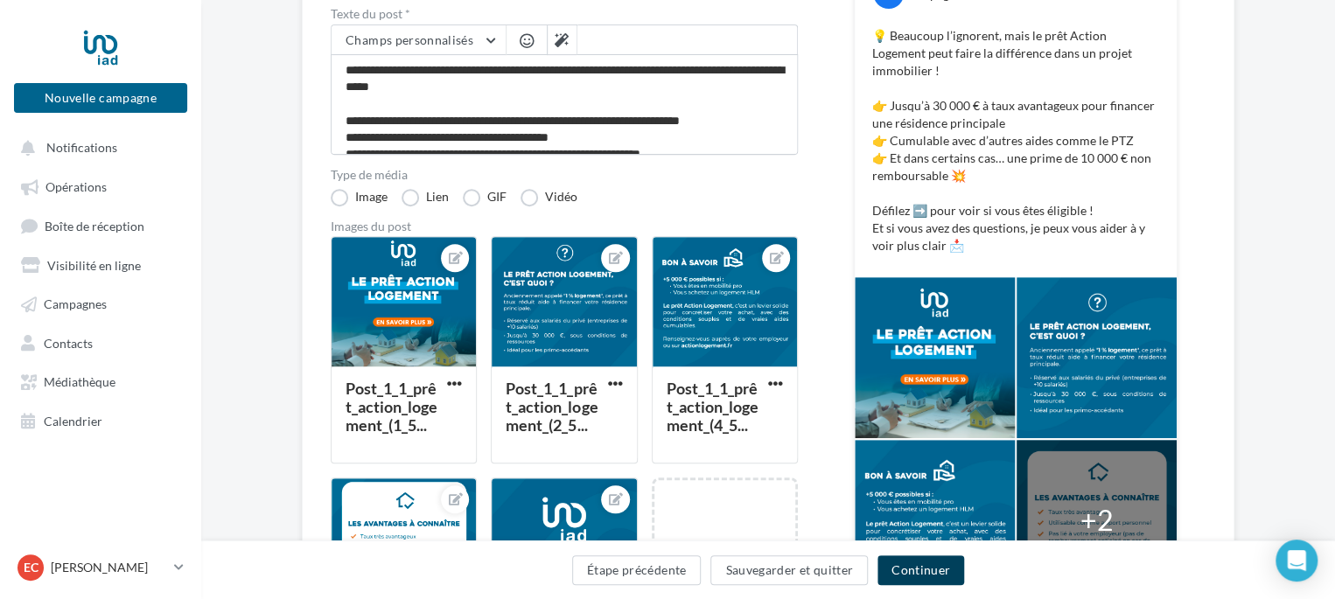
click at [929, 568] on button "Continuer" at bounding box center [921, 571] width 87 height 30
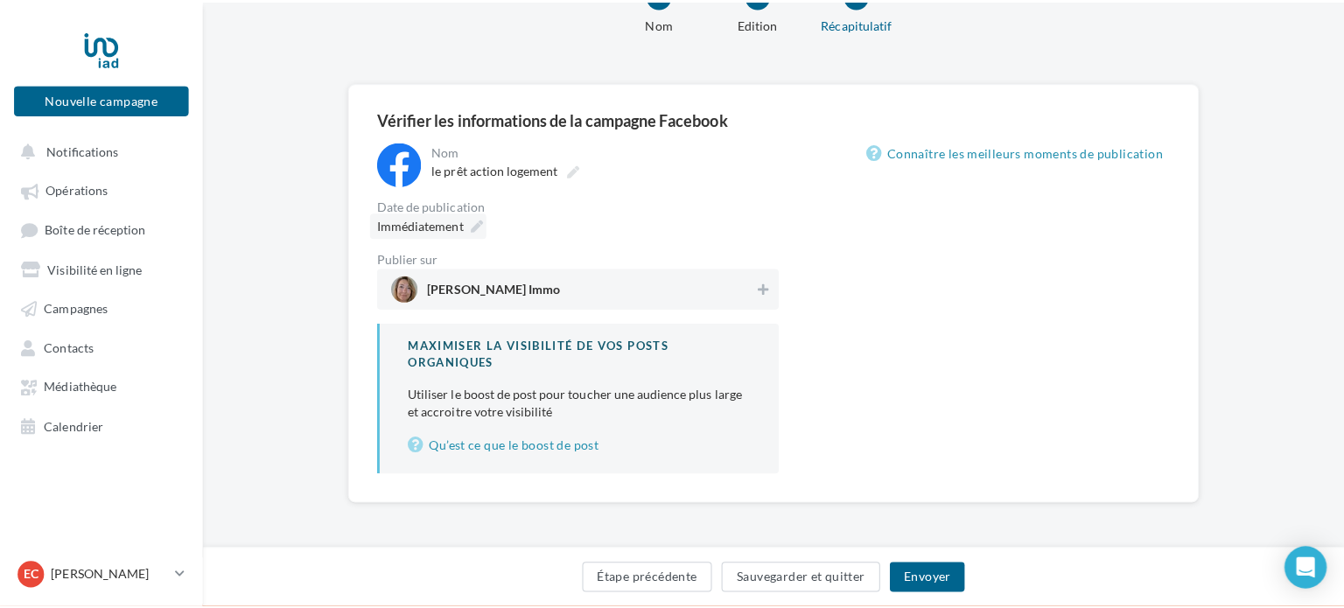
scroll to position [112, 0]
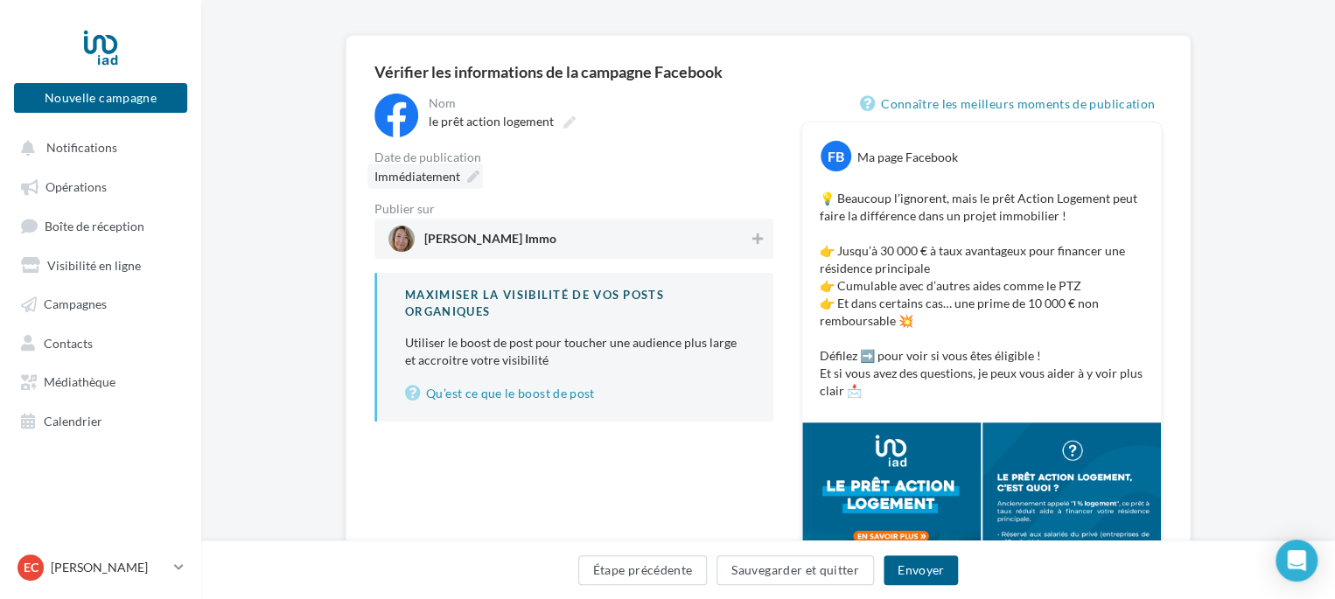
click at [471, 181] on icon at bounding box center [473, 177] width 12 height 12
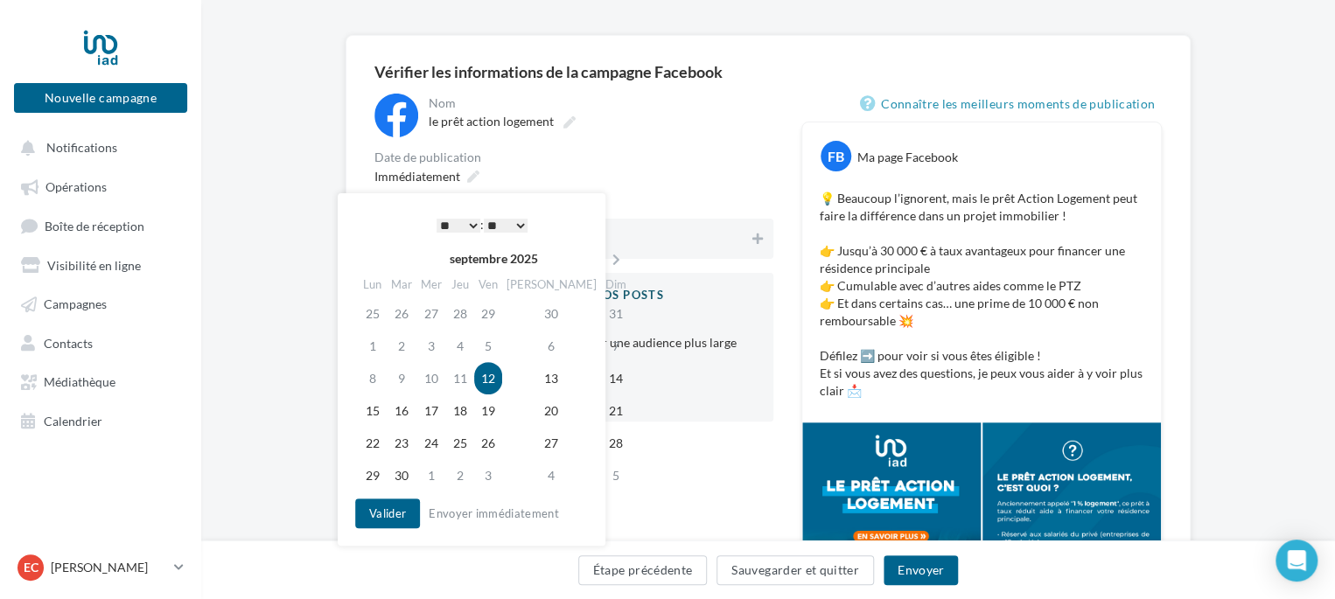
click at [474, 221] on select "* * * * * * * * * * ** ** ** ** ** ** ** ** ** ** ** ** ** **" at bounding box center [459, 226] width 44 height 14
click at [470, 223] on select "* * * * * * * * * * ** ** ** ** ** ** ** ** ** ** ** ** ** **" at bounding box center [459, 226] width 44 height 14
click at [375, 416] on td "15" at bounding box center [373, 411] width 28 height 32
click at [465, 223] on select "* * * * * * * * * * ** ** ** ** ** ** ** ** ** ** ** ** ** **" at bounding box center [459, 226] width 44 height 14
click at [394, 514] on button "Valider" at bounding box center [387, 514] width 65 height 30
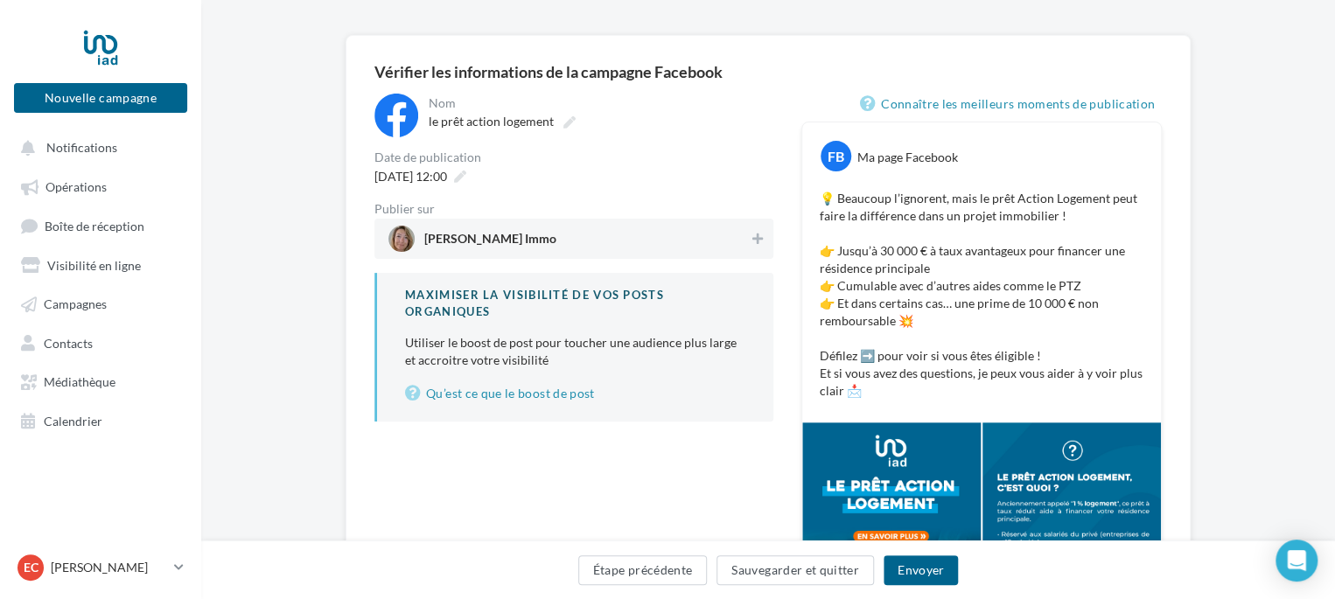
click at [682, 237] on span "[PERSON_NAME] Immo" at bounding box center [568, 239] width 360 height 26
click at [927, 577] on button "Envoyer" at bounding box center [921, 571] width 74 height 30
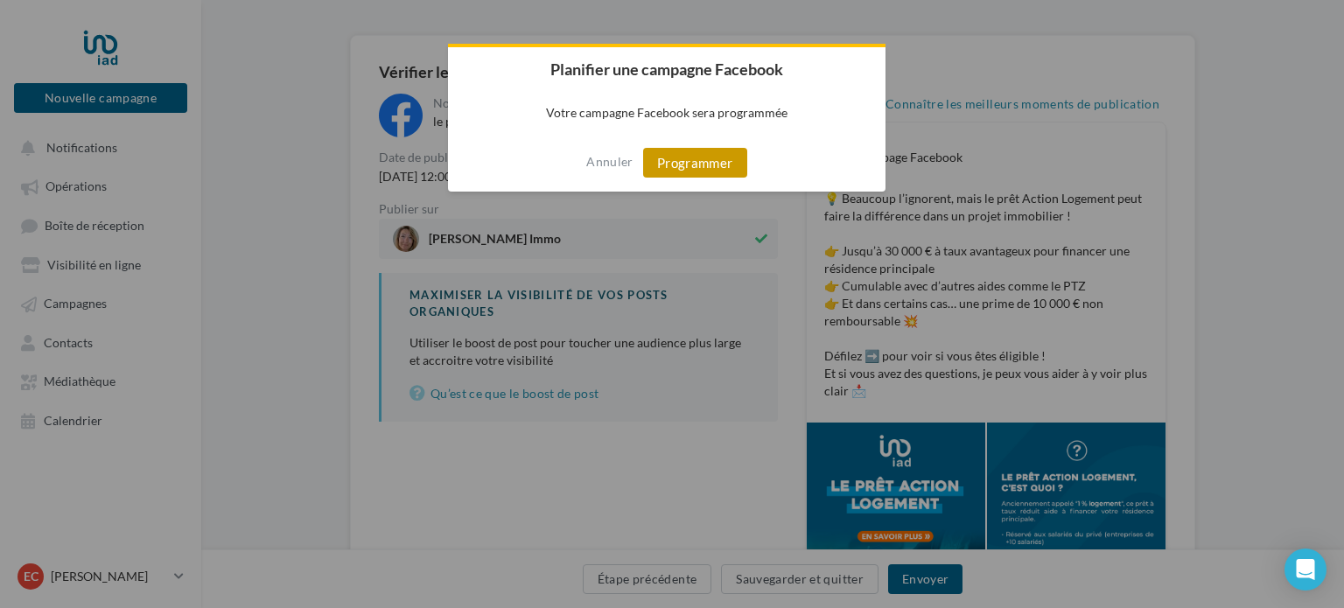
click at [711, 170] on button "Programmer" at bounding box center [695, 163] width 104 height 30
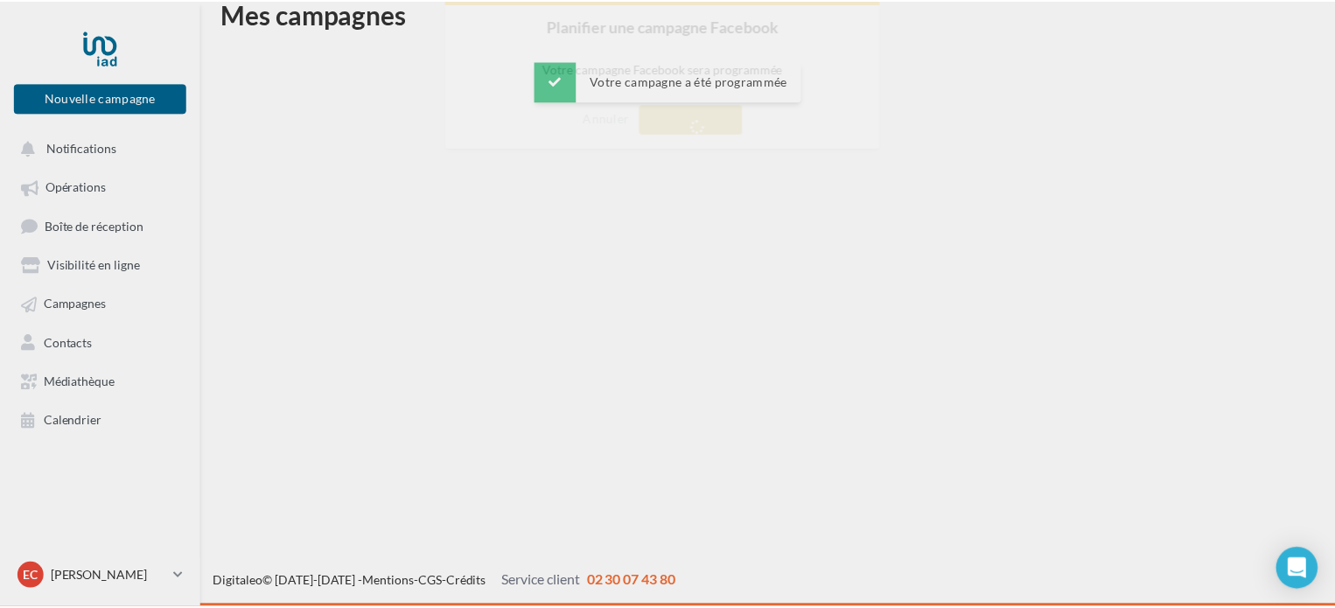
scroll to position [28, 0]
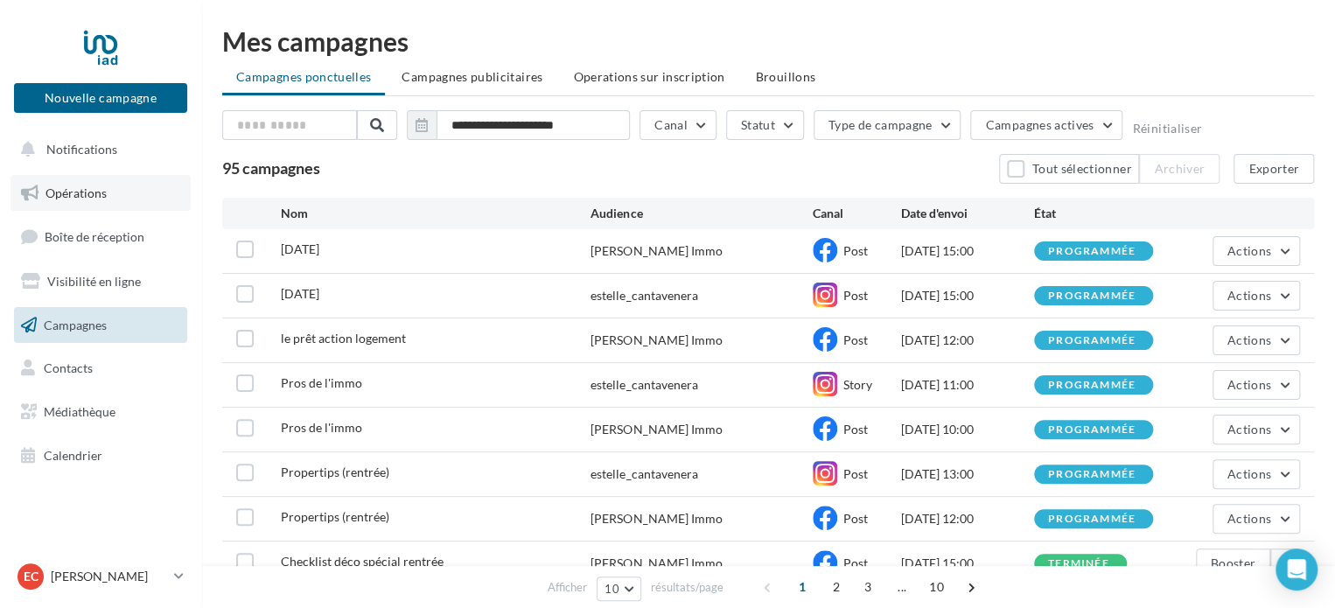
click at [45, 192] on span "Opérations" at bounding box center [75, 192] width 61 height 15
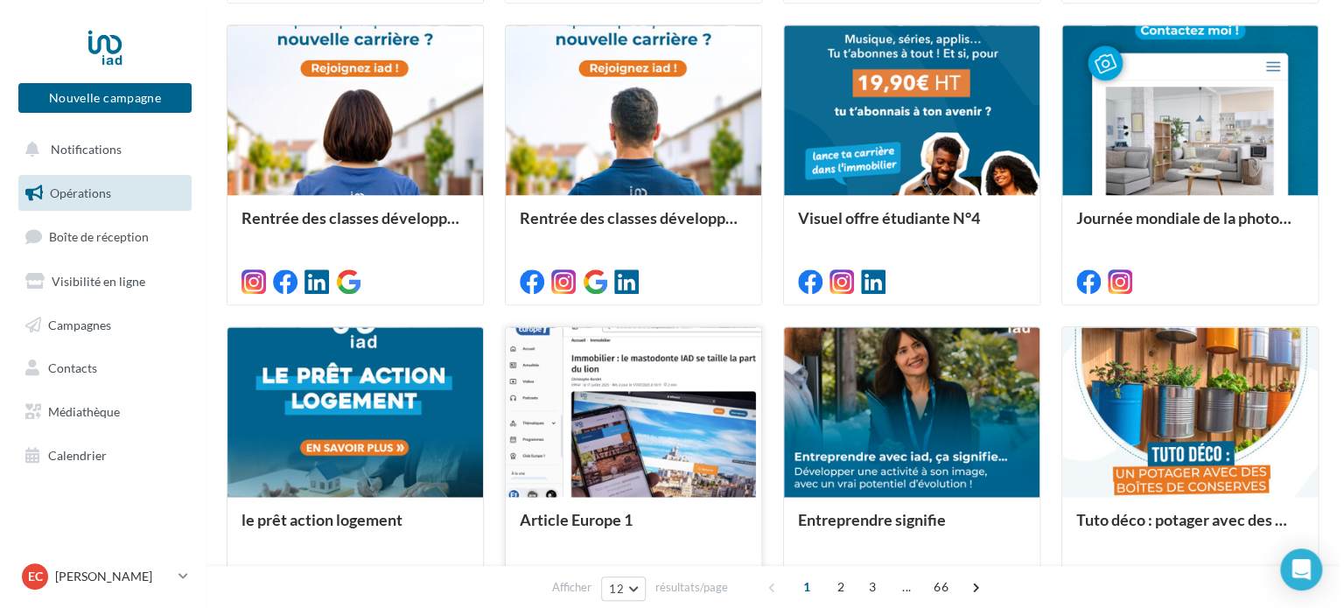
scroll to position [787, 0]
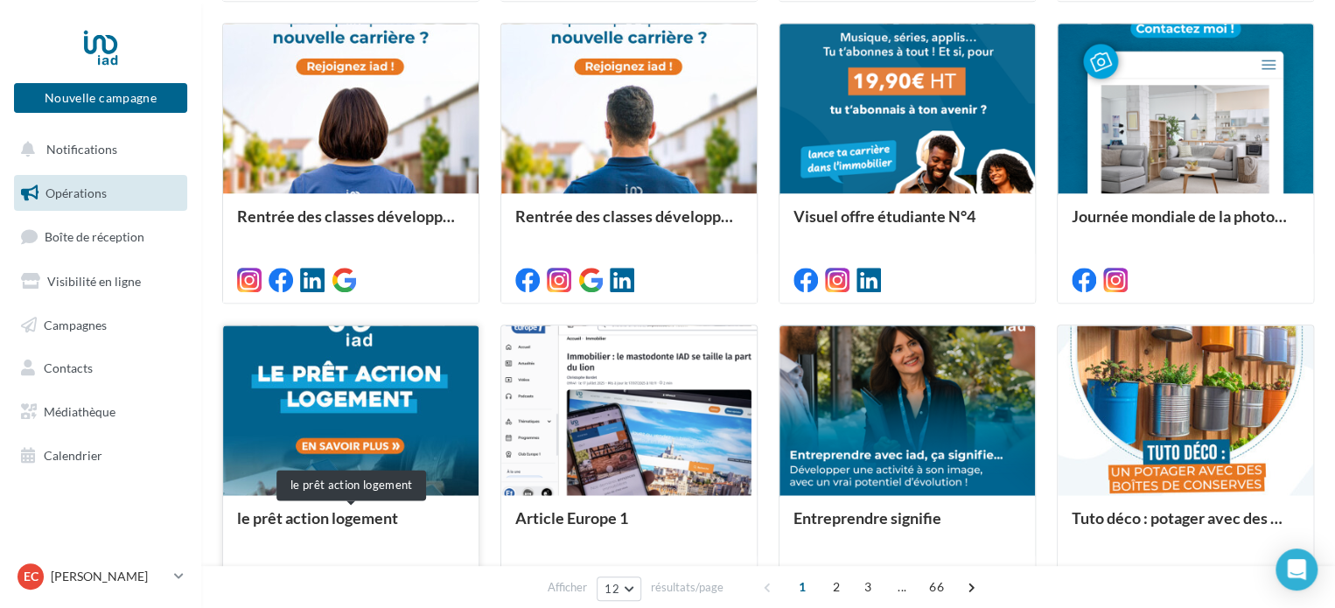
click at [360, 519] on div "le prêt action logement" at bounding box center [350, 526] width 227 height 35
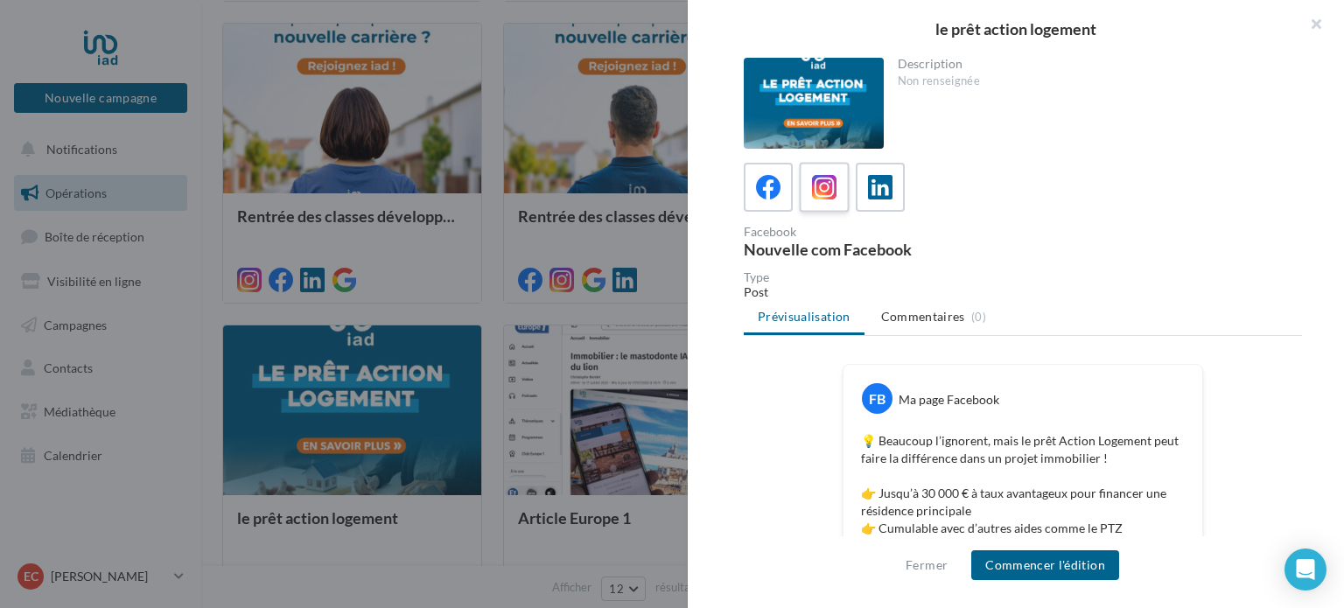
click at [834, 196] on icon at bounding box center [824, 187] width 25 height 25
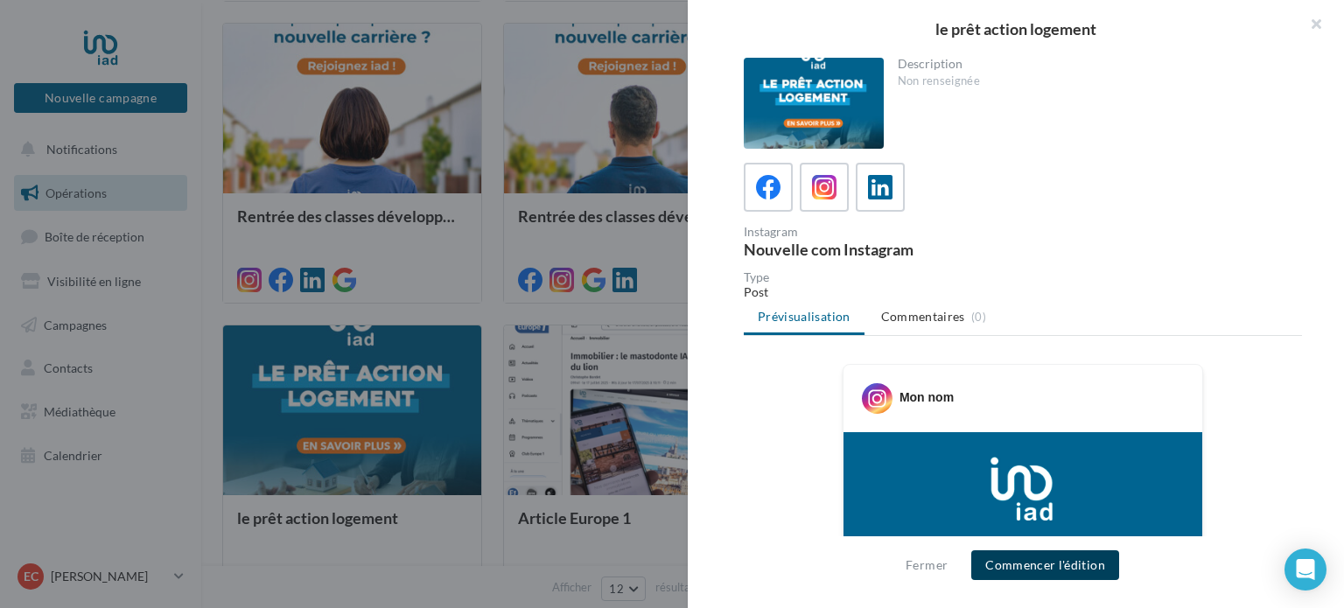
click at [1062, 576] on button "Commencer l'édition" at bounding box center [1045, 565] width 148 height 30
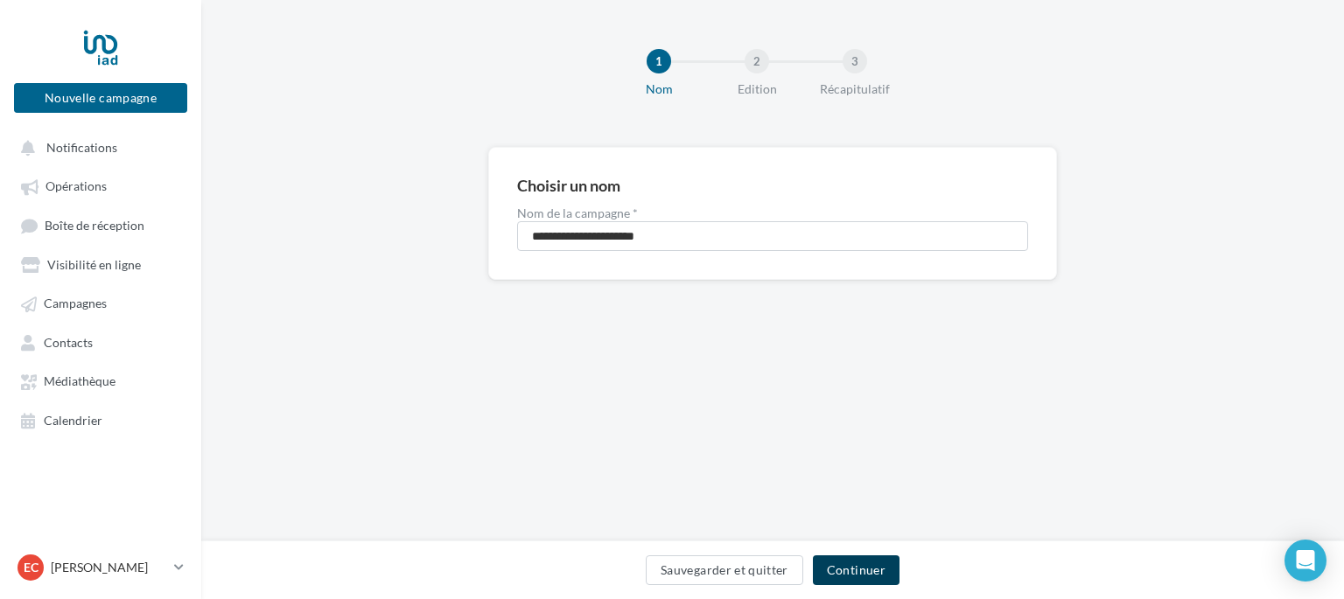
click at [885, 577] on button "Continuer" at bounding box center [856, 571] width 87 height 30
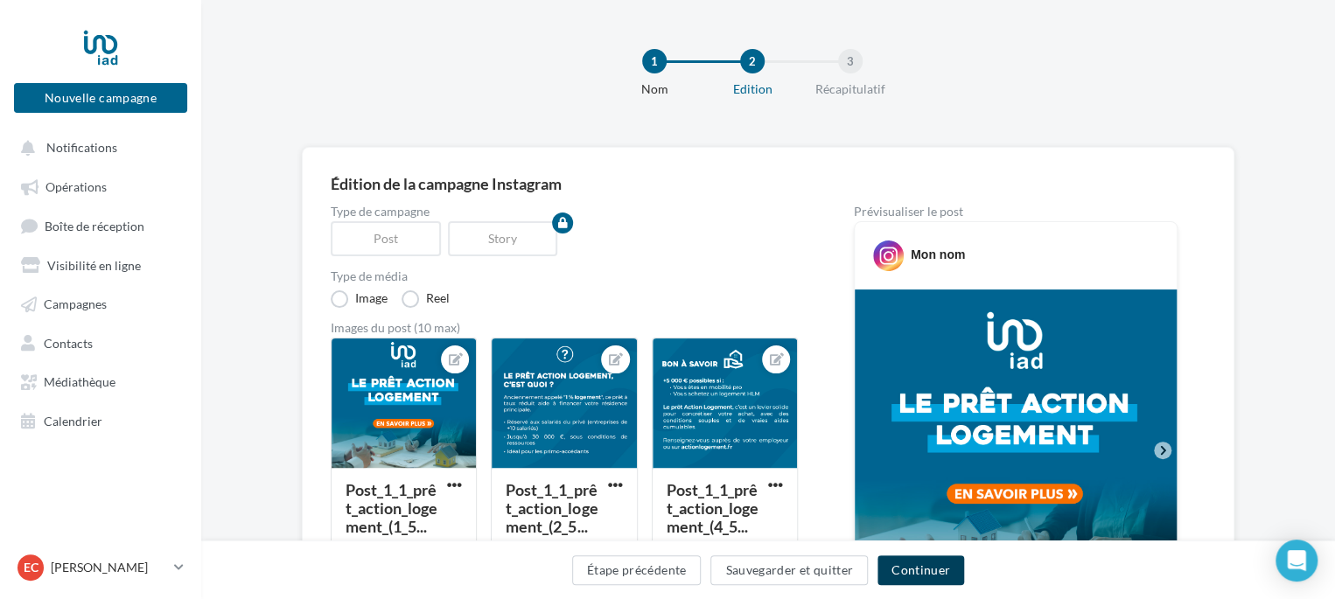
click at [908, 570] on button "Continuer" at bounding box center [921, 571] width 87 height 30
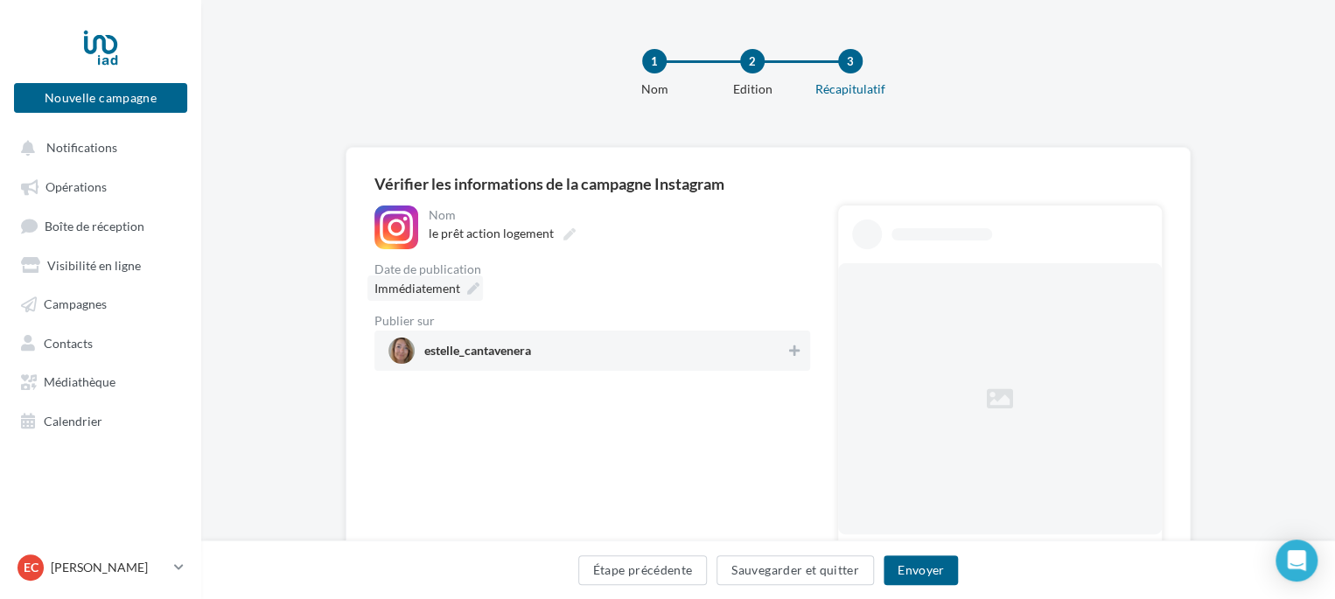
click at [468, 290] on icon at bounding box center [473, 289] width 12 height 12
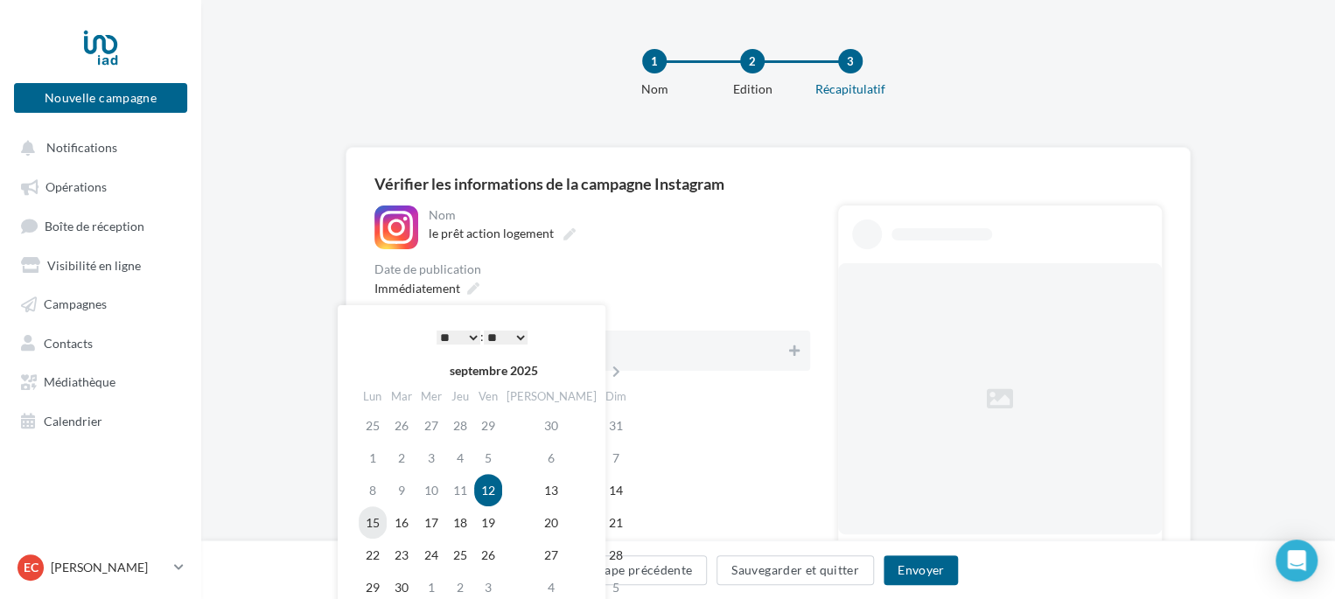
click at [384, 521] on td "15" at bounding box center [373, 523] width 28 height 32
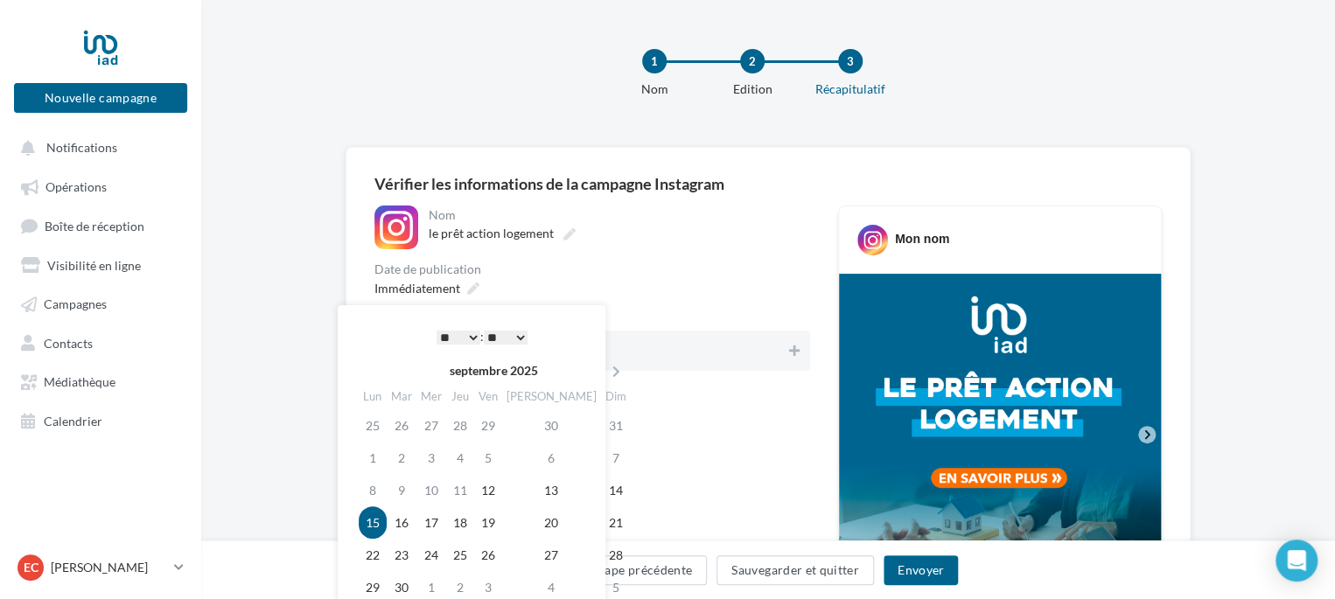
click at [464, 339] on select "* * * * * * * * * * ** ** ** ** ** ** ** ** ** ** ** ** ** **" at bounding box center [459, 338] width 44 height 14
click at [644, 293] on div "Immédiatement" at bounding box center [592, 288] width 436 height 25
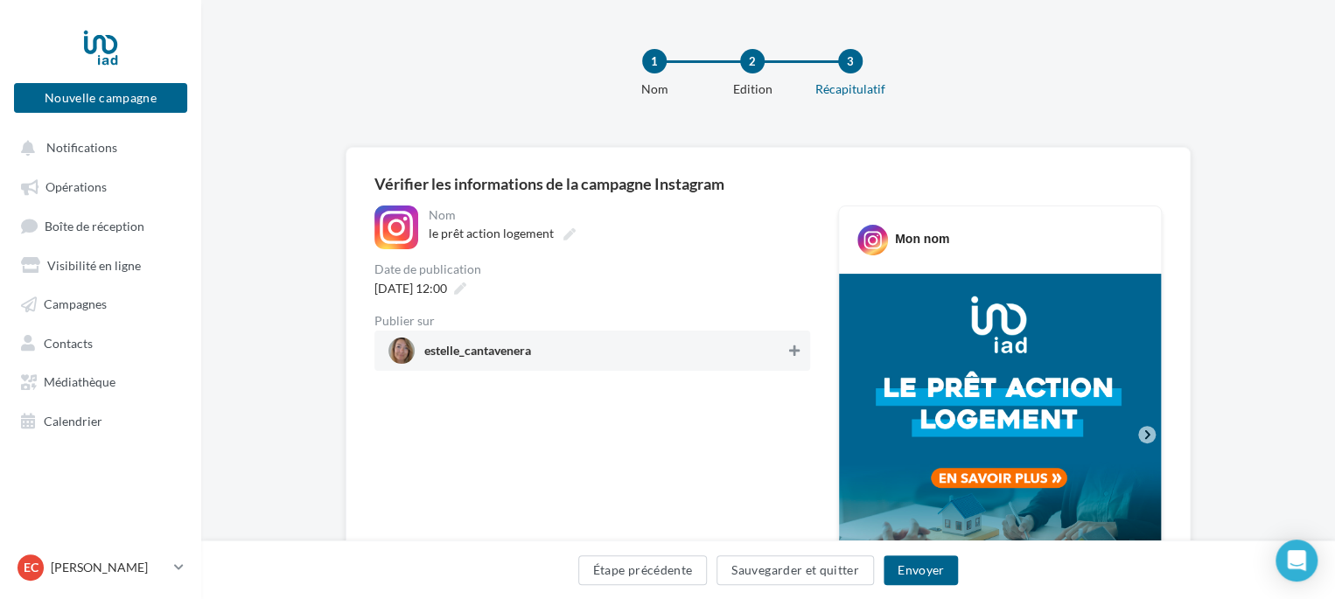
click at [799, 356] on icon at bounding box center [794, 351] width 10 height 12
click at [939, 582] on button "Envoyer" at bounding box center [921, 571] width 74 height 30
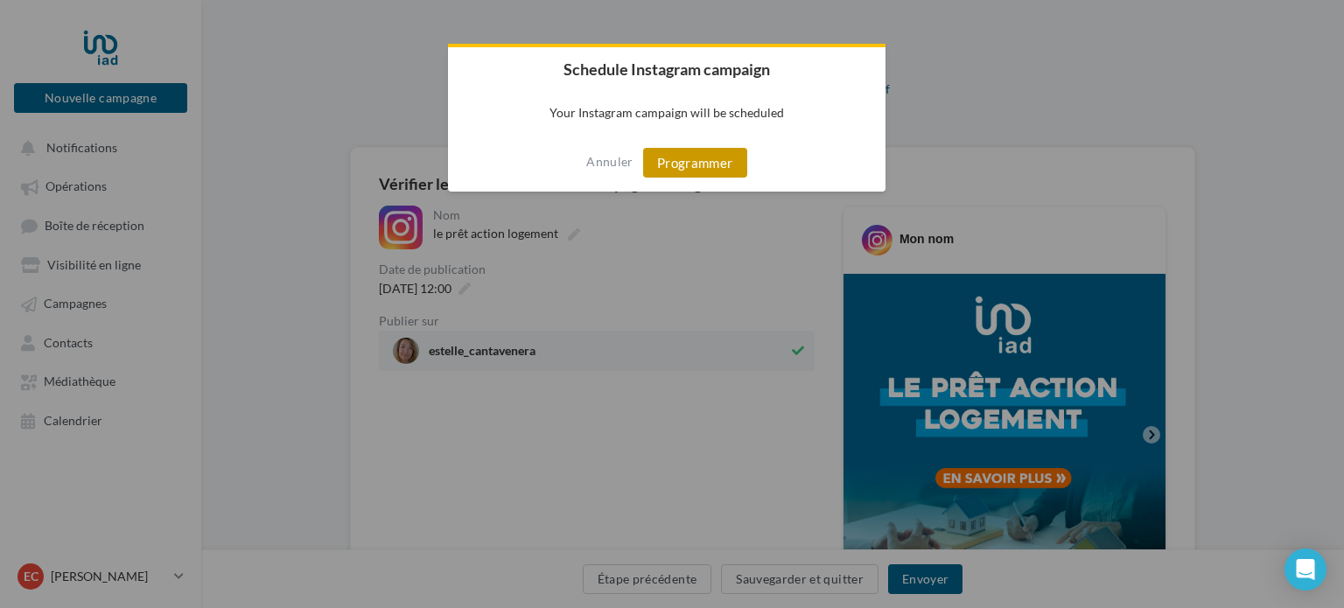
click at [682, 166] on button "Programmer" at bounding box center [695, 163] width 104 height 30
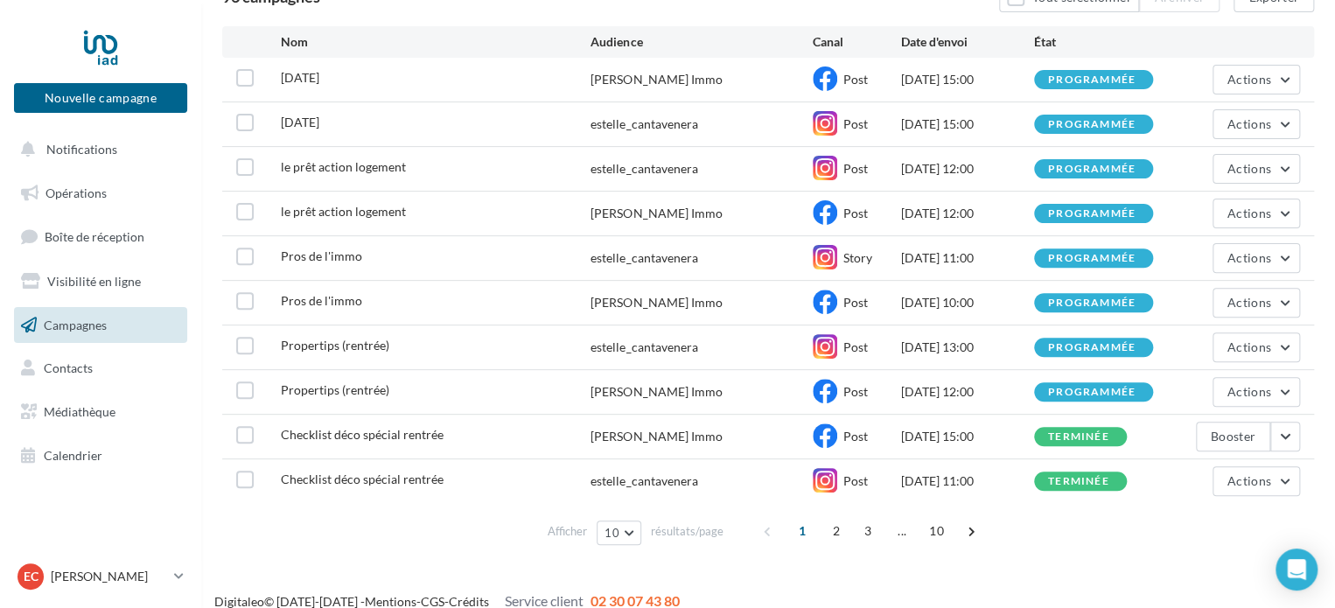
scroll to position [188, 0]
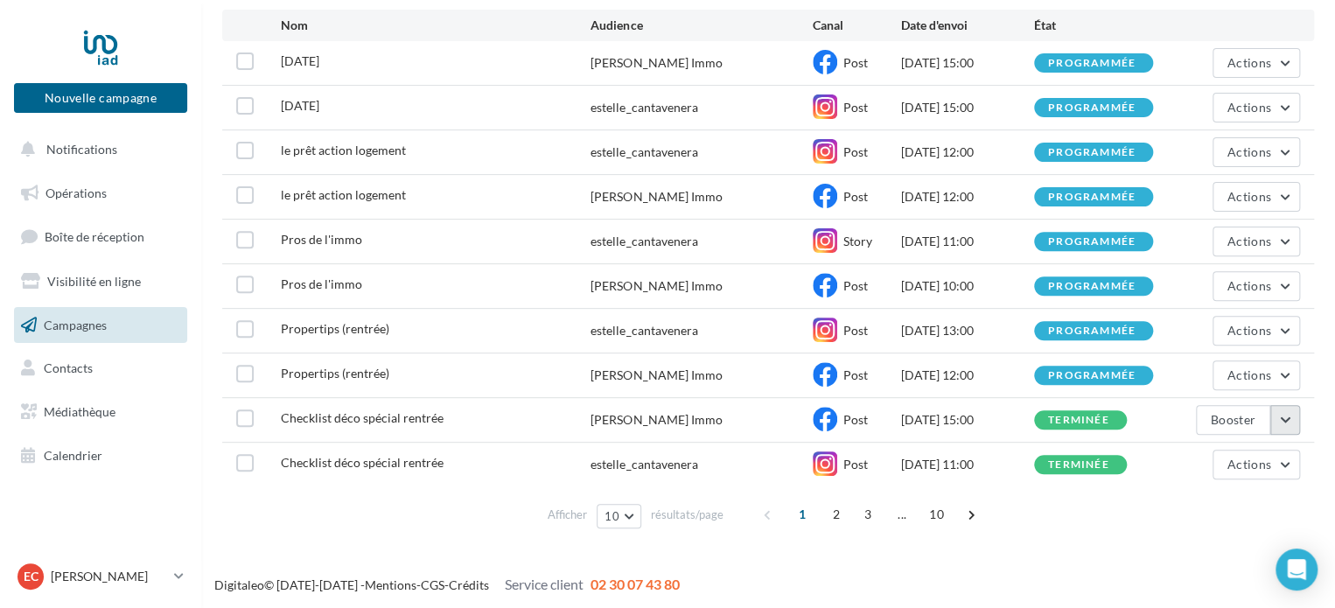
click at [1283, 419] on button "button" at bounding box center [1285, 420] width 30 height 30
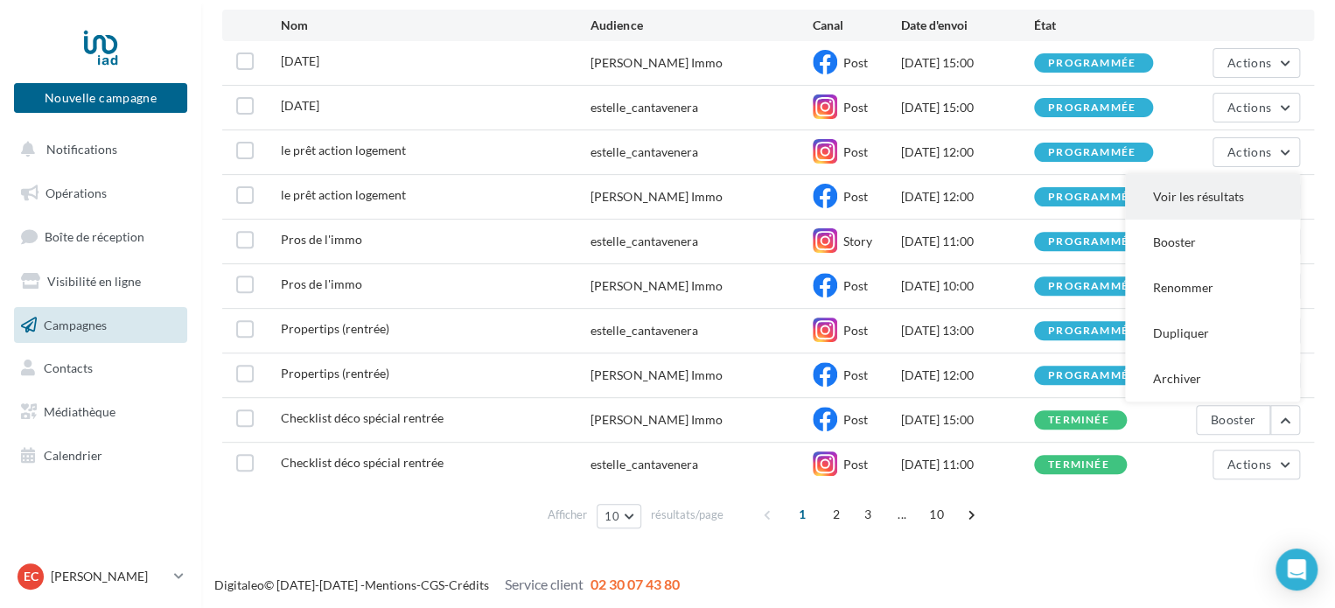
click at [1220, 195] on button "Voir les résultats" at bounding box center [1212, 196] width 175 height 45
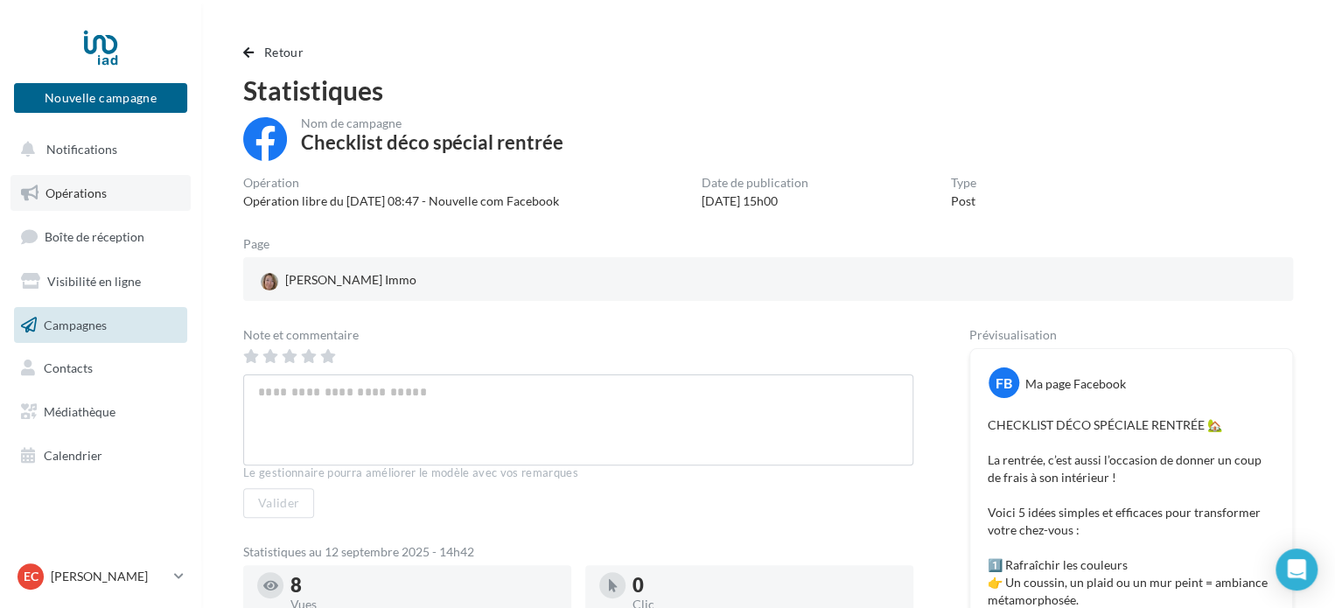
click at [82, 195] on span "Opérations" at bounding box center [75, 192] width 61 height 15
